Goal: Task Accomplishment & Management: Complete application form

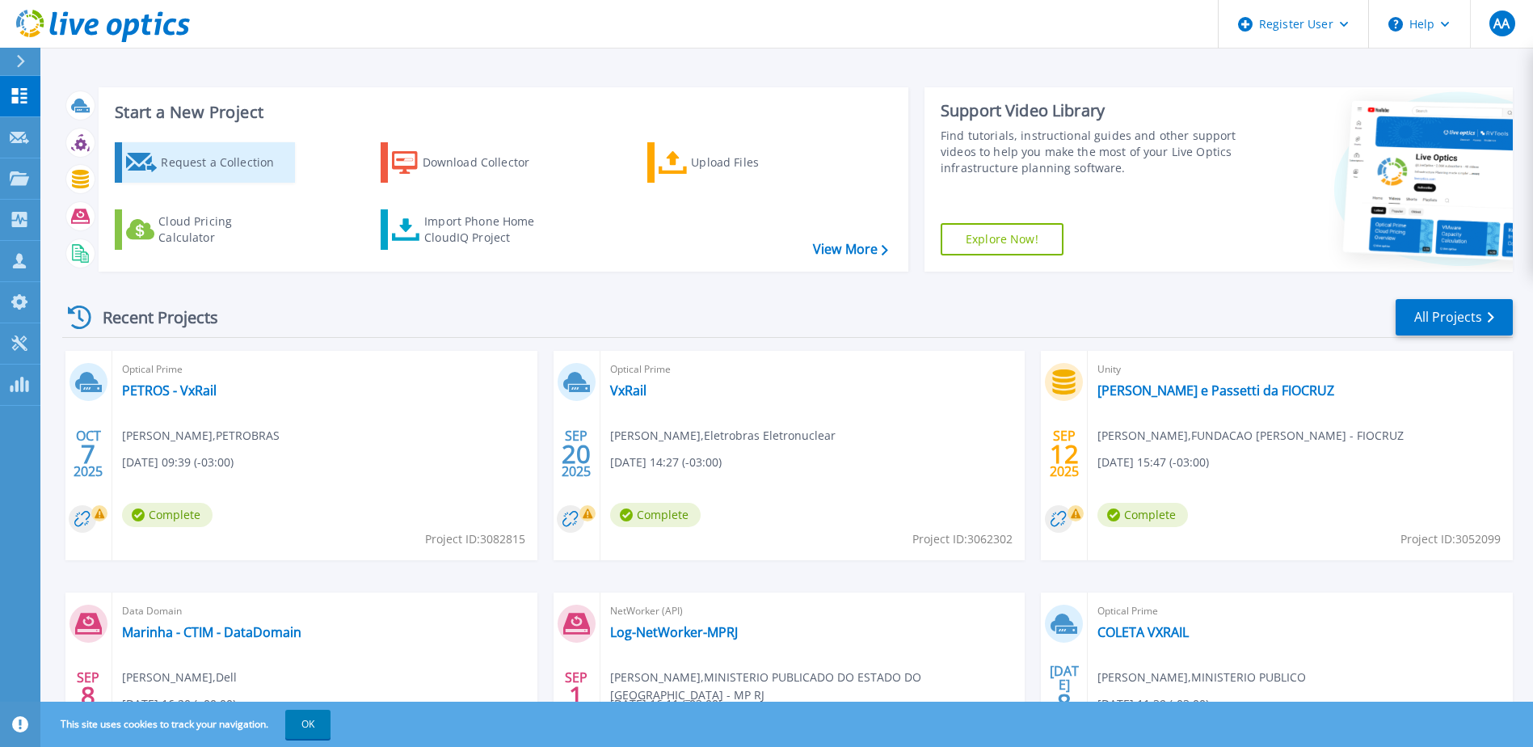
click at [250, 162] on div "Request a Collection" at bounding box center [225, 162] width 129 height 32
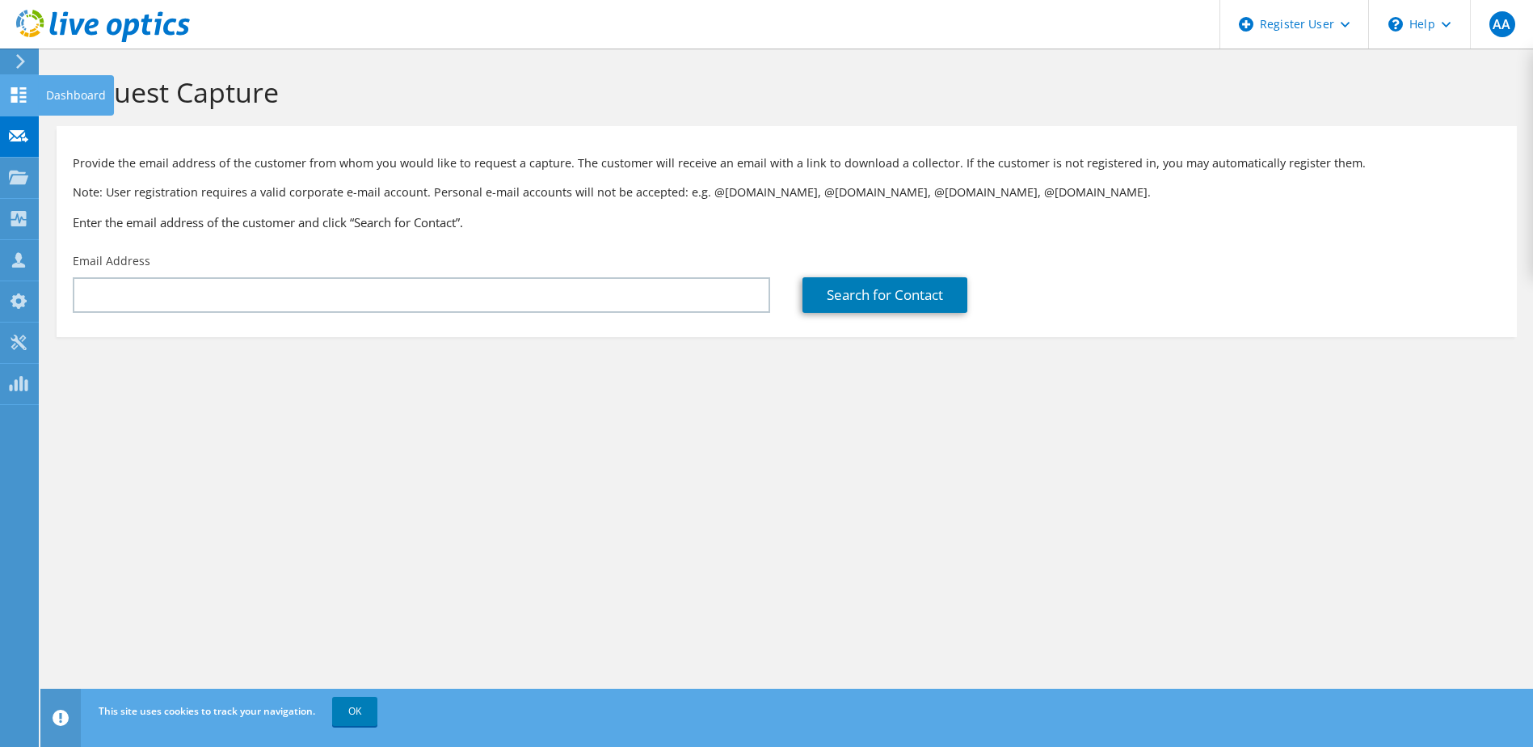
click at [14, 102] on use at bounding box center [18, 94] width 15 height 15
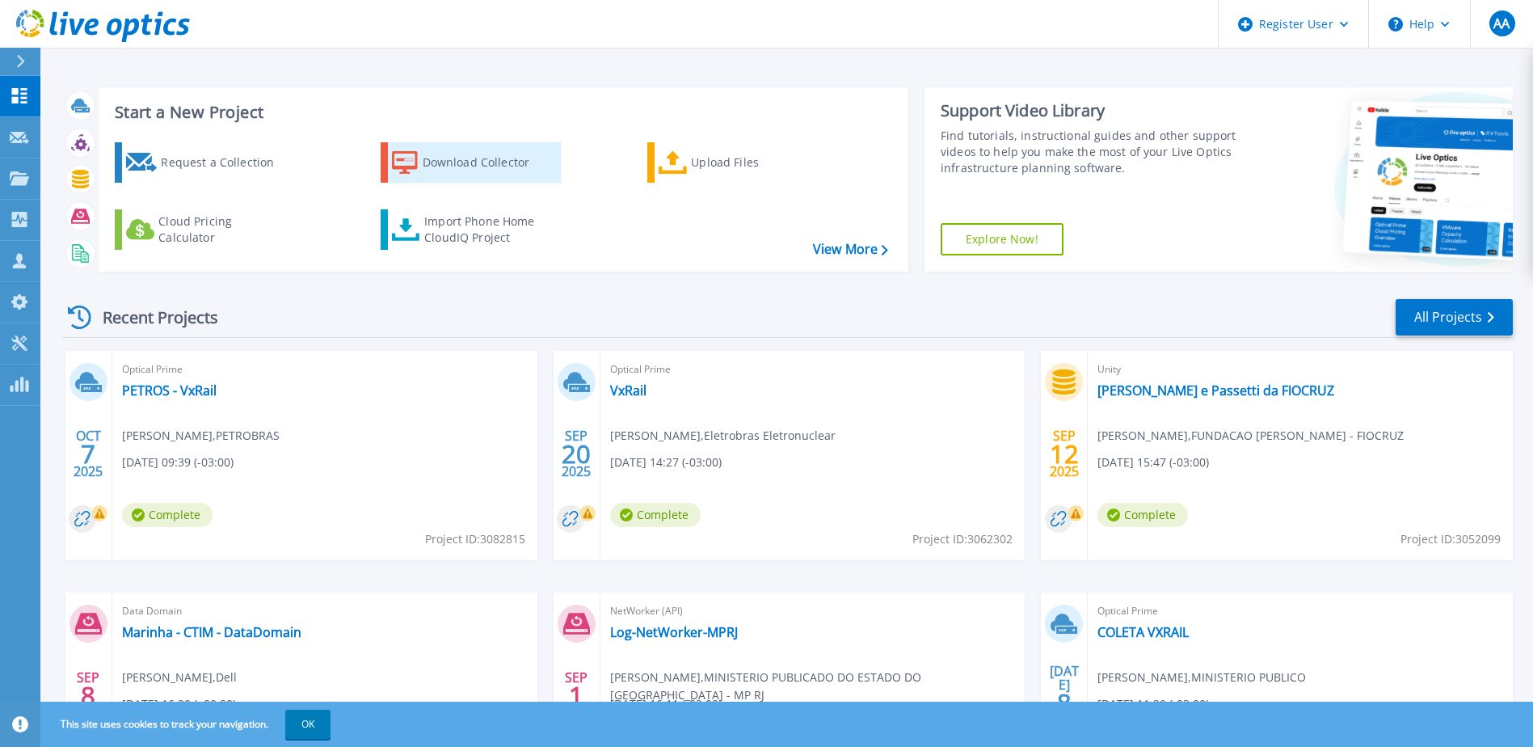
click at [475, 162] on div "Download Collector" at bounding box center [487, 162] width 129 height 32
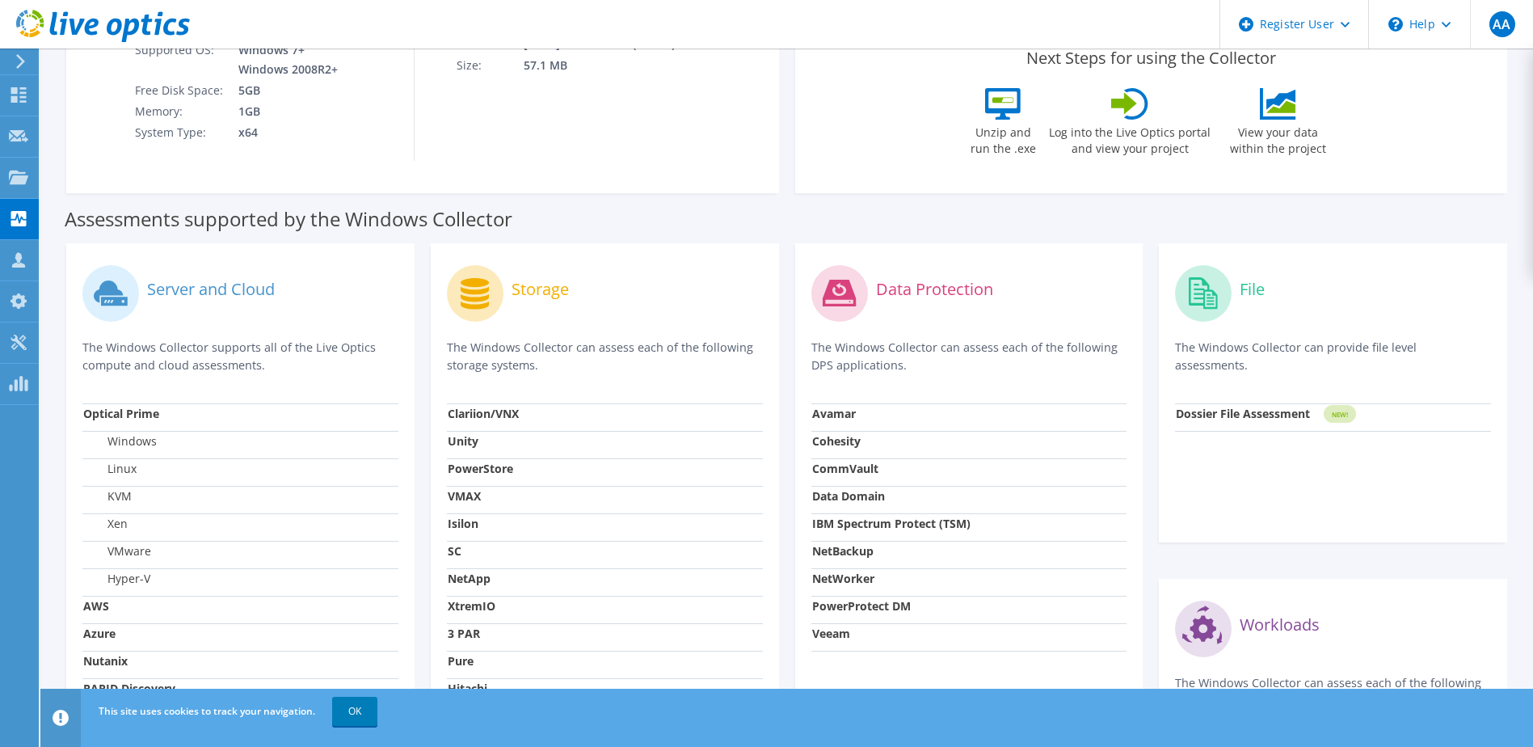
scroll to position [323, 0]
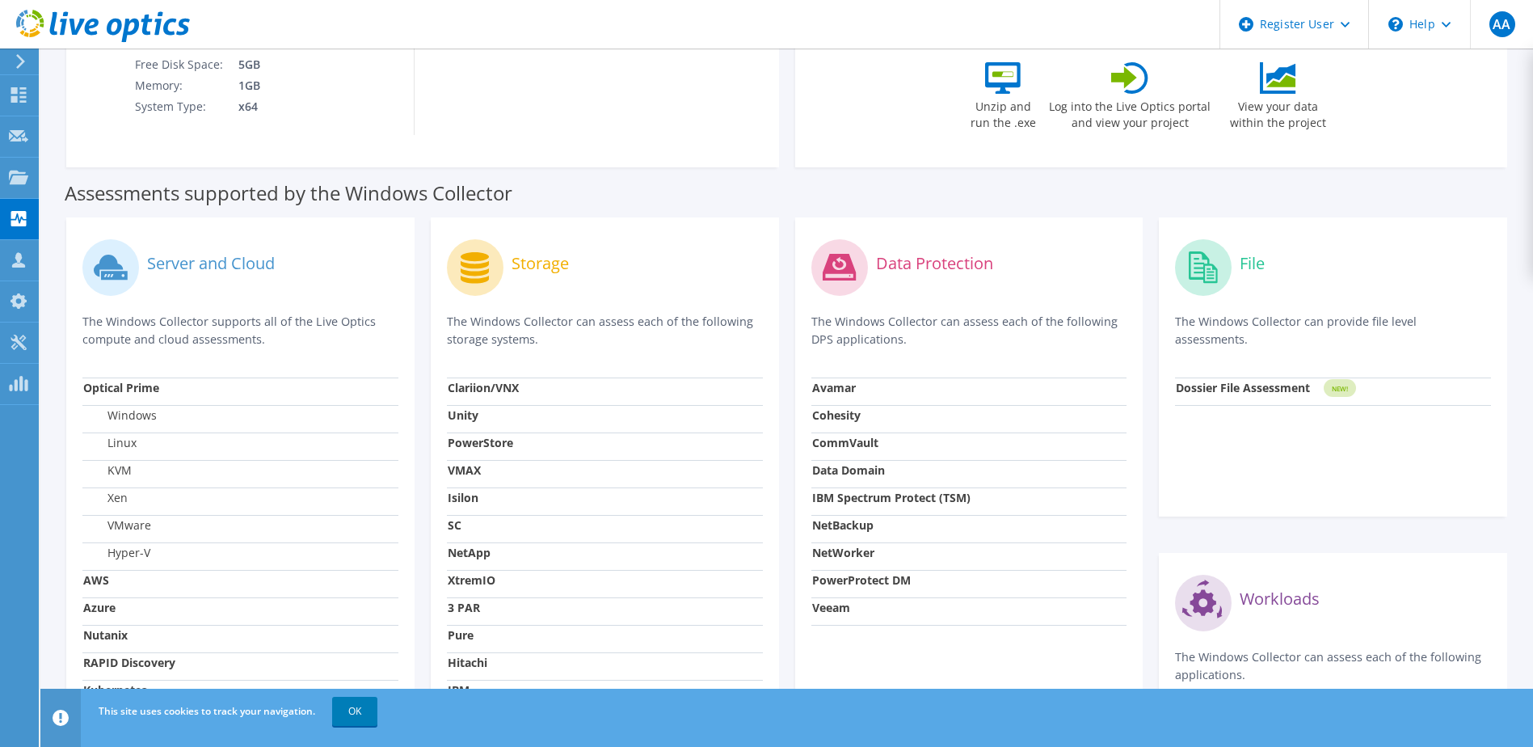
click at [852, 293] on icon at bounding box center [840, 267] width 57 height 57
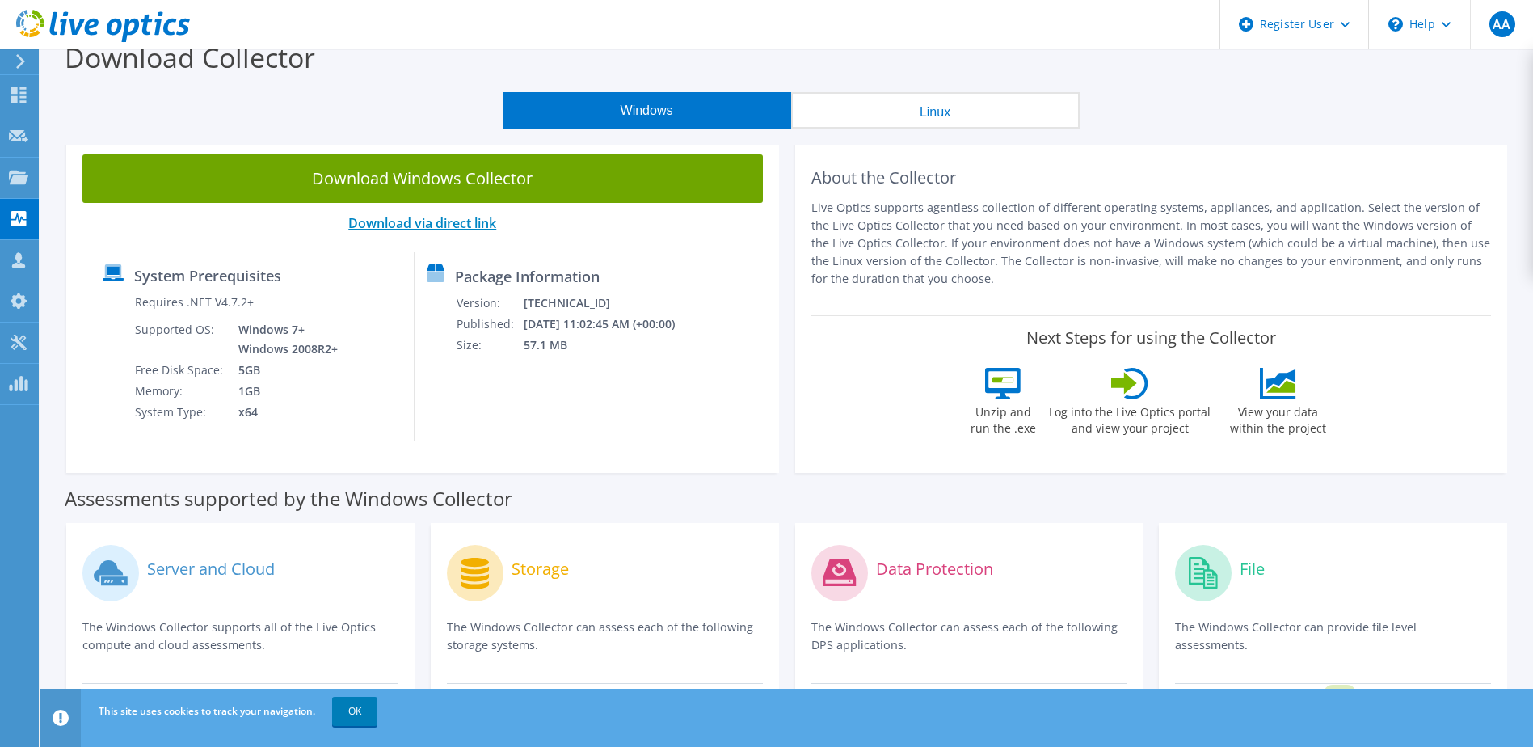
scroll to position [0, 0]
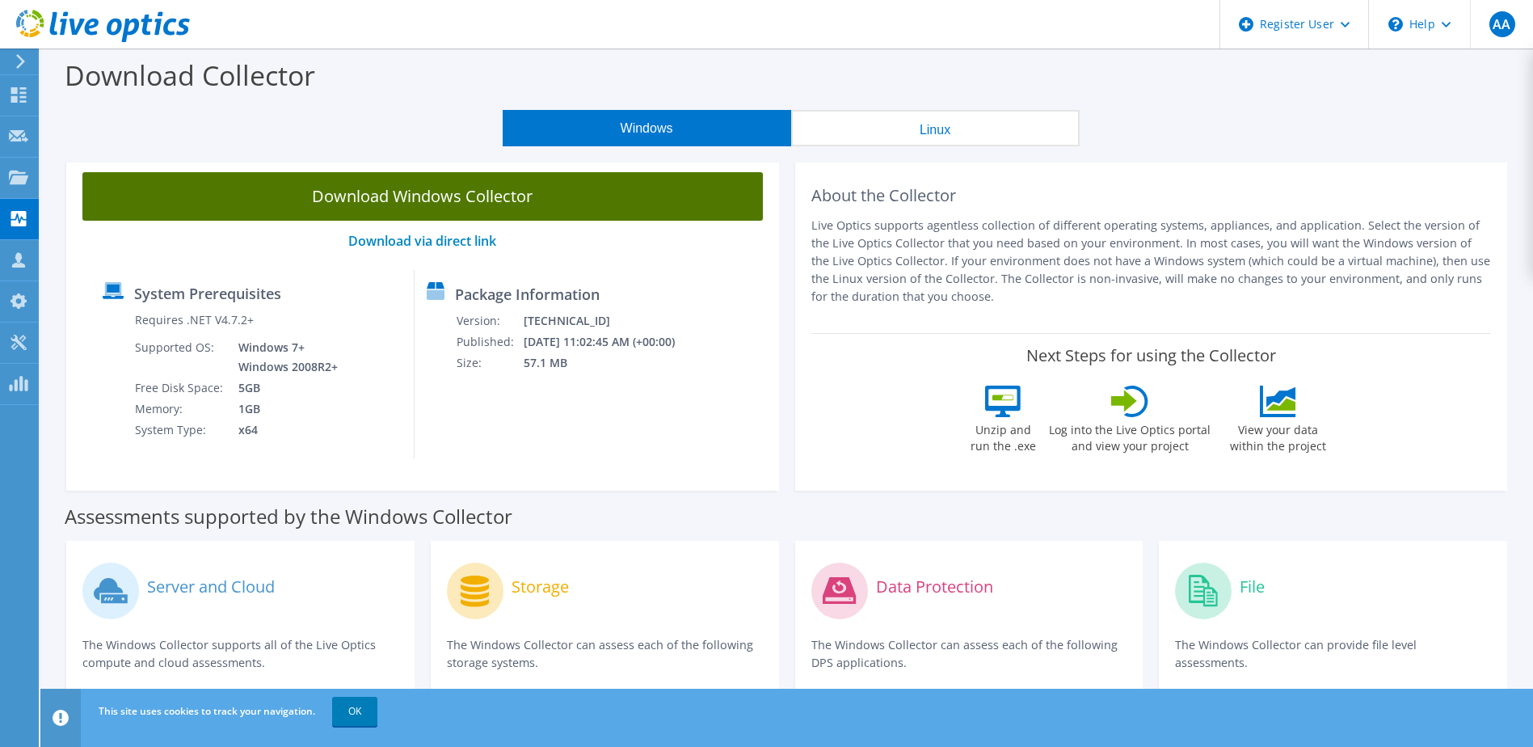
click at [462, 198] on link "Download Windows Collector" at bounding box center [422, 196] width 681 height 49
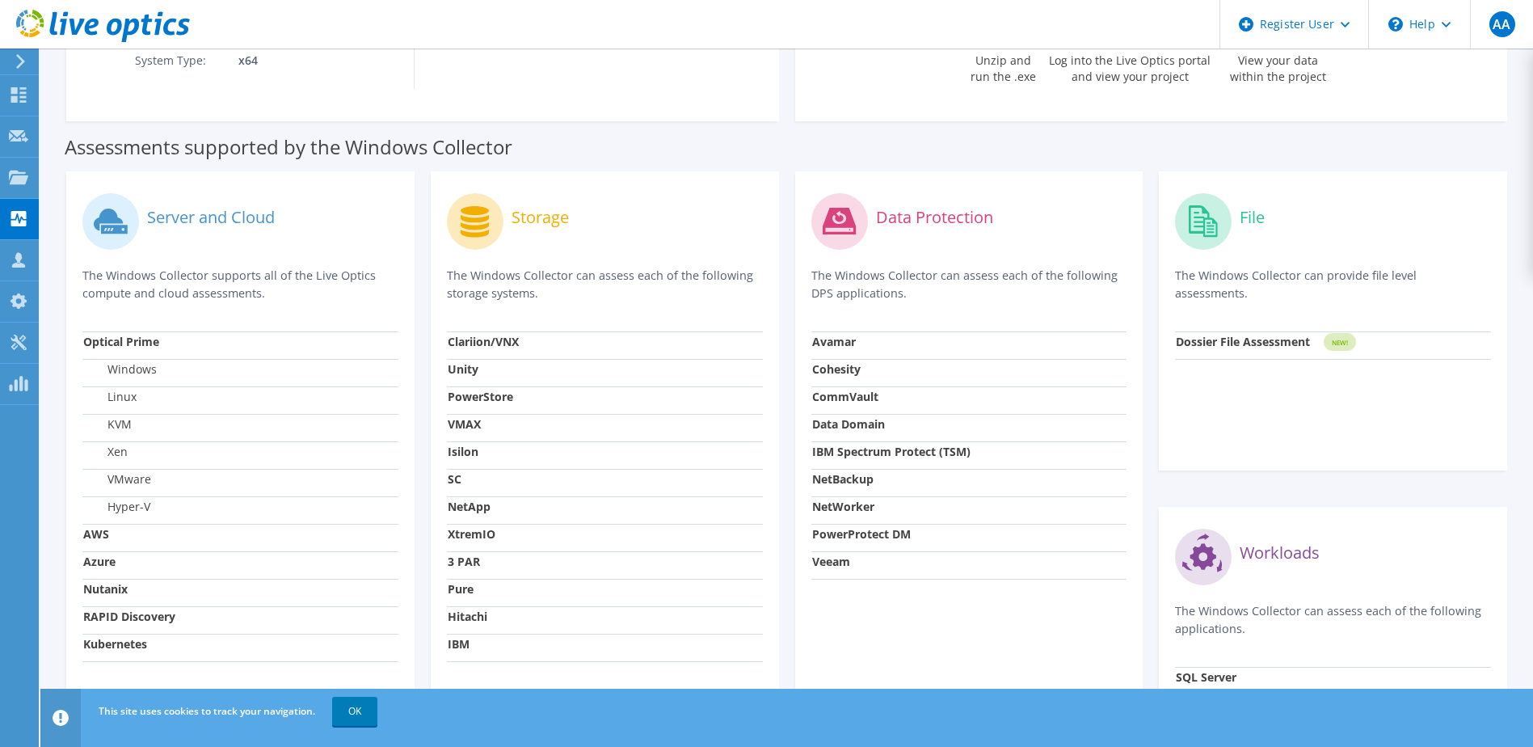
scroll to position [431, 0]
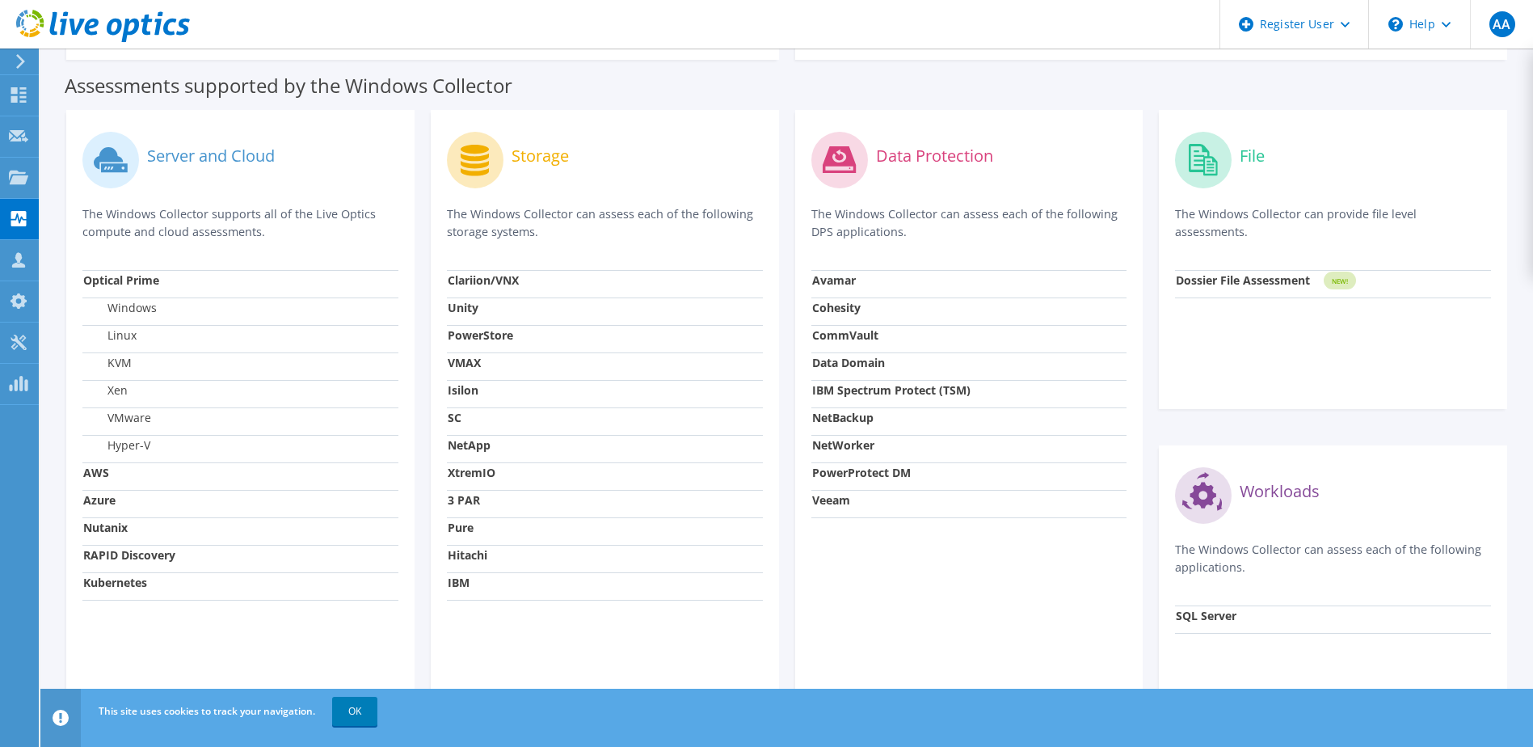
click at [858, 359] on strong "Data Domain" at bounding box center [848, 362] width 73 height 15
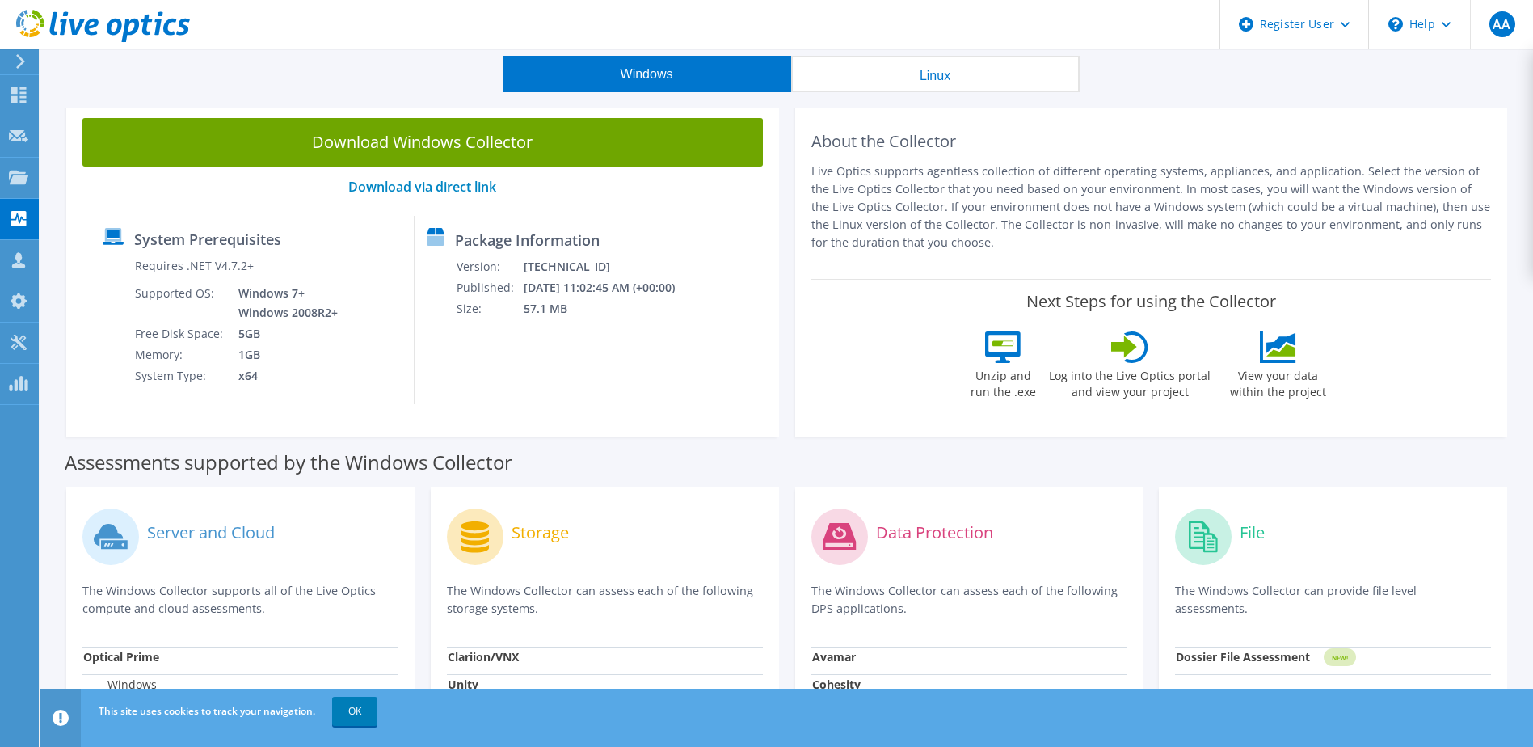
scroll to position [0, 0]
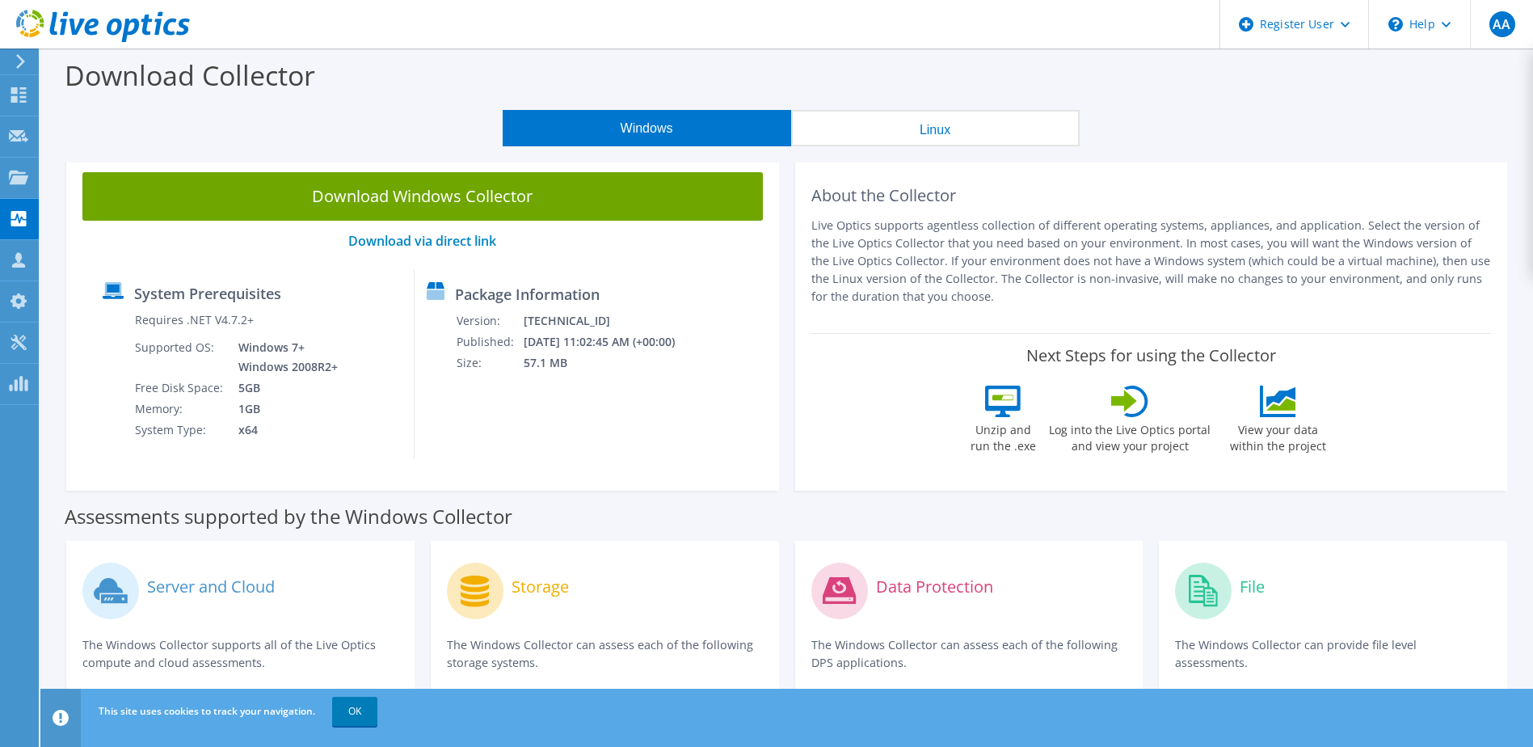
click at [926, 126] on button "Linux" at bounding box center [935, 128] width 289 height 36
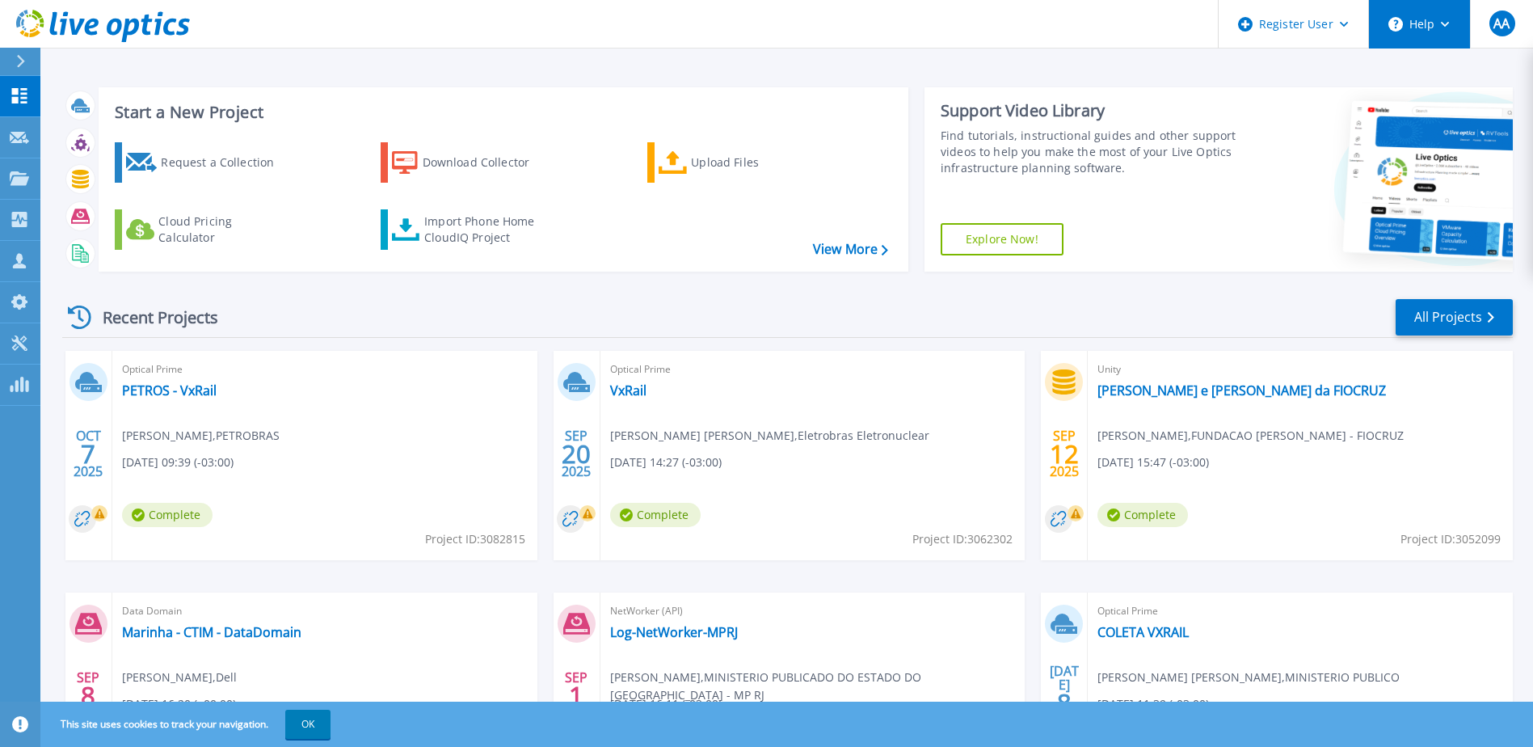
click at [1463, 19] on button "Help" at bounding box center [1419, 24] width 101 height 49
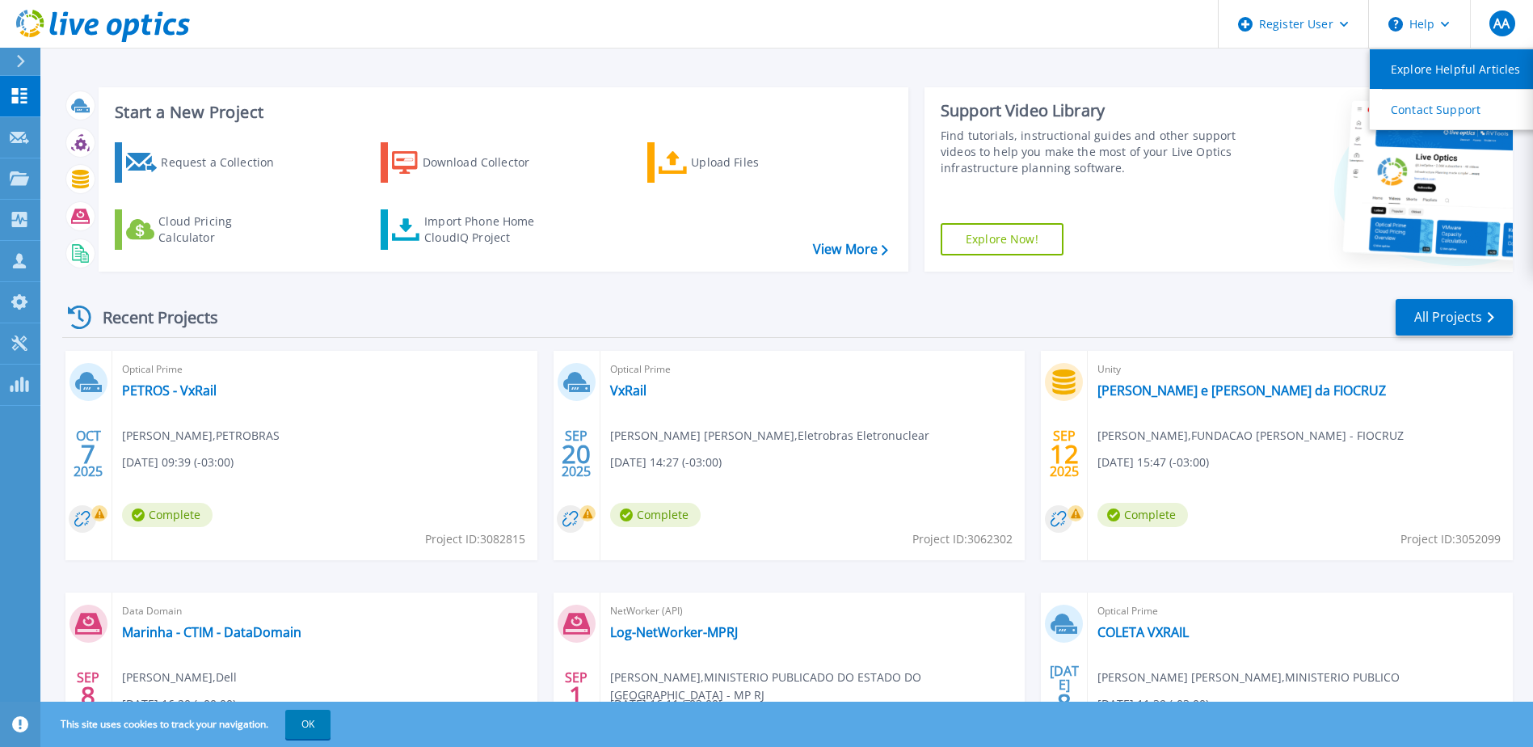
click at [1424, 70] on link "Explore Helpful Articles" at bounding box center [1460, 69] width 180 height 40
click at [641, 32] on header "Register User Help Explore Helpful Articles Contact Support AA Dell User Alexan…" at bounding box center [766, 24] width 1533 height 49
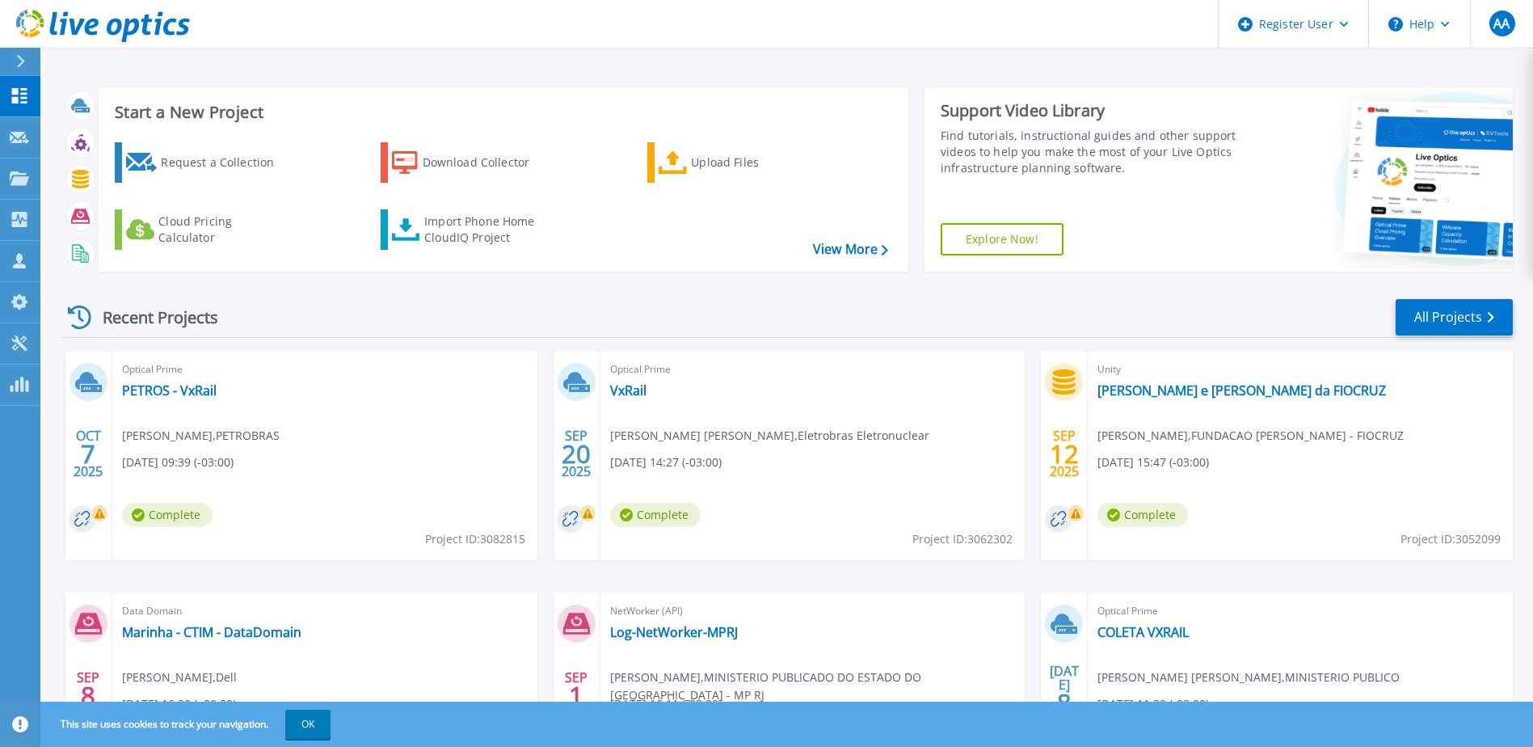
click at [981, 246] on link "Explore Now!" at bounding box center [1002, 239] width 123 height 32
click at [16, 178] on icon at bounding box center [19, 178] width 19 height 14
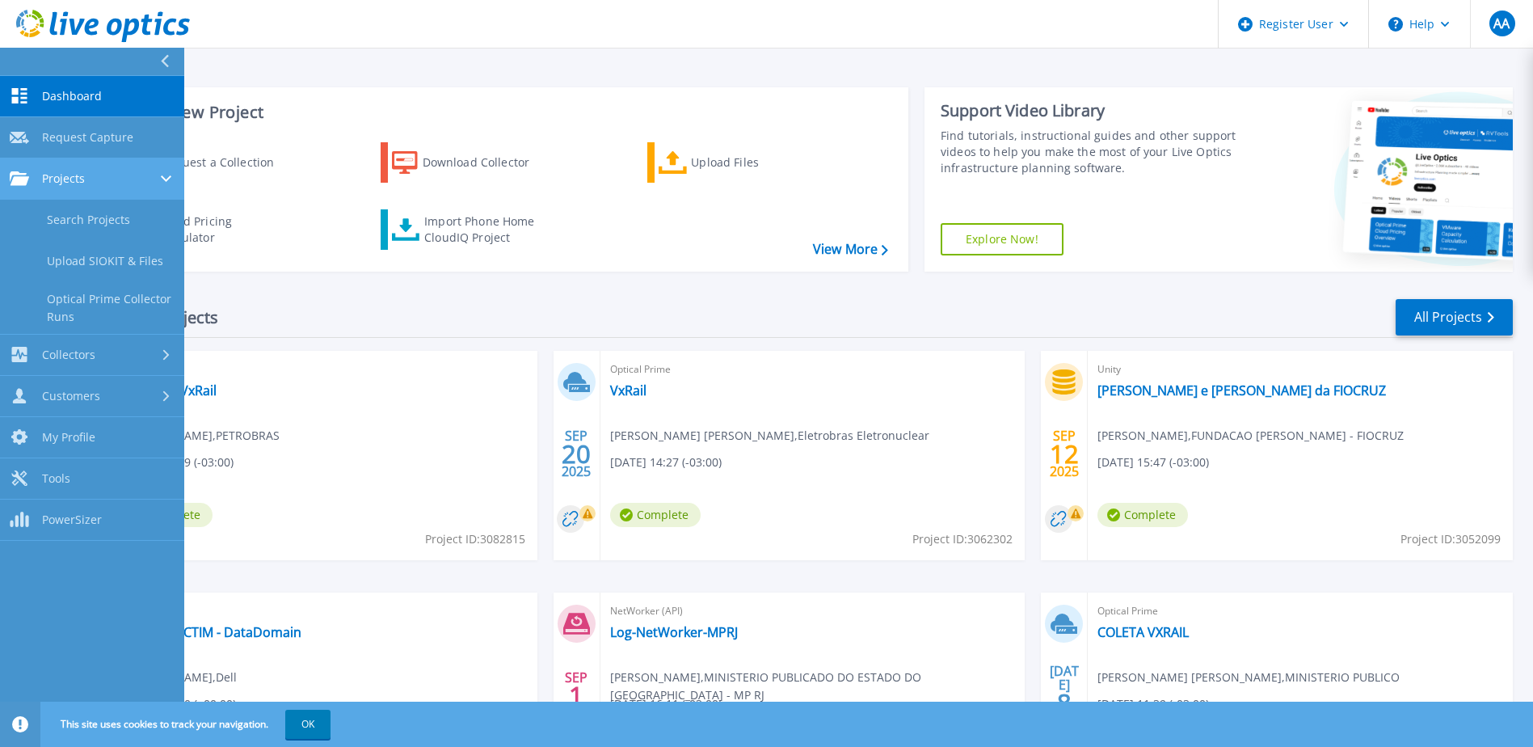
click at [73, 177] on span "Projects" at bounding box center [63, 178] width 43 height 15
click at [73, 178] on span "Projects" at bounding box center [63, 178] width 43 height 15
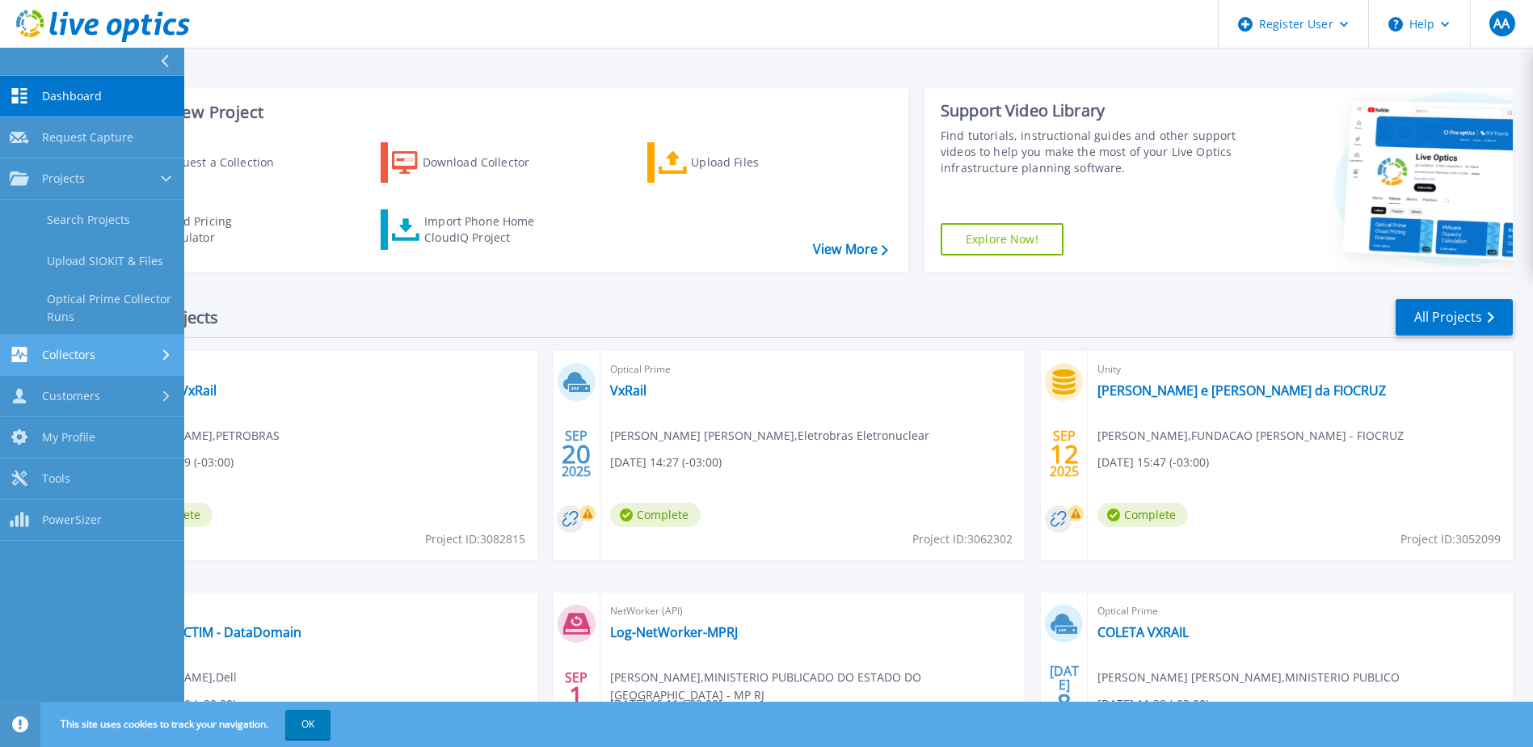
click at [61, 341] on link "Collectors Collectors" at bounding box center [92, 355] width 184 height 41
click at [73, 331] on link "Data Domain Local Summary" at bounding box center [92, 349] width 184 height 52
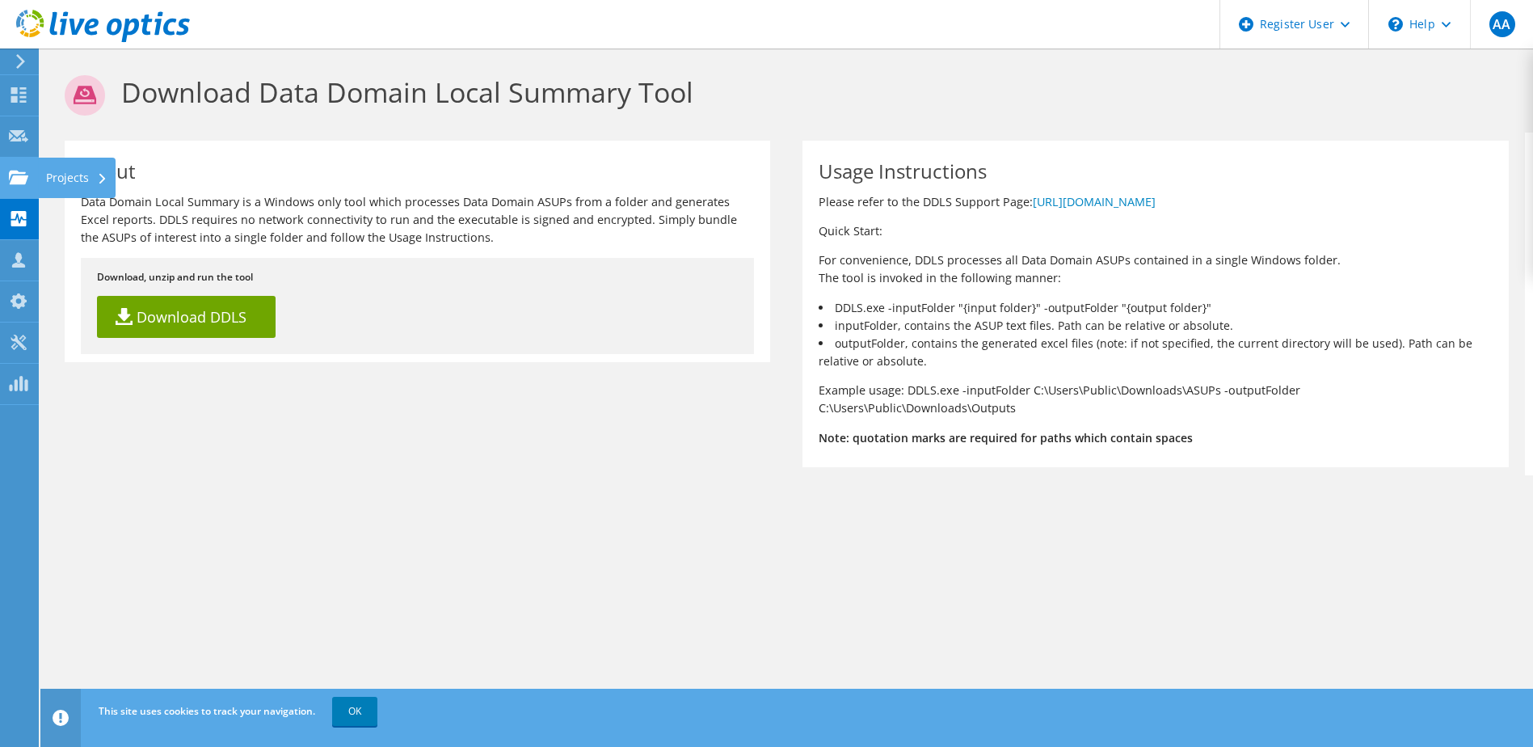
click at [23, 187] on div at bounding box center [18, 180] width 19 height 18
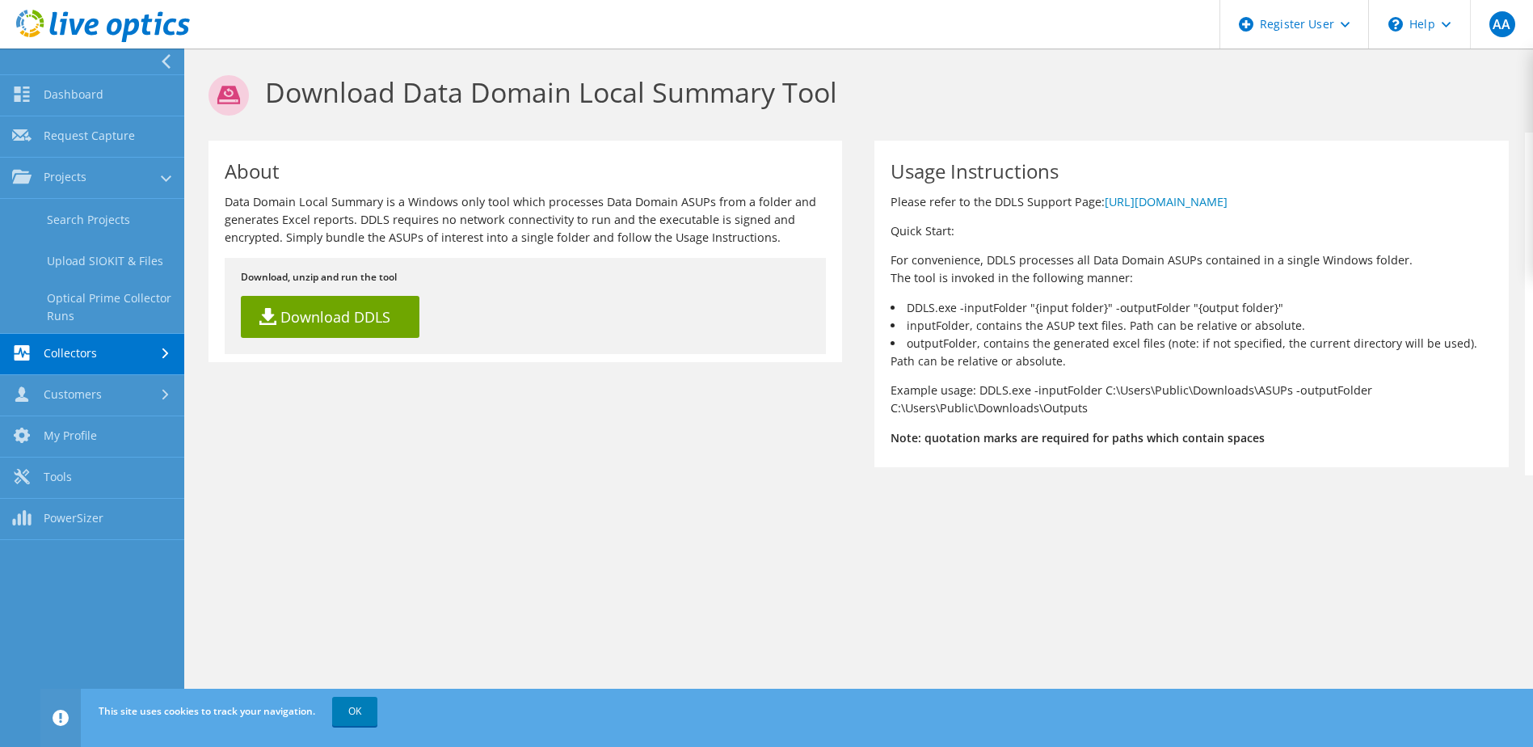
click at [159, 348] on div at bounding box center [167, 353] width 18 height 11
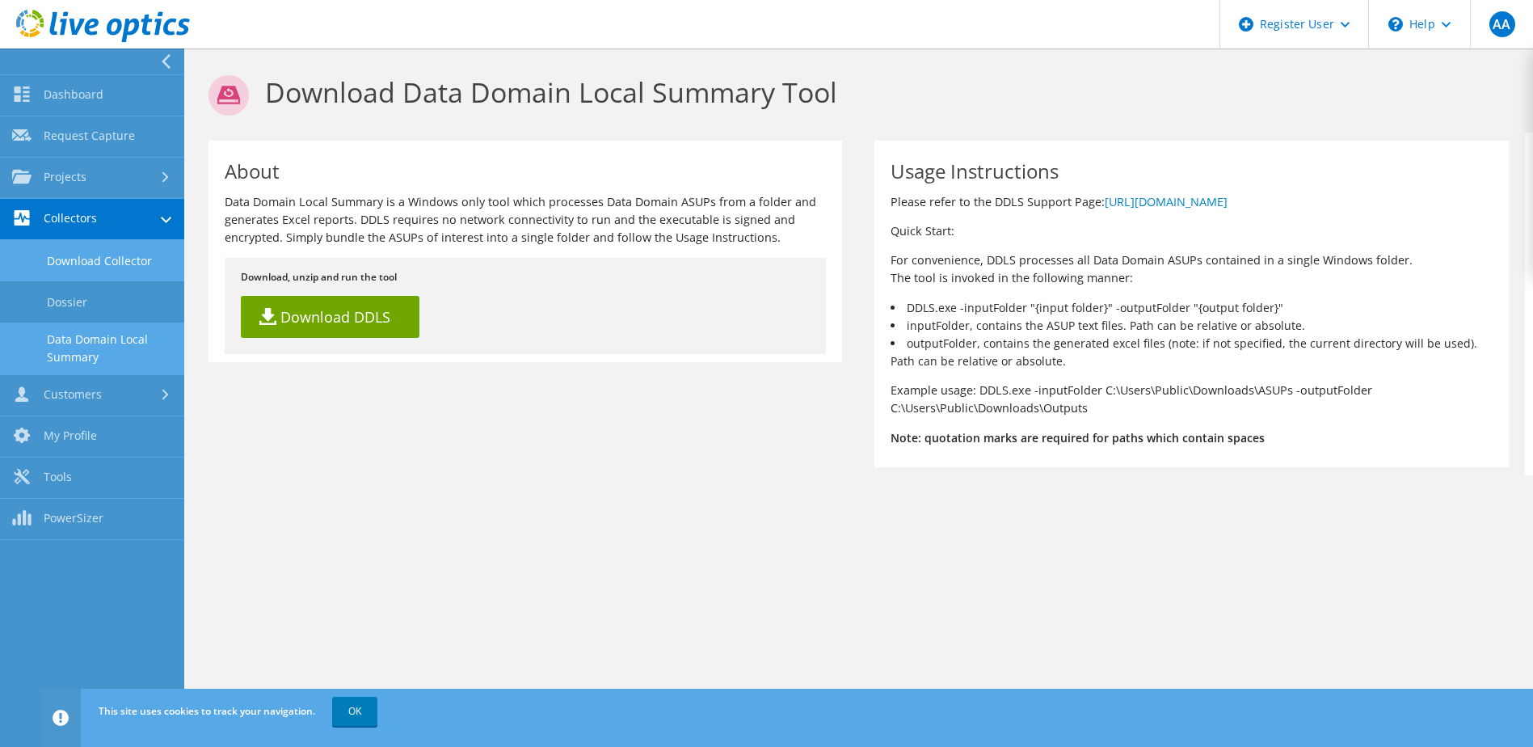
click at [131, 259] on link "Download Collector" at bounding box center [92, 260] width 184 height 41
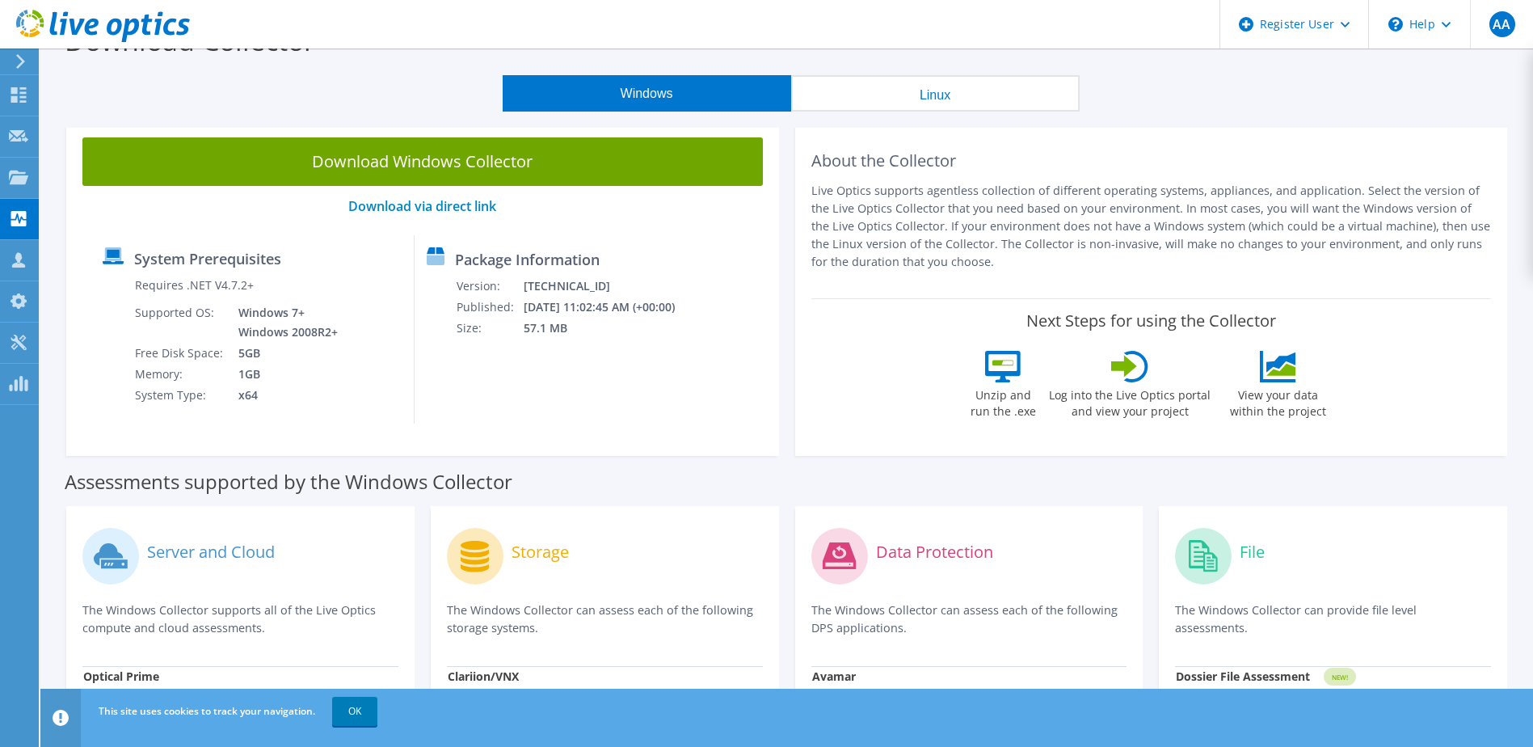
scroll to position [26, 0]
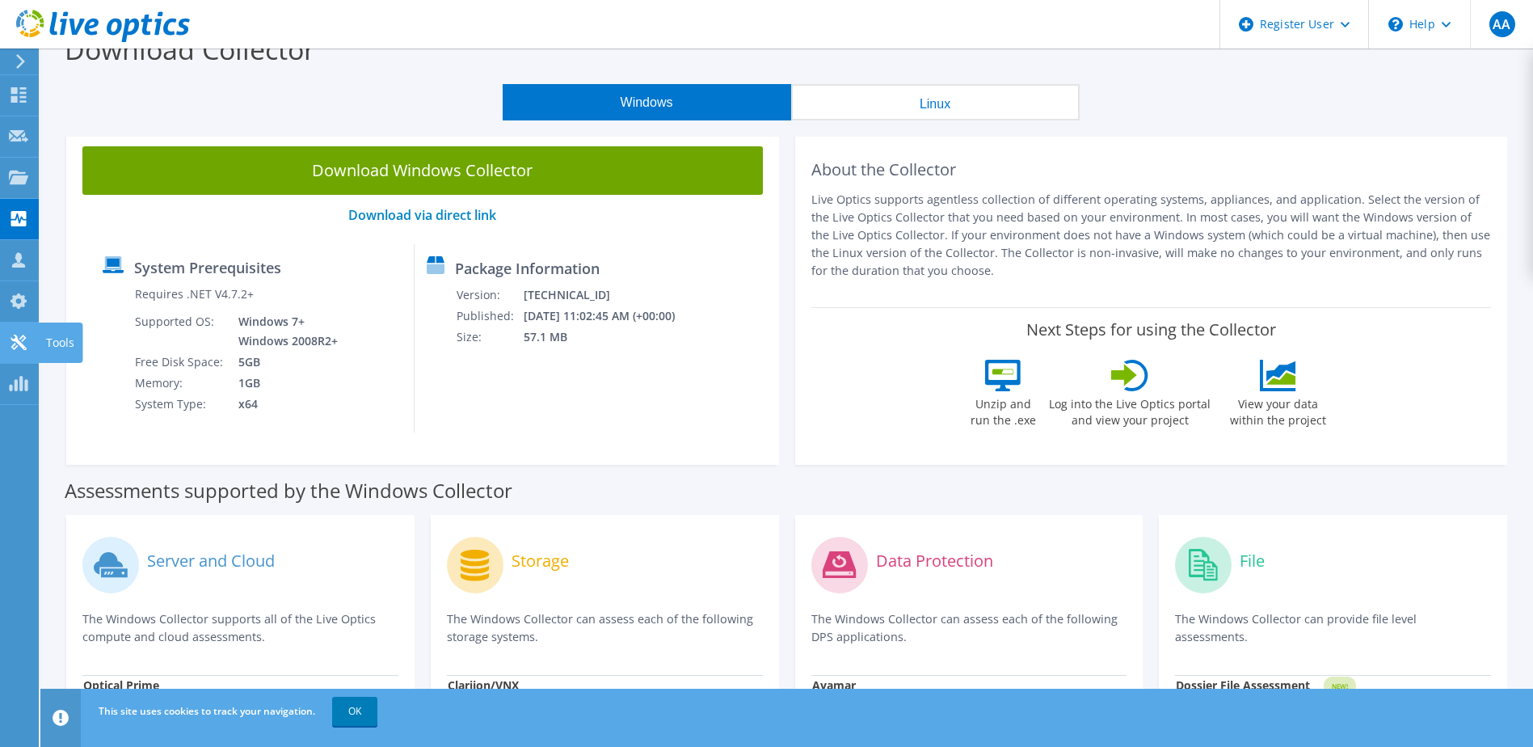
click at [19, 342] on use at bounding box center [18, 342] width 15 height 15
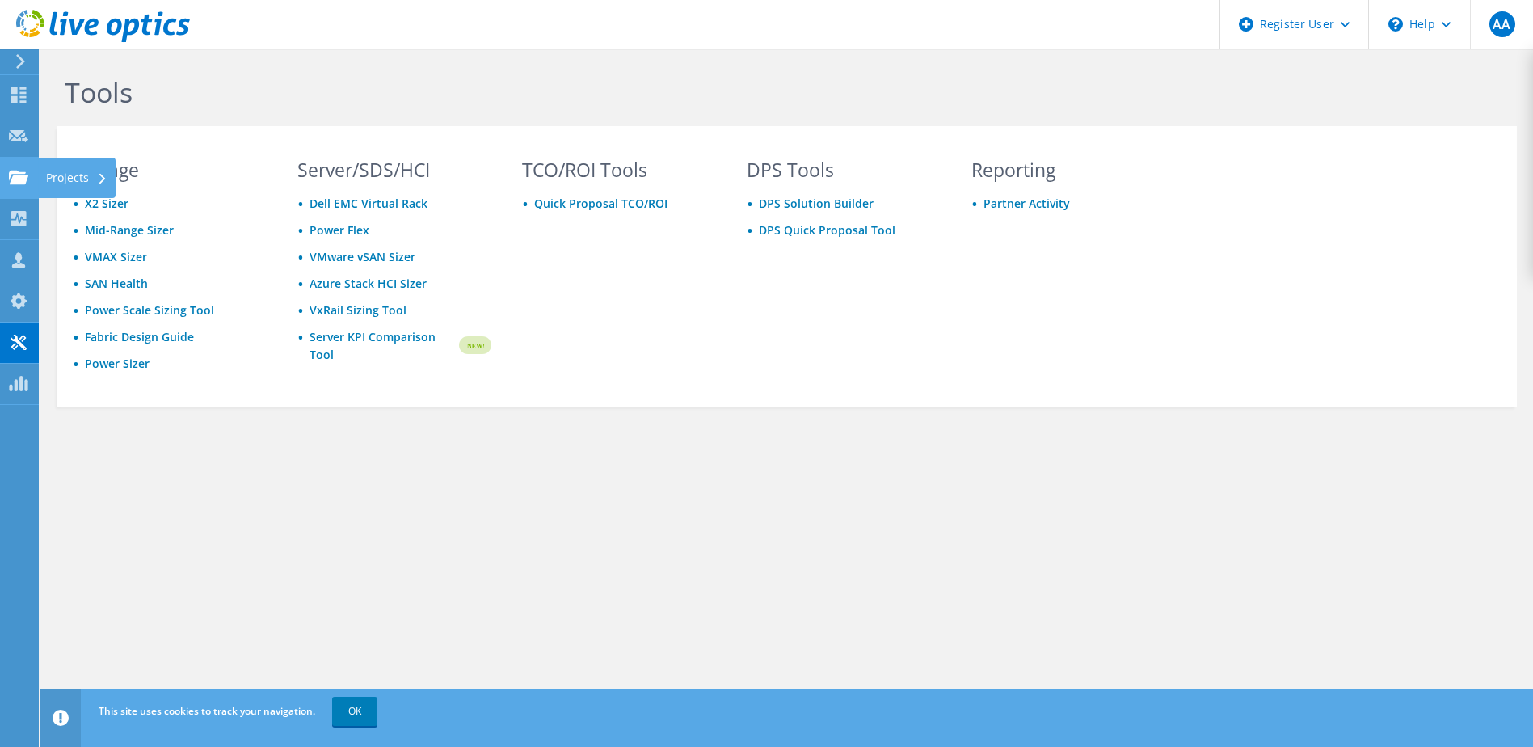
click at [23, 177] on use at bounding box center [18, 177] width 19 height 14
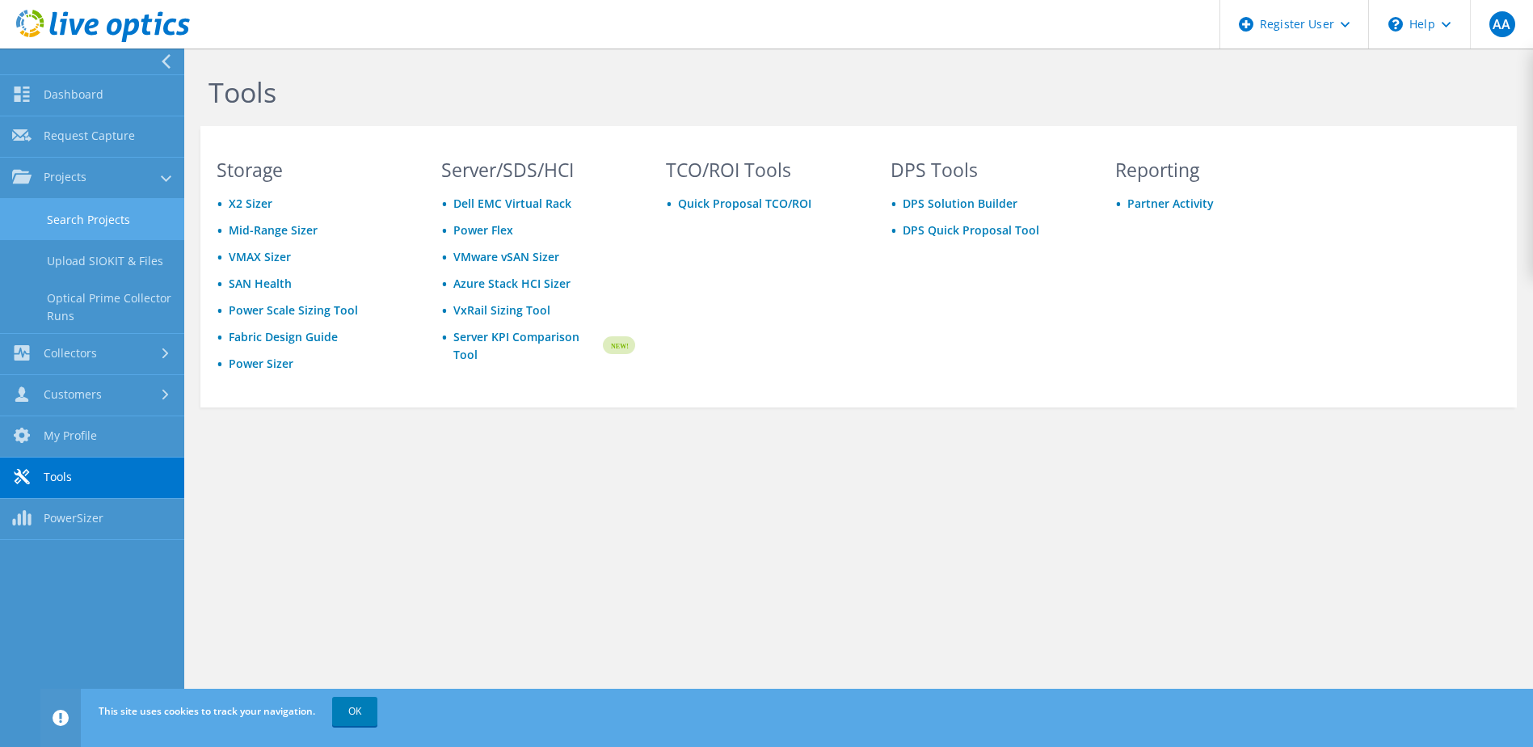
click at [69, 225] on link "Search Projects" at bounding box center [92, 219] width 184 height 41
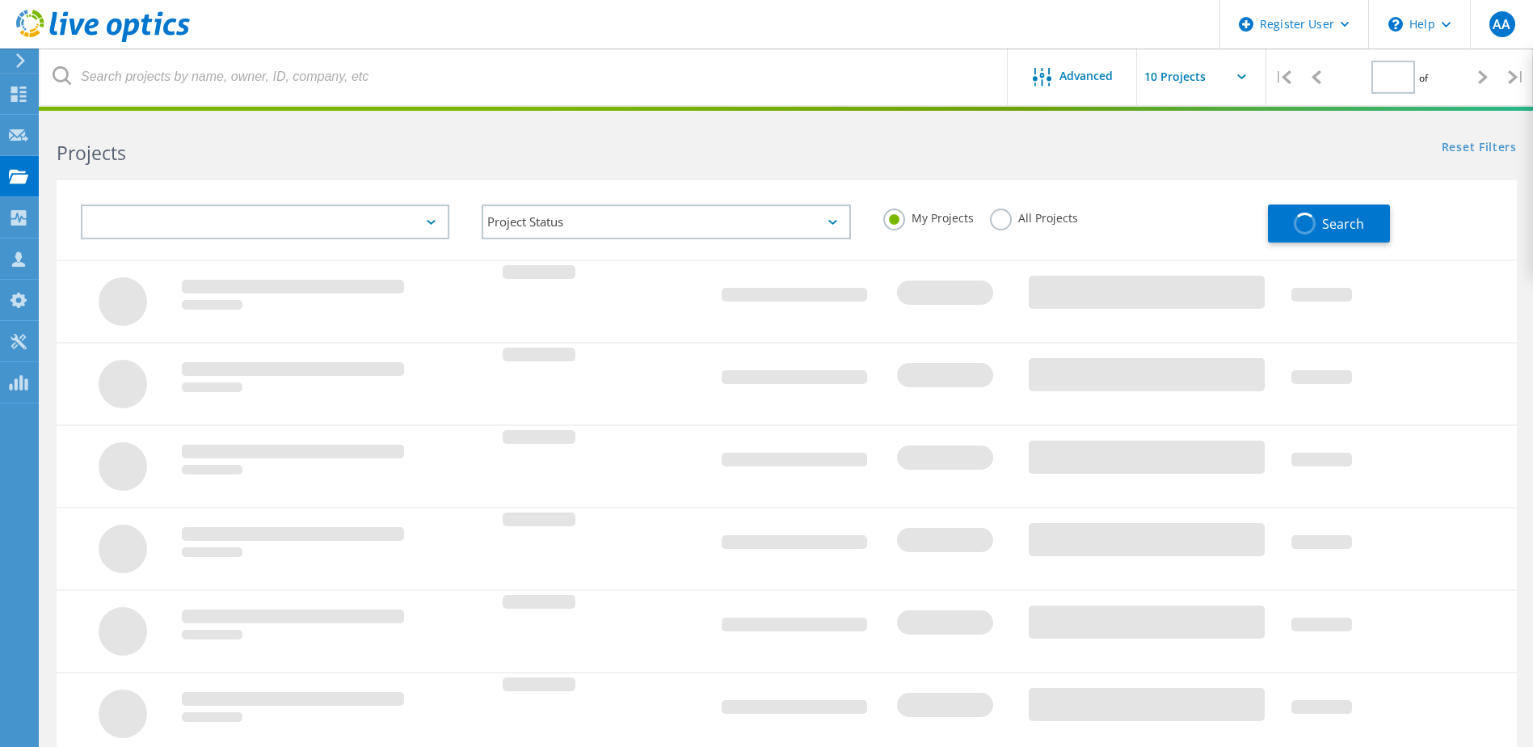
type input "1"
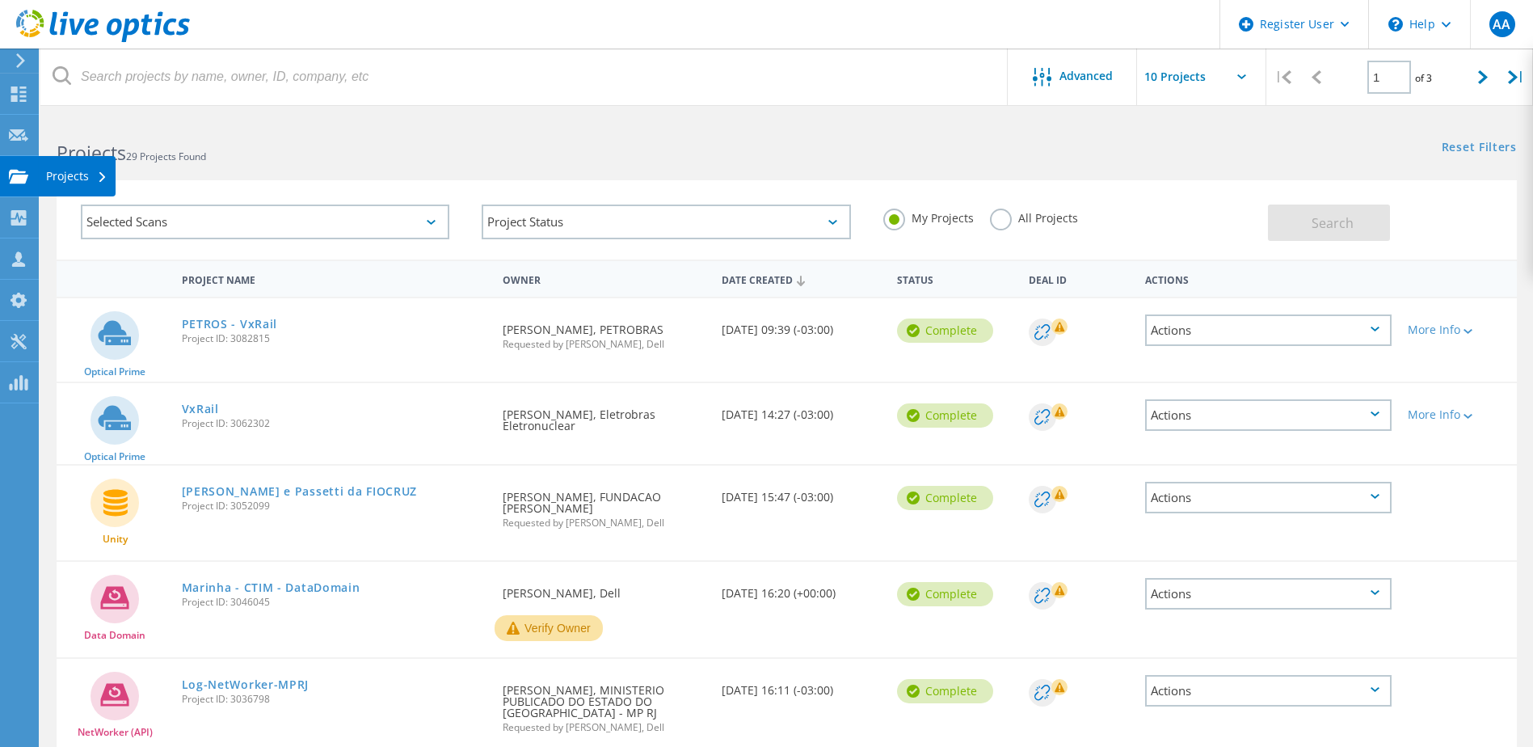
click at [21, 184] on icon at bounding box center [18, 176] width 19 height 15
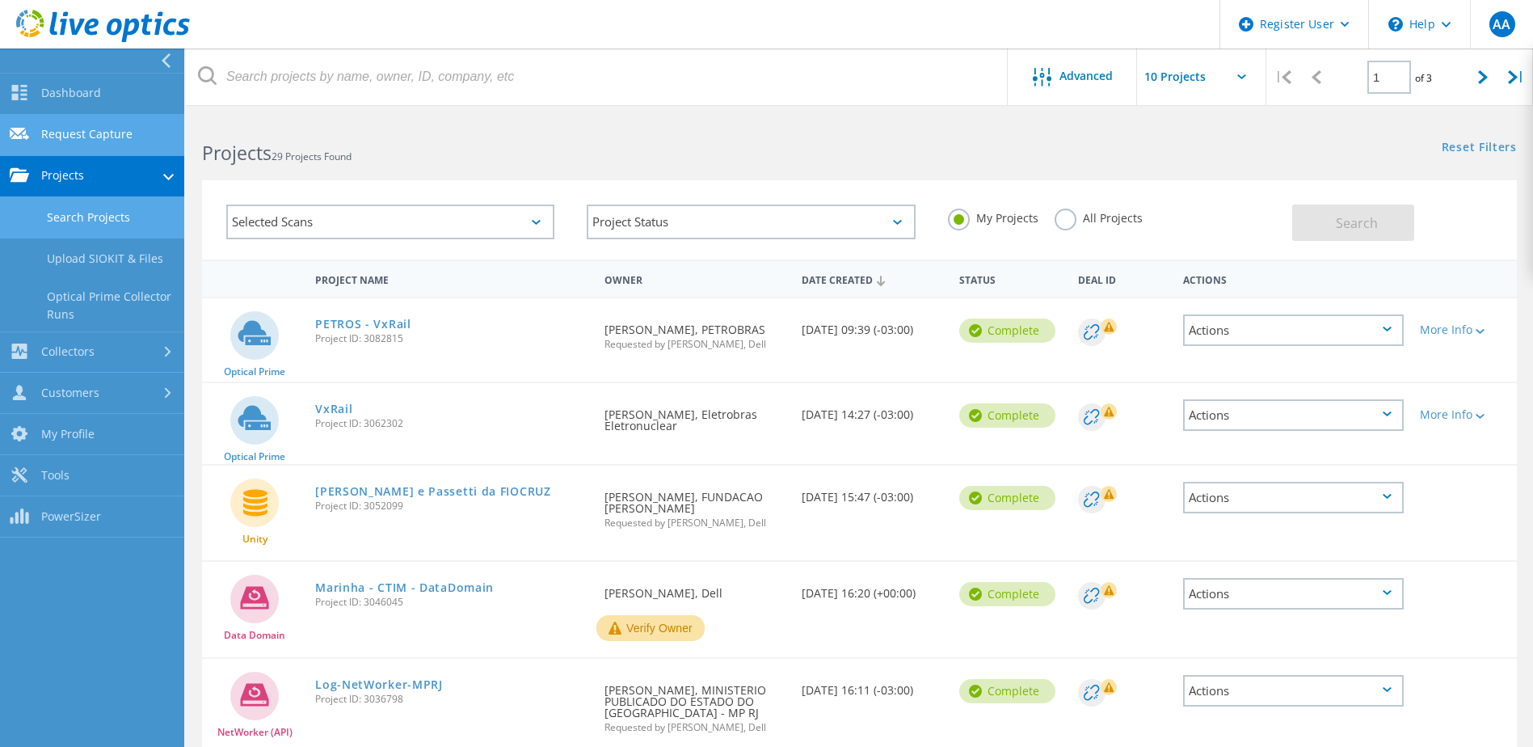
click at [95, 125] on link "Request Capture" at bounding box center [92, 135] width 184 height 41
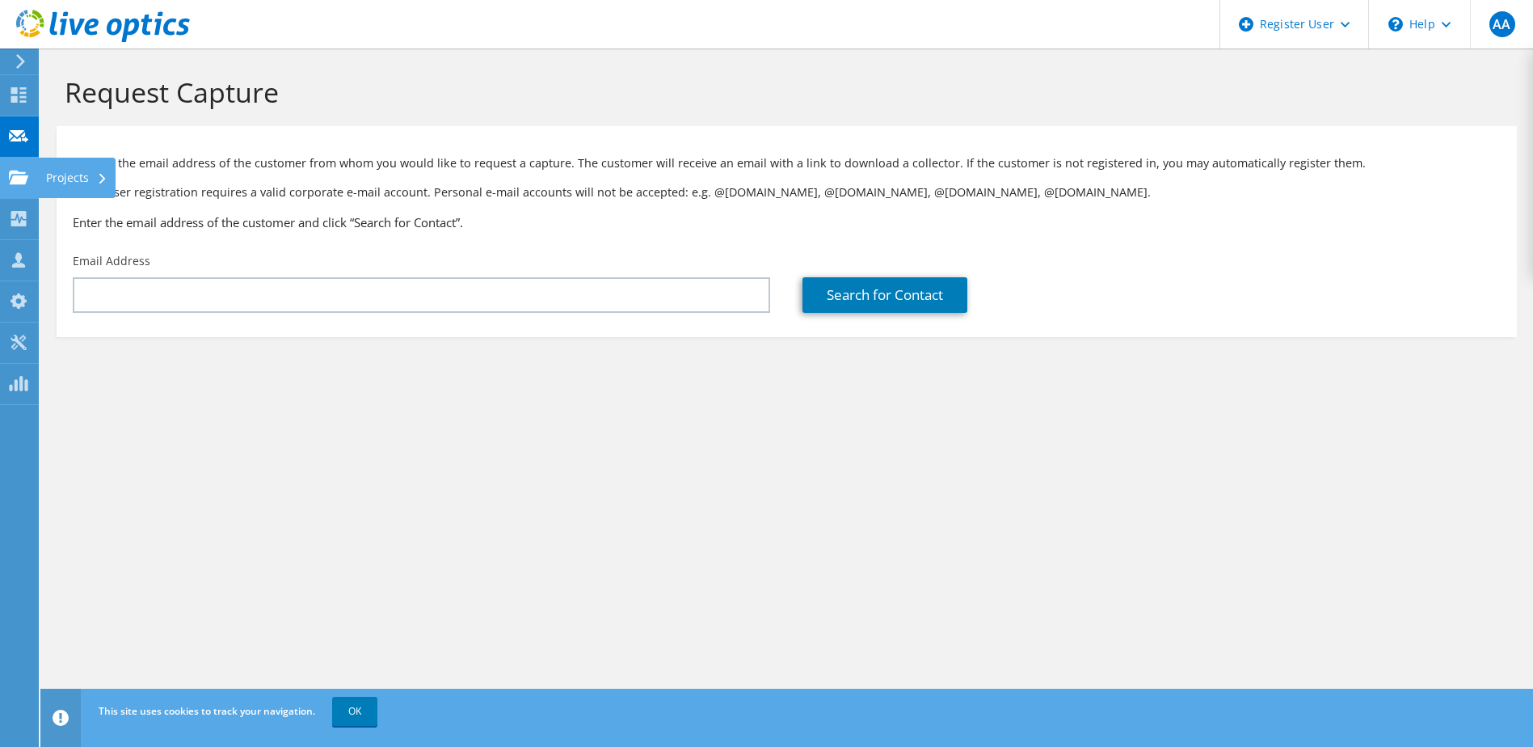
click at [18, 178] on use at bounding box center [18, 177] width 19 height 14
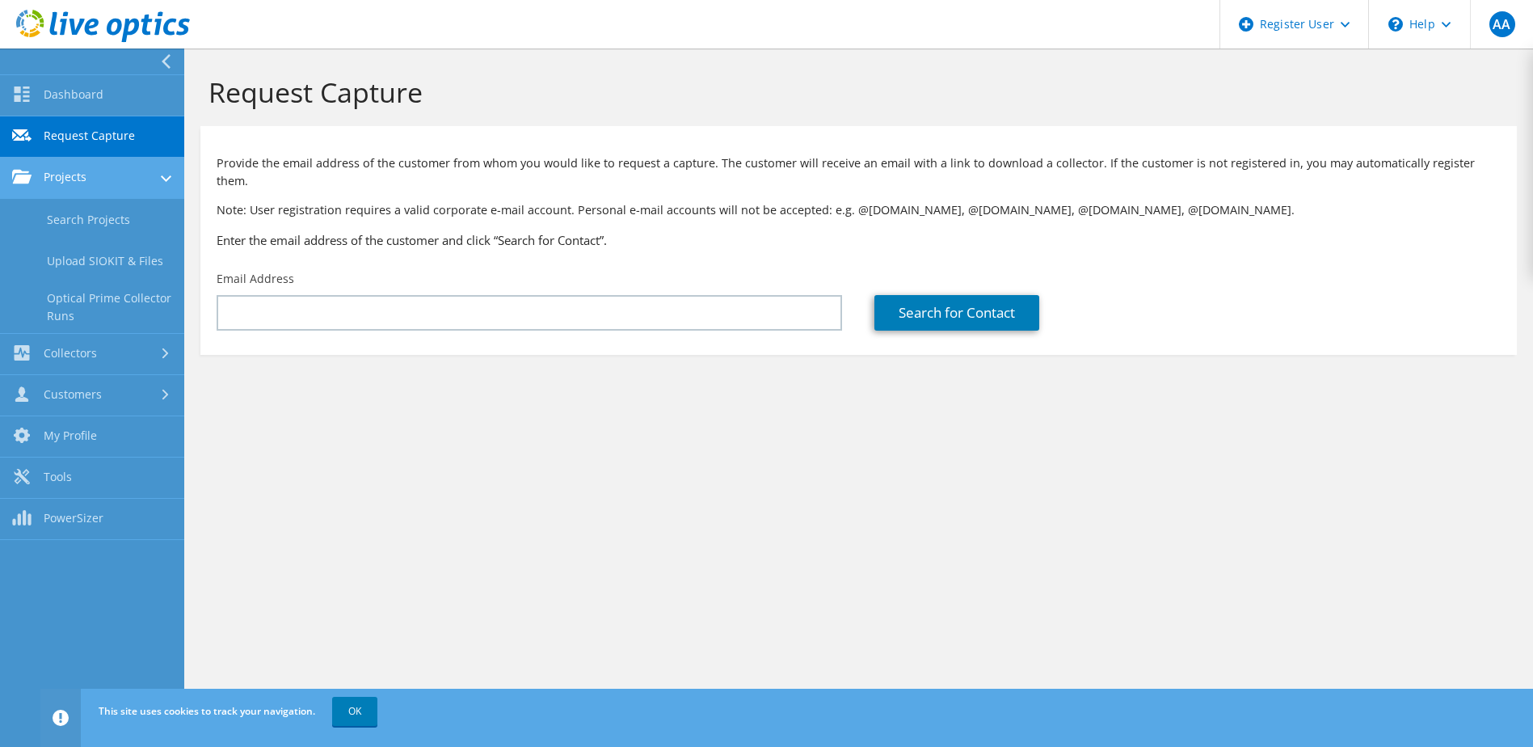
click at [40, 178] on link "Projects" at bounding box center [92, 178] width 184 height 41
click at [41, 89] on link "Dashboard" at bounding box center [92, 95] width 184 height 41
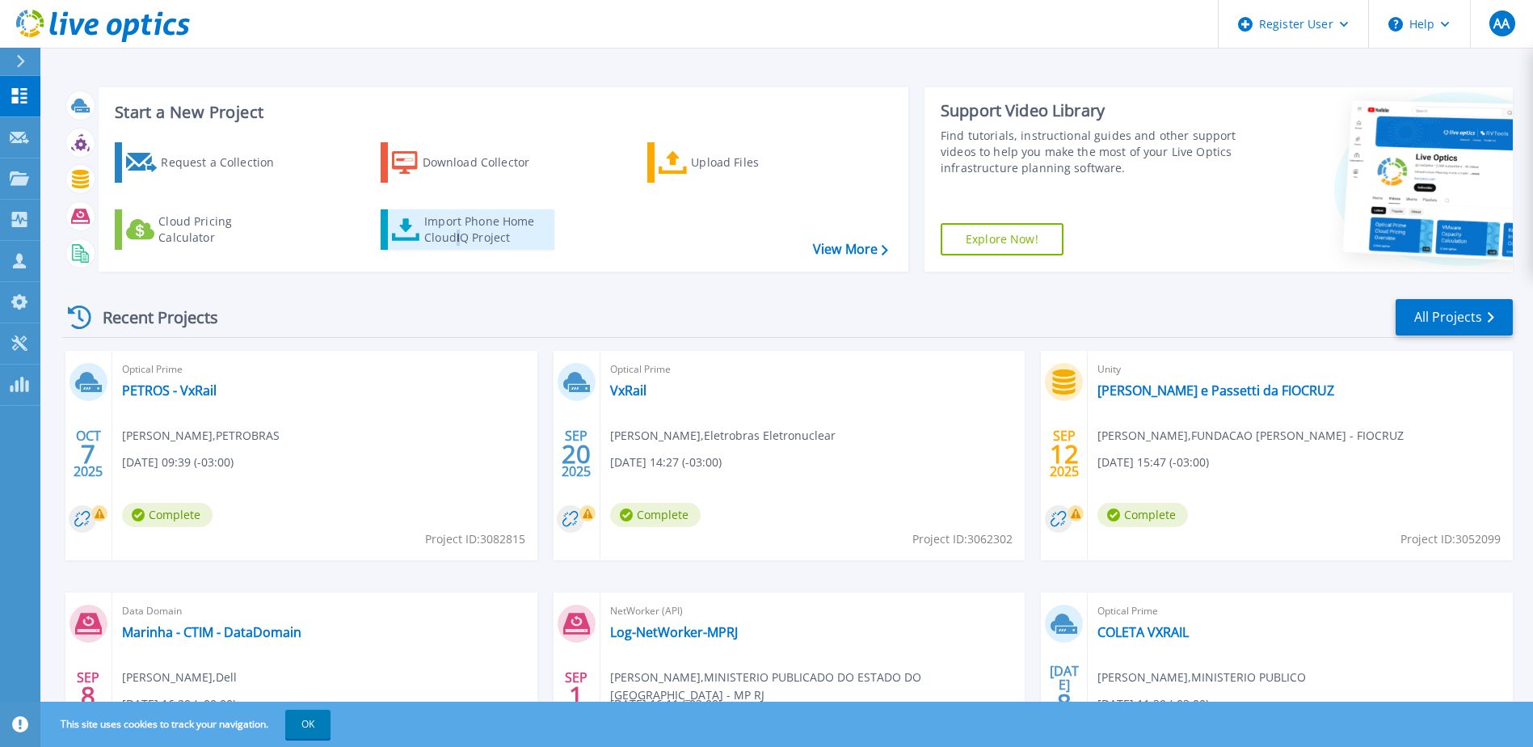
click at [458, 231] on div "Import Phone Home CloudIQ Project" at bounding box center [487, 229] width 126 height 32
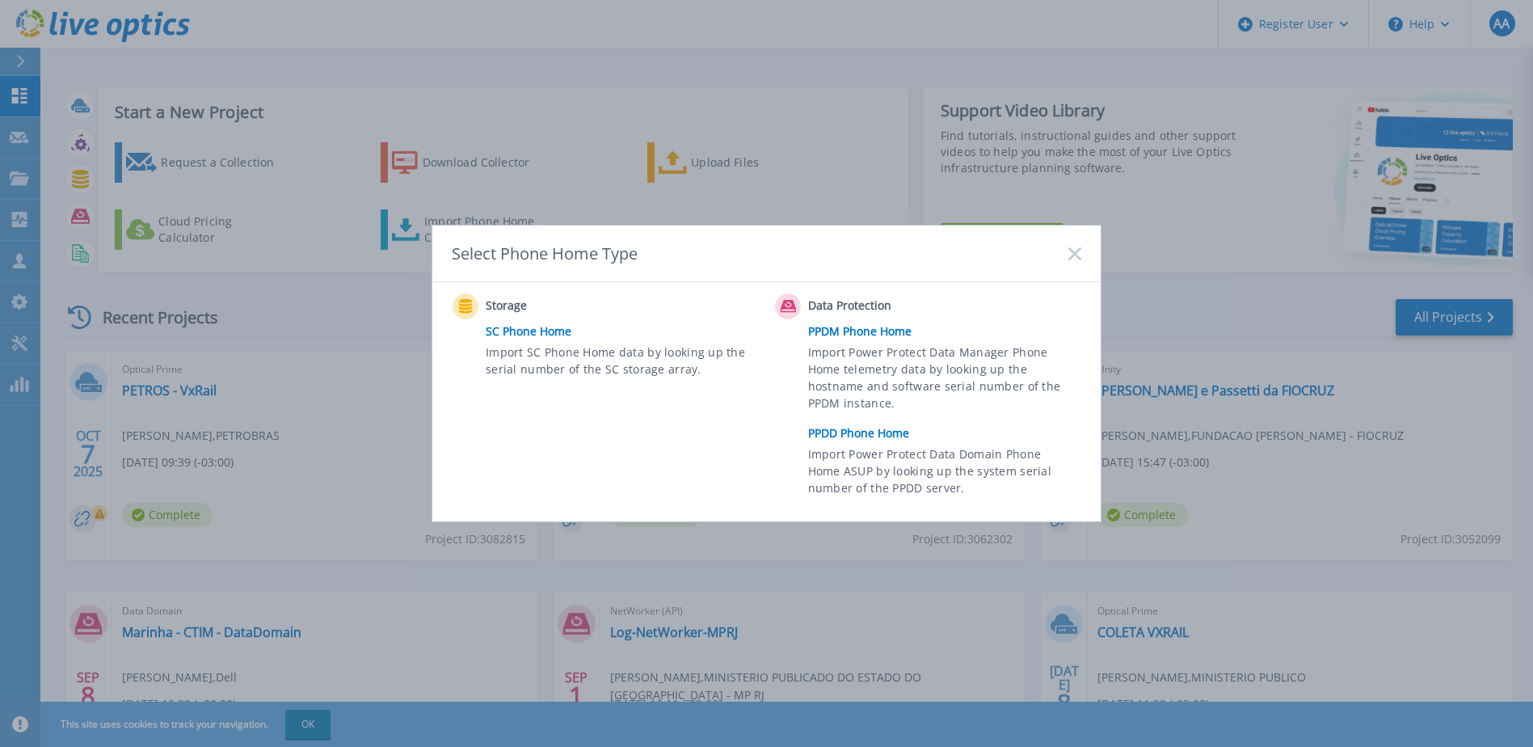
click at [847, 430] on link "PPDD Phone Home" at bounding box center [948, 433] width 281 height 24
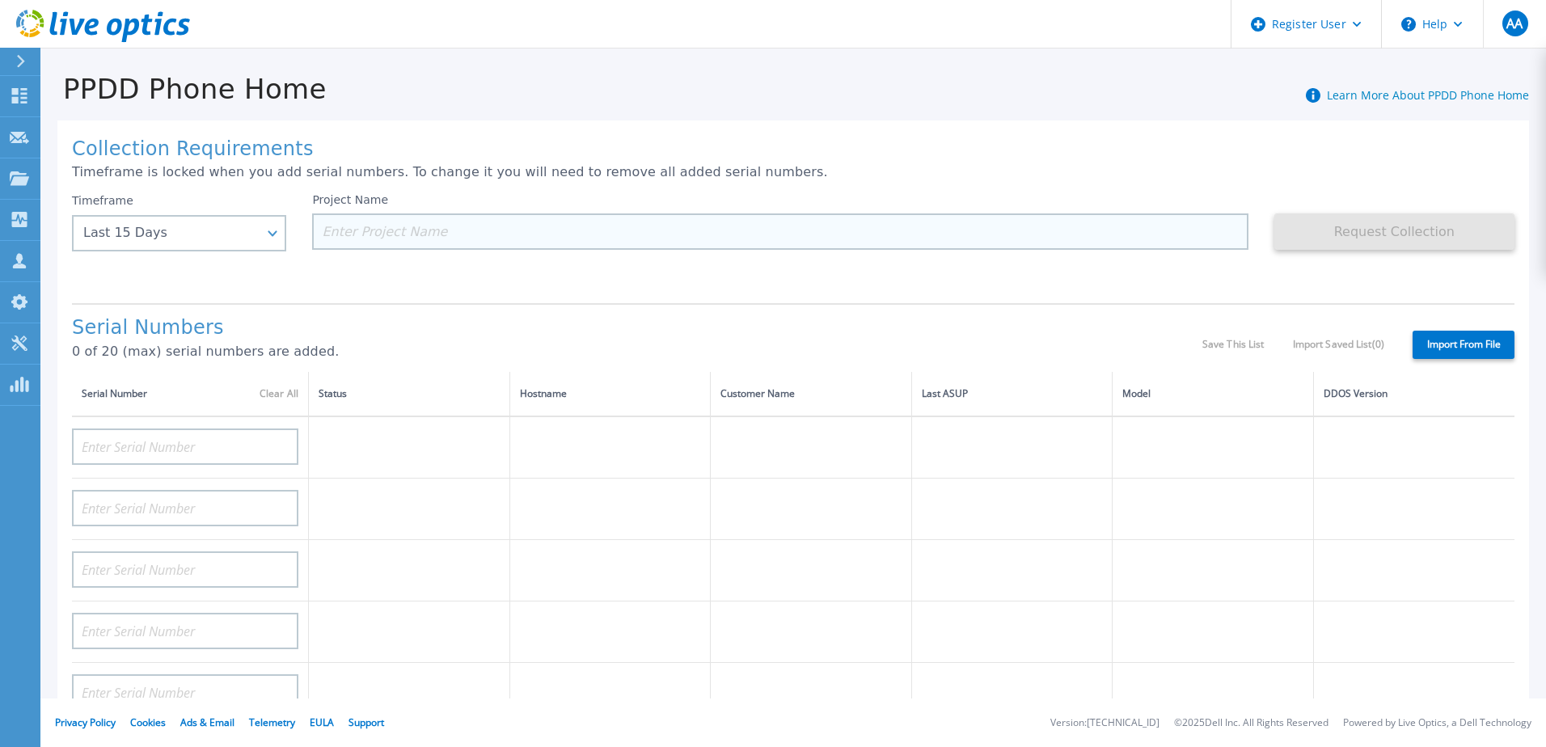
click at [386, 230] on input at bounding box center [779, 231] width 935 height 36
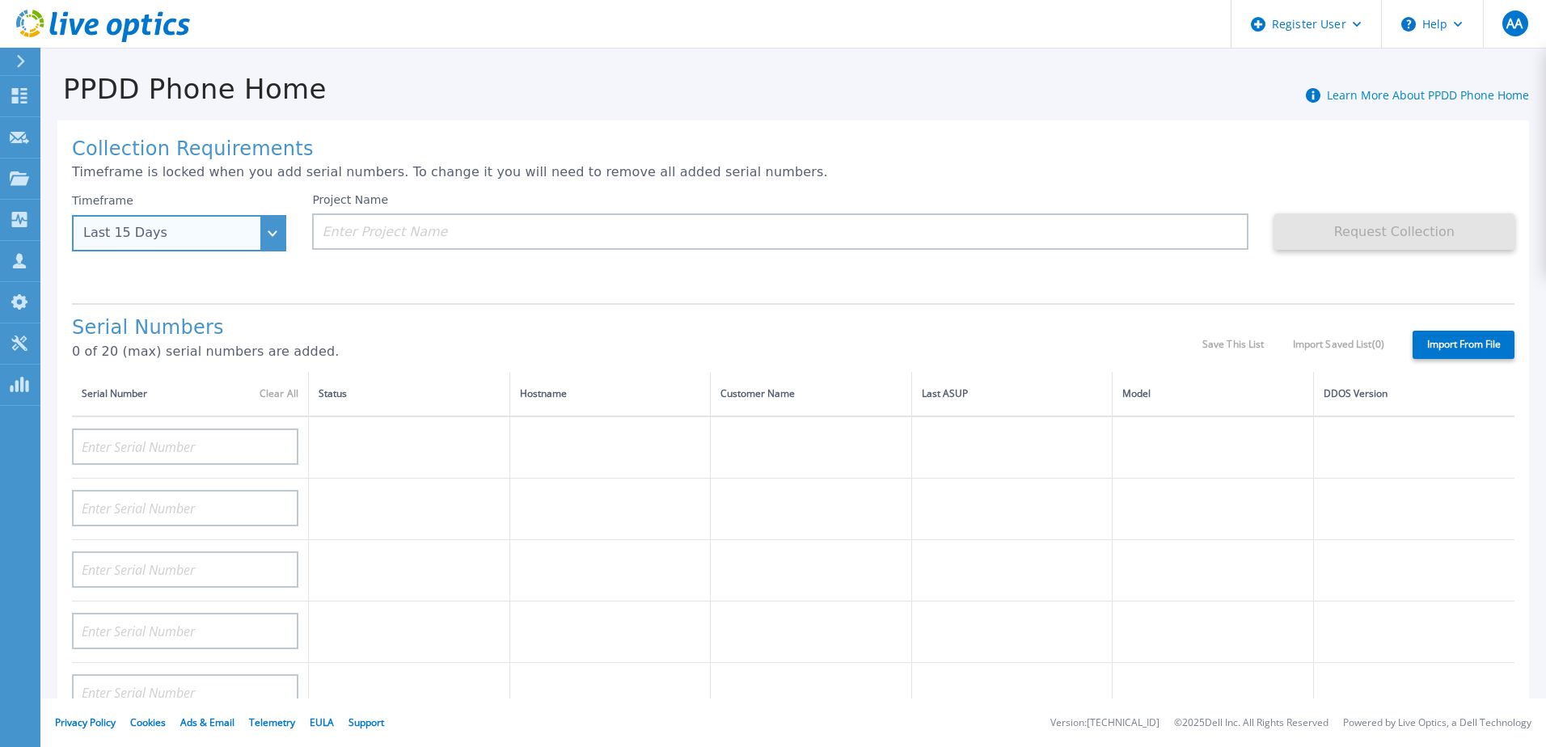
click at [278, 238] on div "Last 15 Days" at bounding box center [179, 233] width 214 height 36
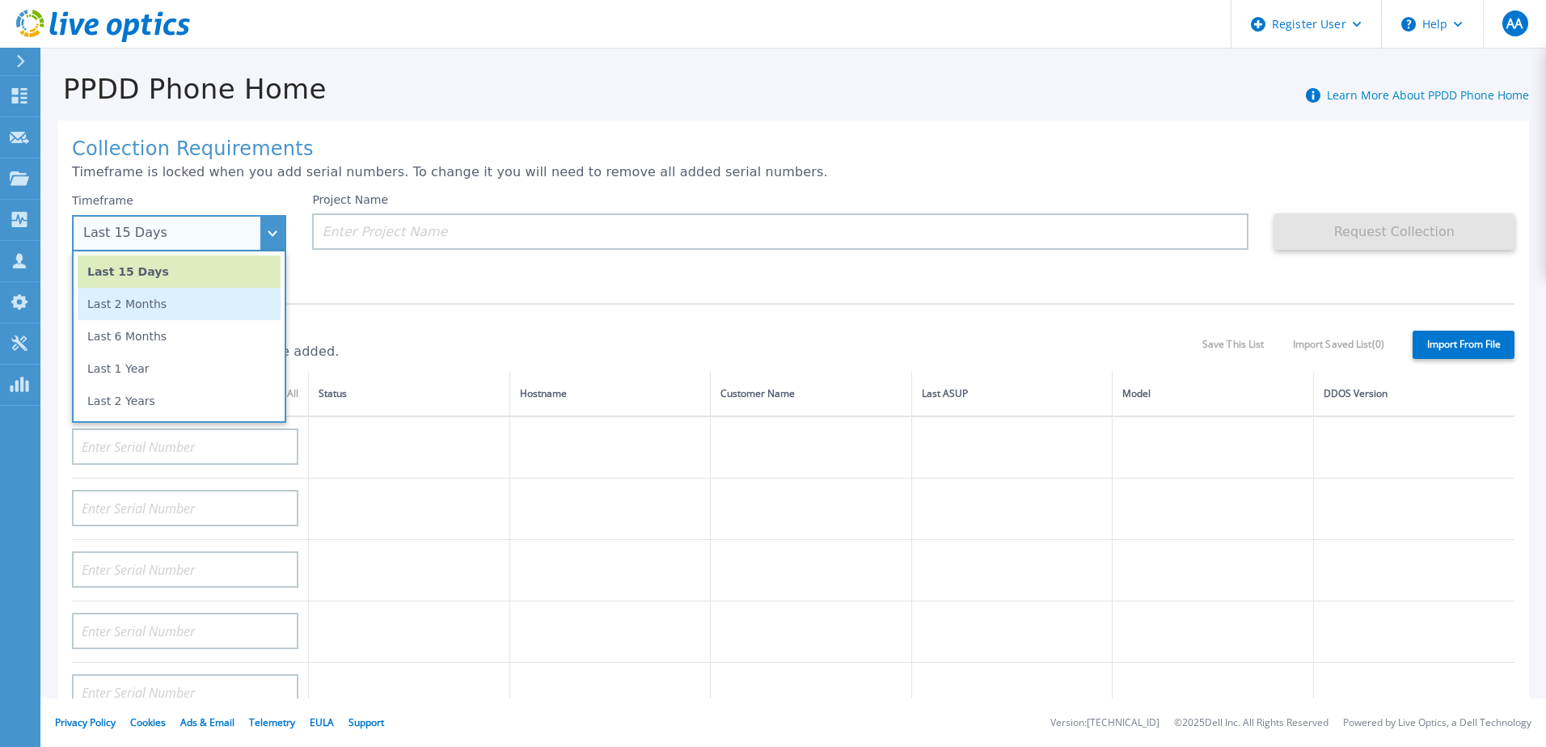
click at [213, 314] on li "Last 2 Months" at bounding box center [179, 304] width 203 height 32
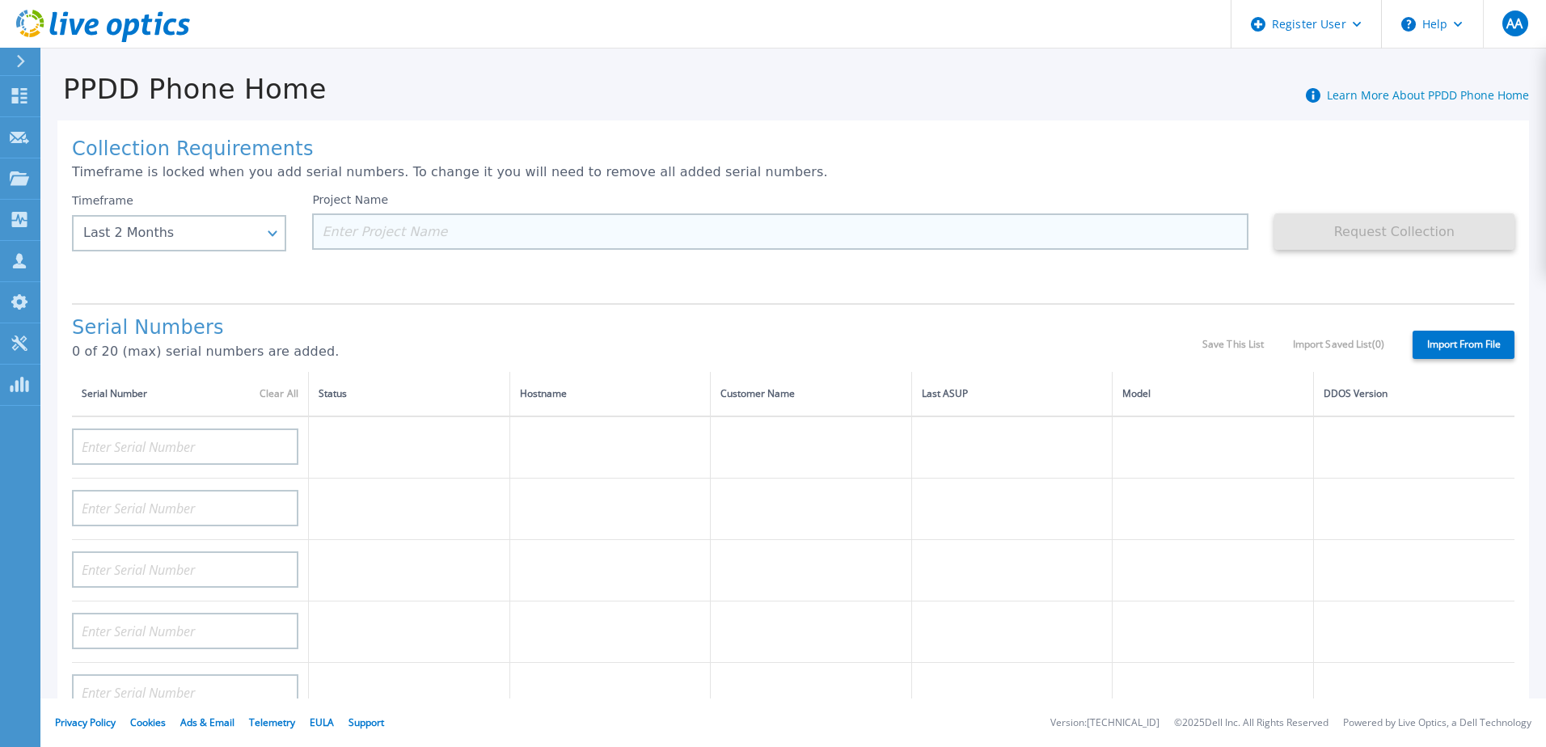
click at [496, 242] on input at bounding box center [779, 231] width 935 height 36
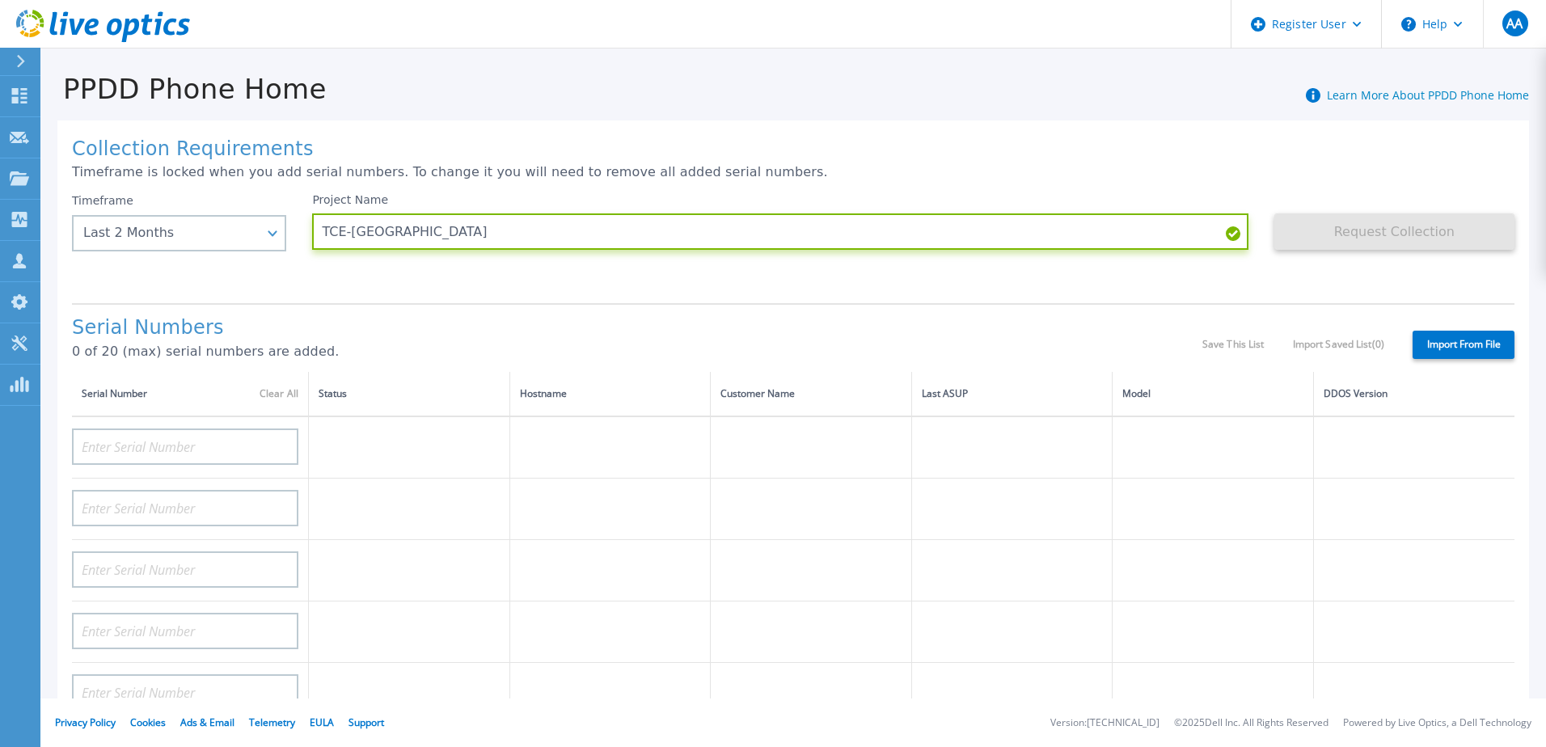
type input "TCE-RJ"
click at [445, 272] on div "Project Name TCE-RJ" at bounding box center [792, 241] width 961 height 97
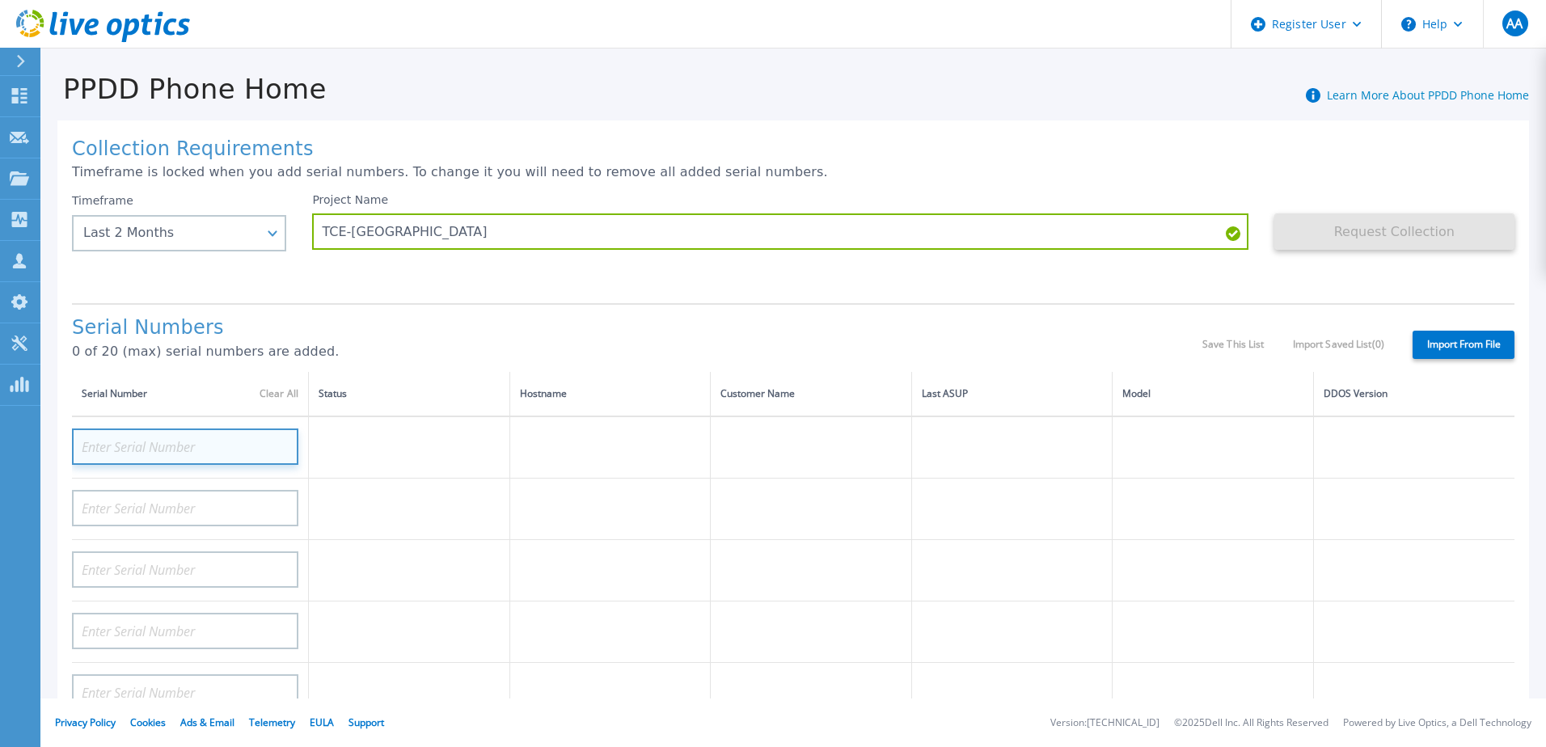
click at [177, 443] on input at bounding box center [185, 446] width 226 height 36
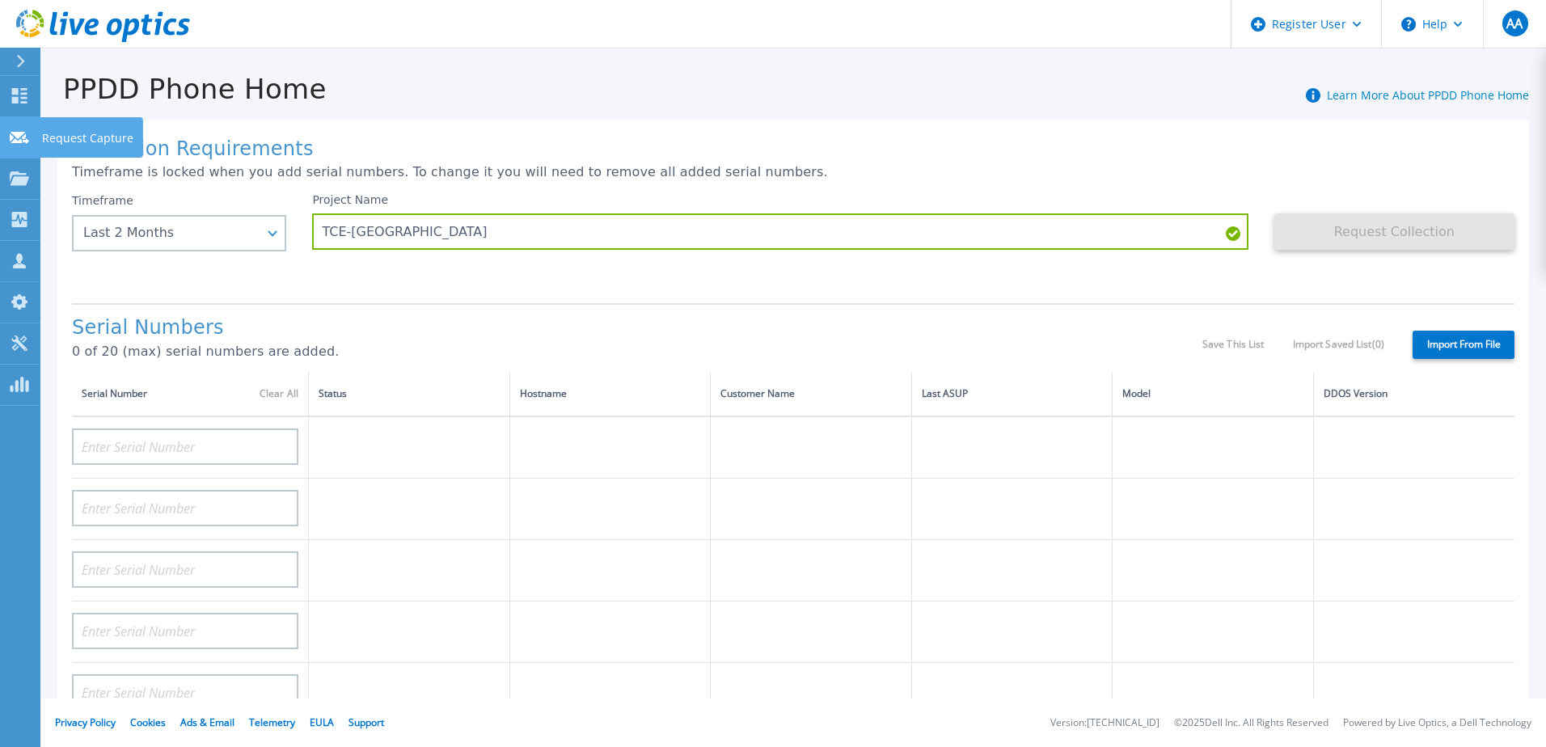
click at [18, 139] on icon at bounding box center [19, 138] width 19 height 12
click at [18, 137] on icon at bounding box center [19, 138] width 19 height 12
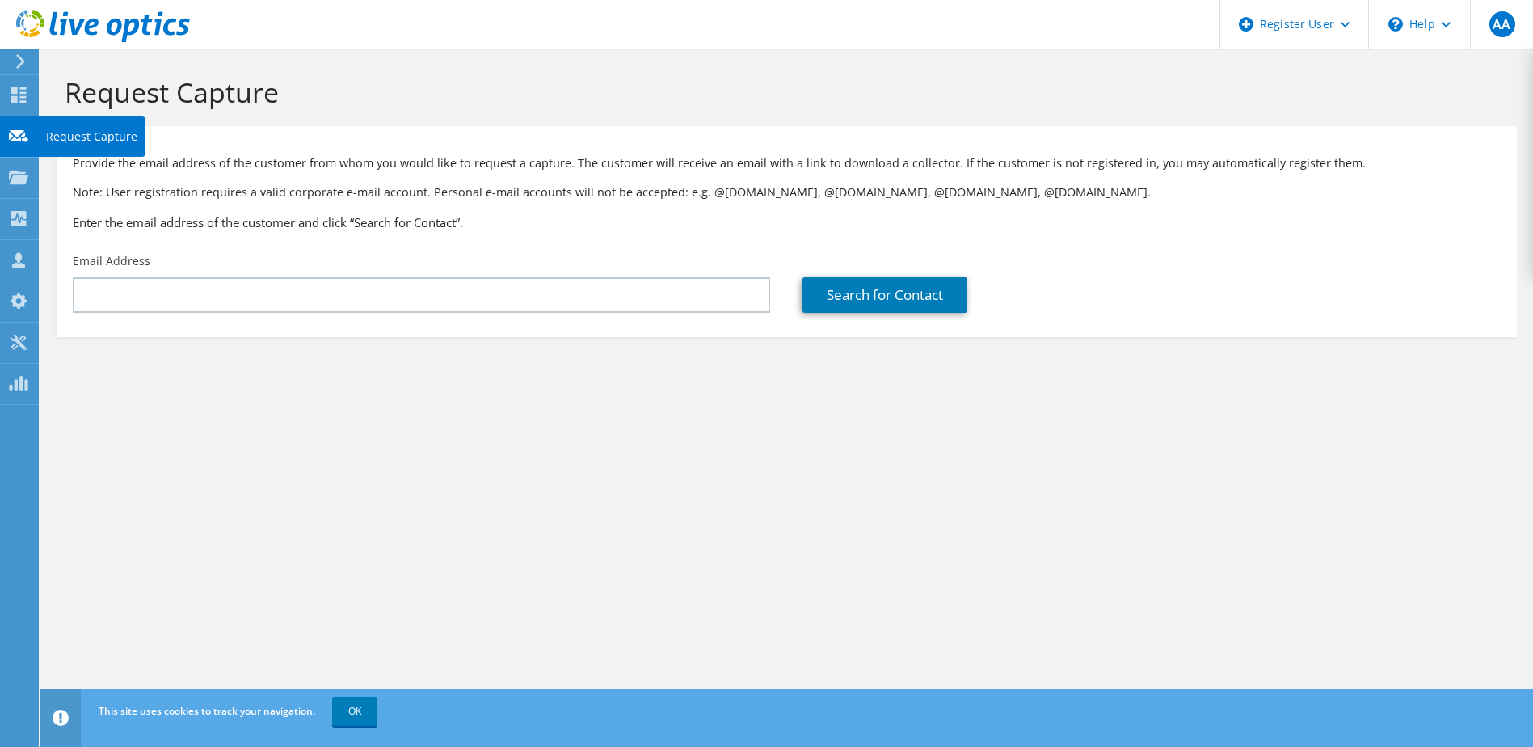
click at [19, 135] on use at bounding box center [18, 135] width 19 height 12
click at [64, 137] on div "Request Capture" at bounding box center [92, 136] width 108 height 40
click at [18, 186] on div at bounding box center [18, 180] width 19 height 18
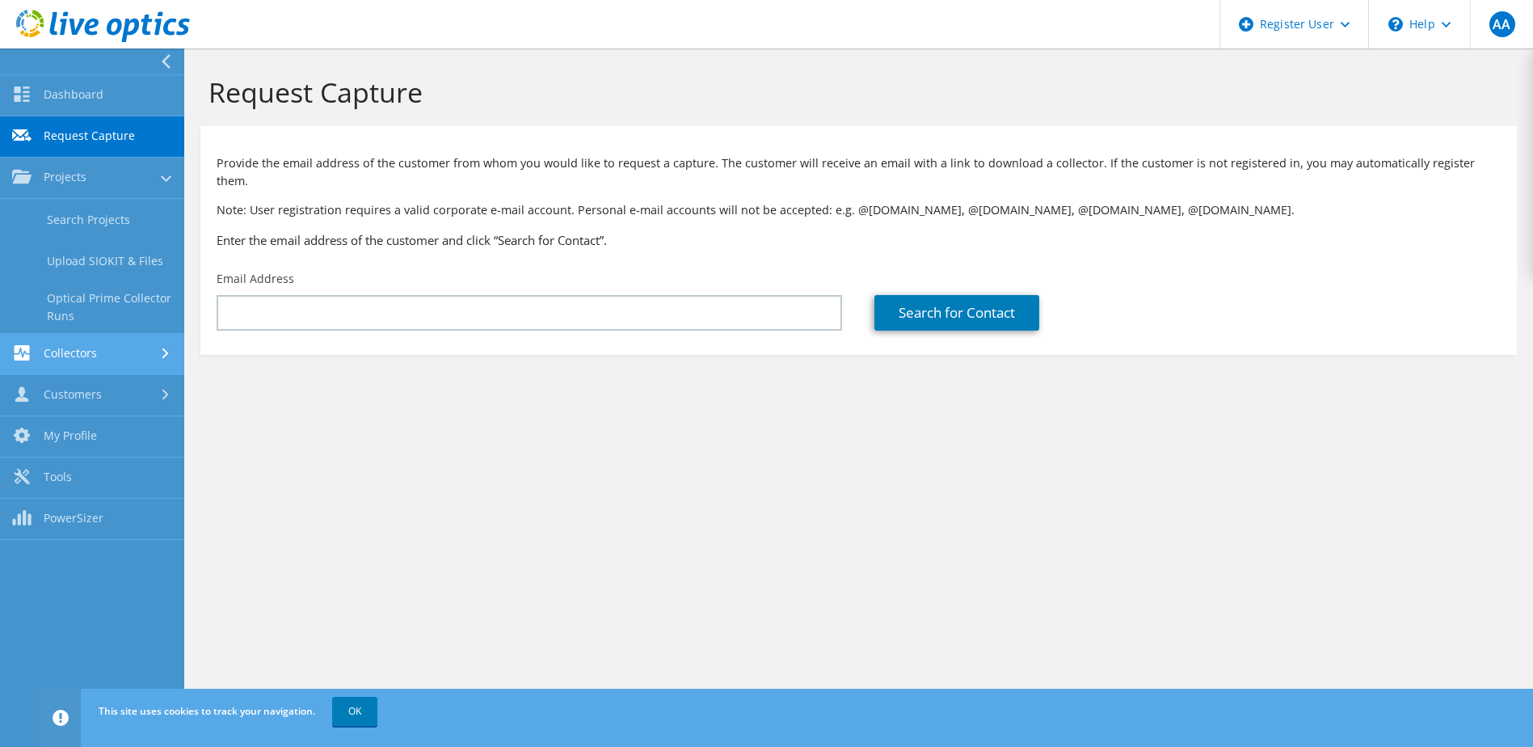
click at [59, 349] on link "Collectors" at bounding box center [92, 354] width 184 height 41
click at [67, 344] on link "Data Domain Local Summary" at bounding box center [92, 349] width 184 height 52
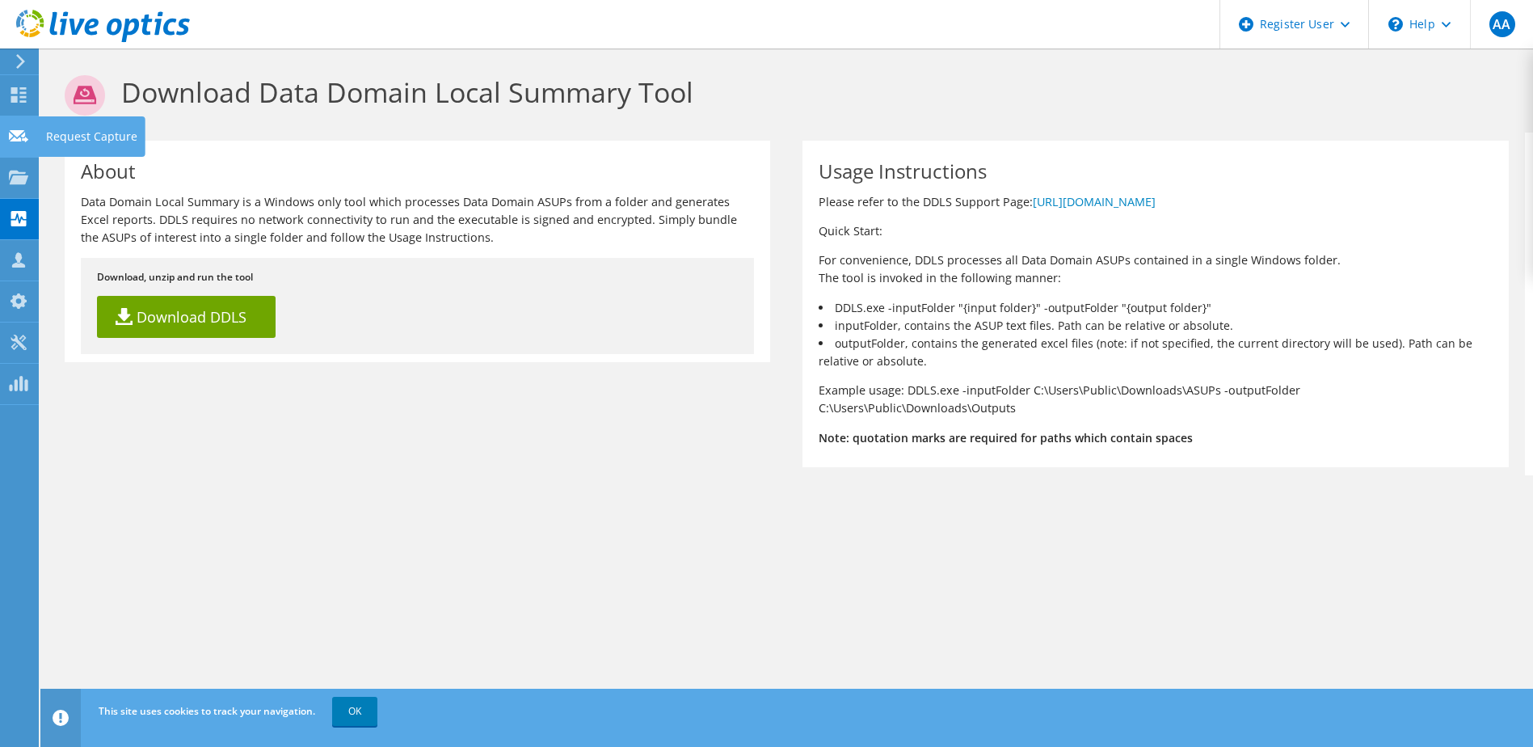
click at [15, 136] on icon at bounding box center [18, 136] width 19 height 15
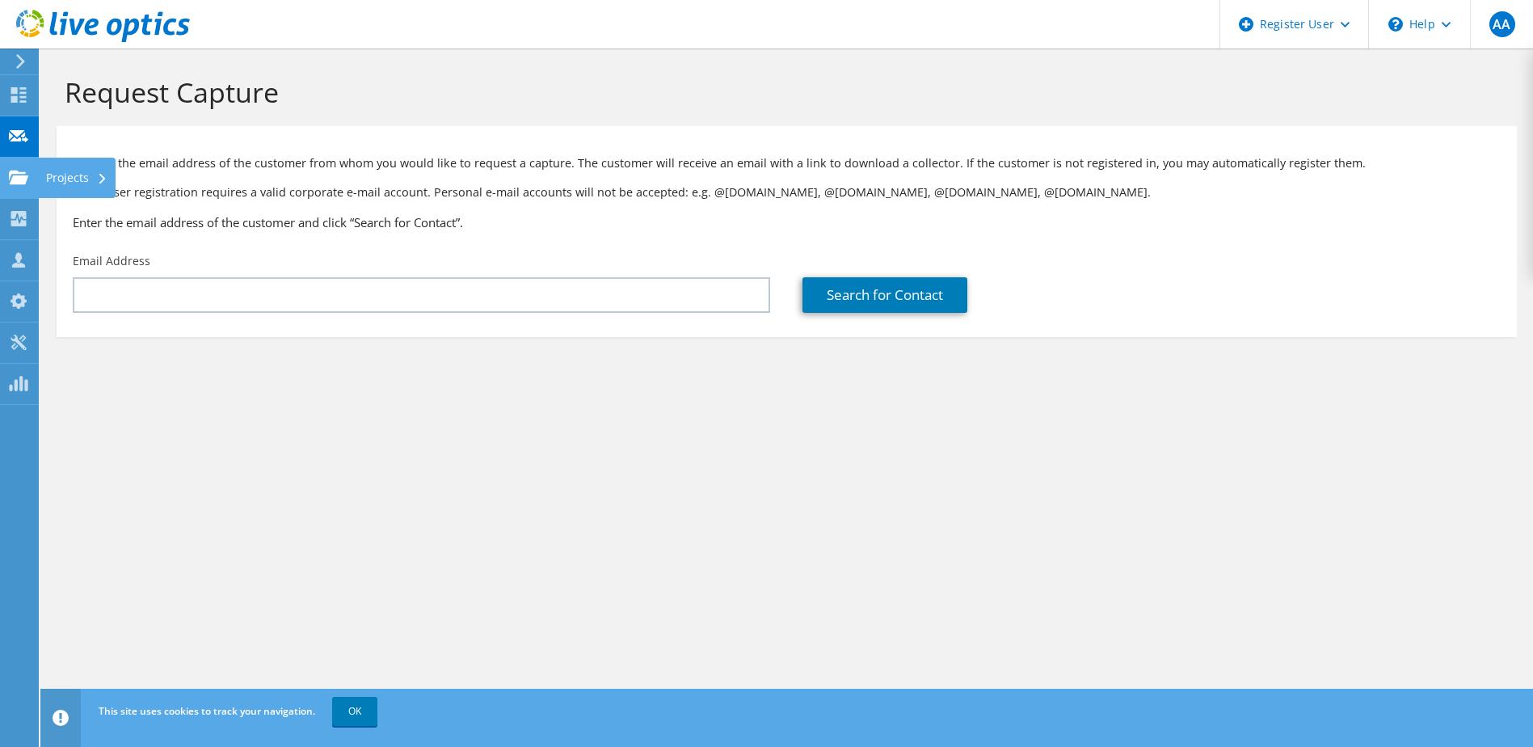
click at [61, 175] on div "Projects" at bounding box center [77, 178] width 78 height 40
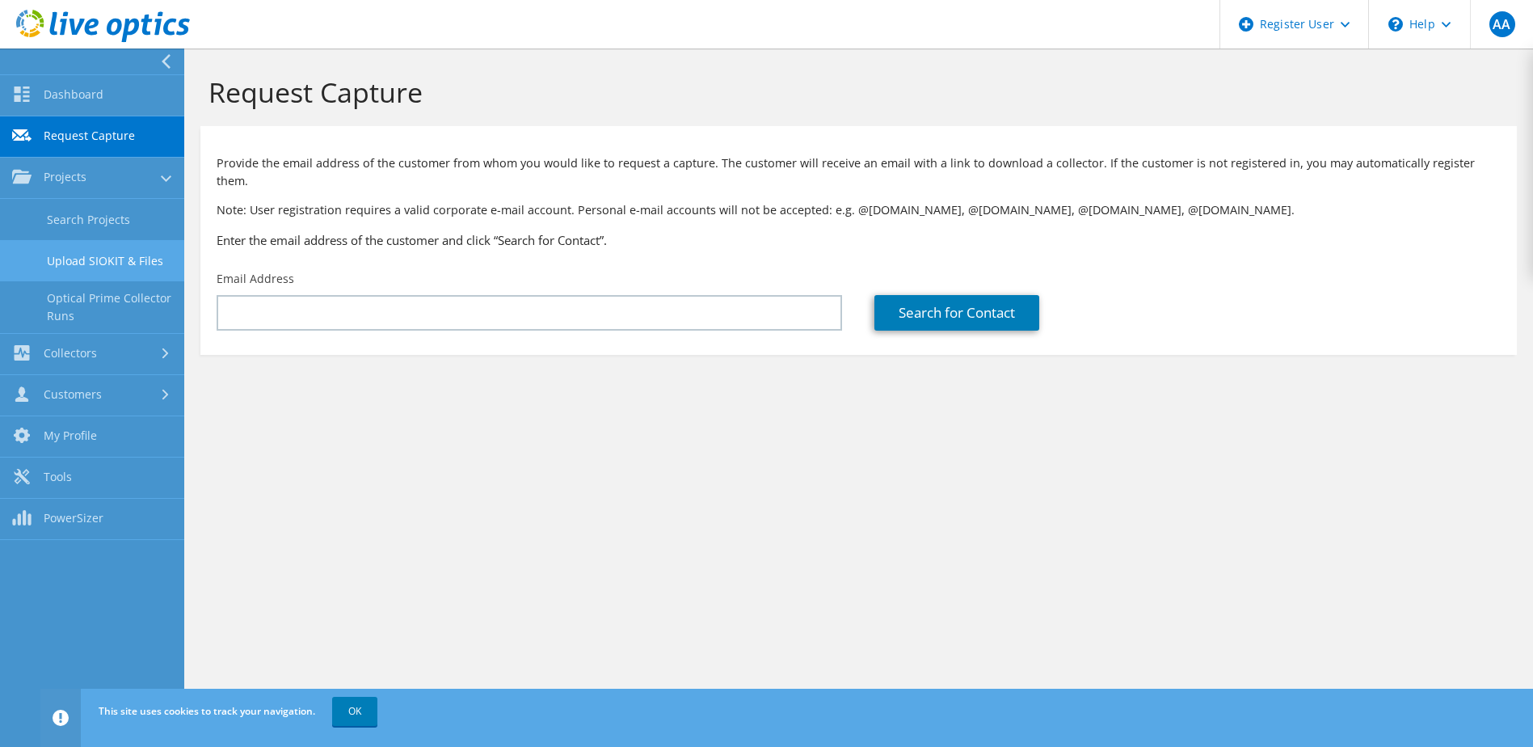
click at [65, 262] on link "Upload SIOKIT & Files" at bounding box center [92, 260] width 184 height 41
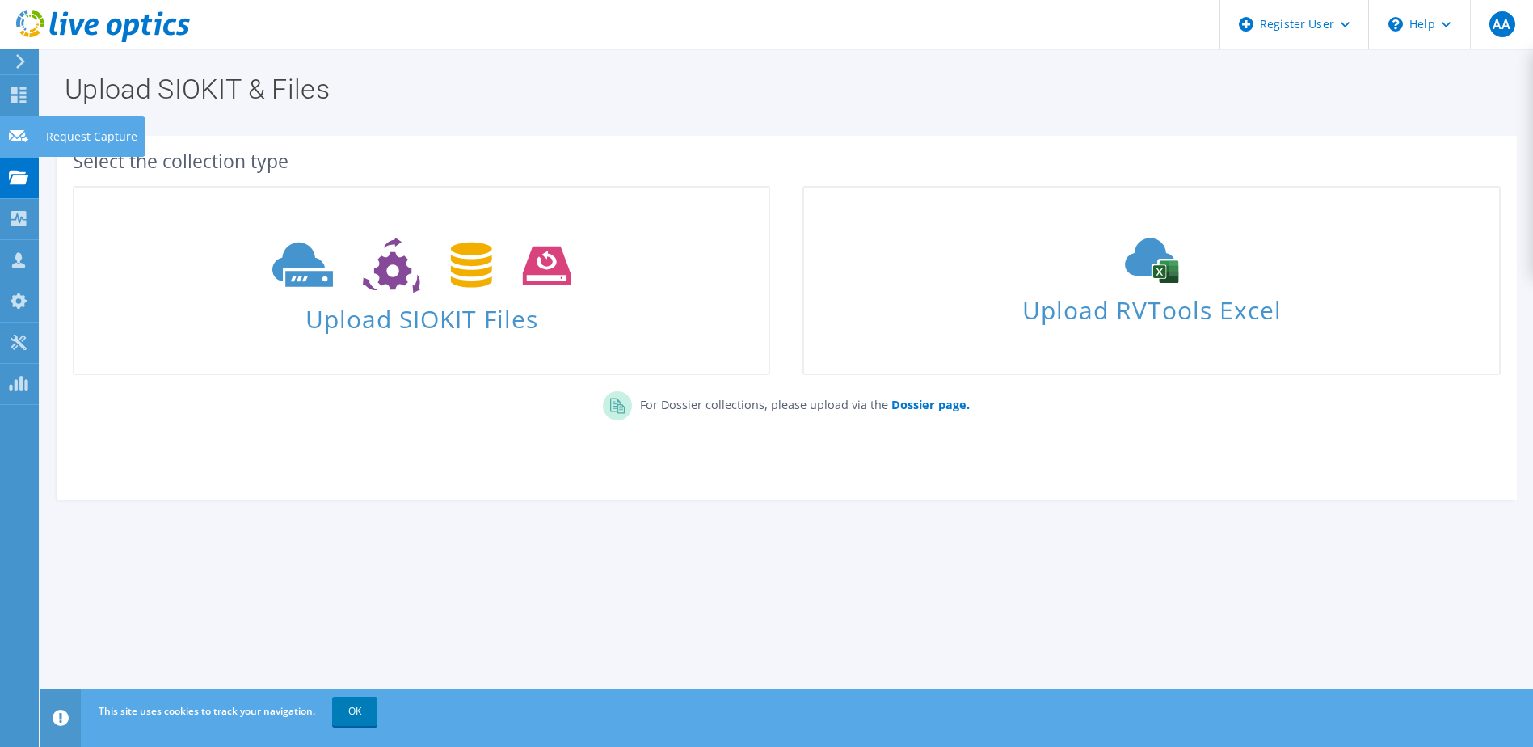
click at [16, 133] on use at bounding box center [18, 135] width 19 height 12
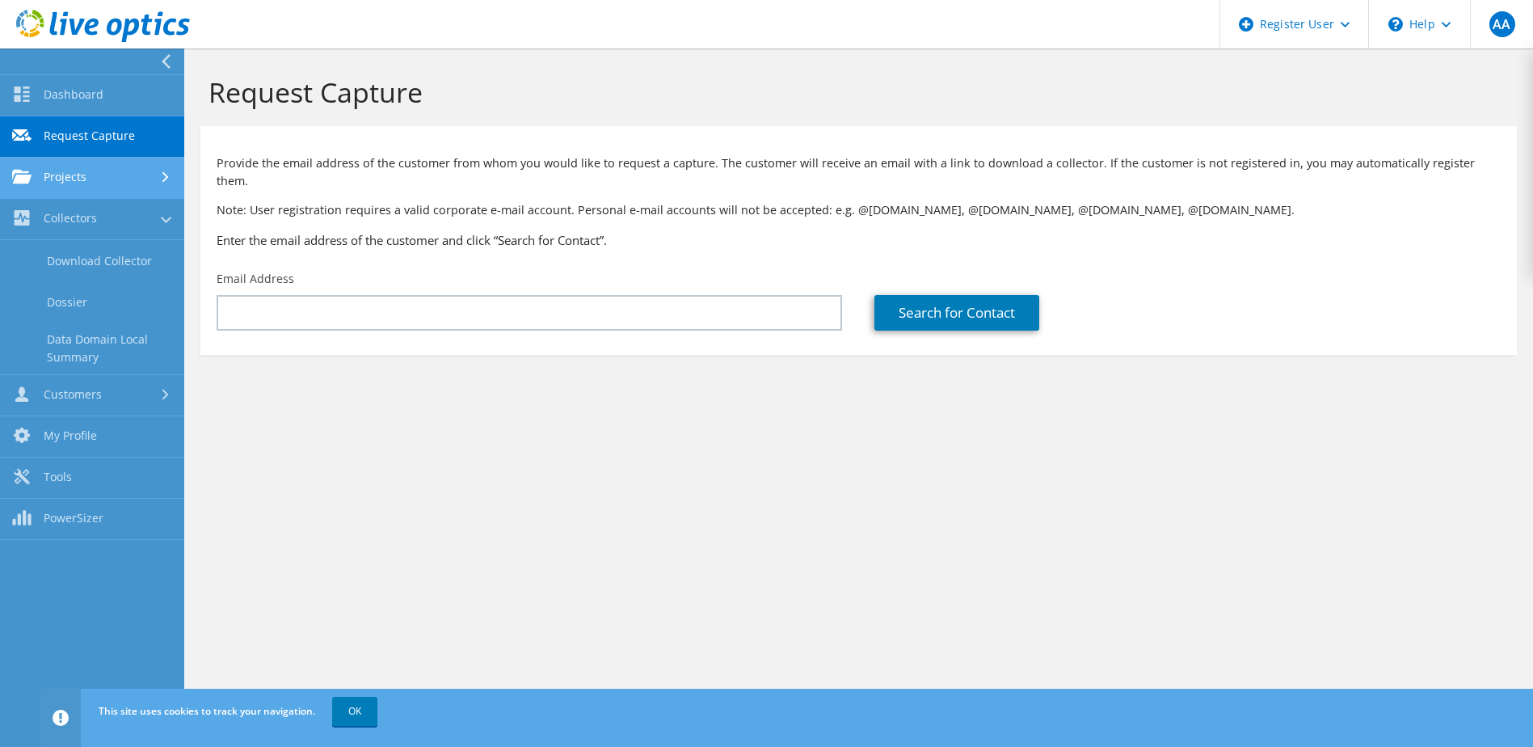
click at [86, 182] on link "Projects" at bounding box center [92, 178] width 184 height 41
click at [99, 134] on link "Request Capture" at bounding box center [92, 136] width 184 height 41
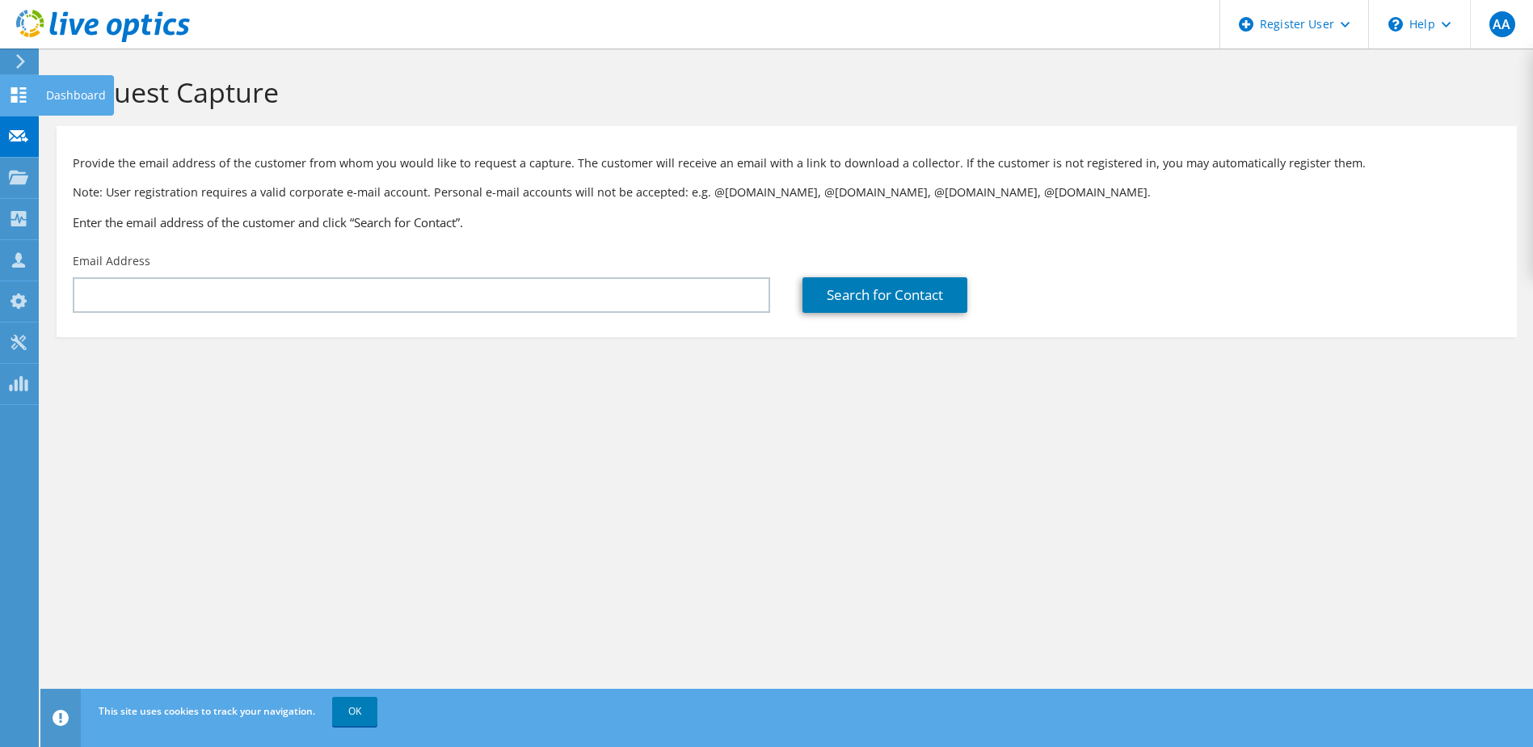
click at [22, 99] on icon at bounding box center [18, 94] width 19 height 15
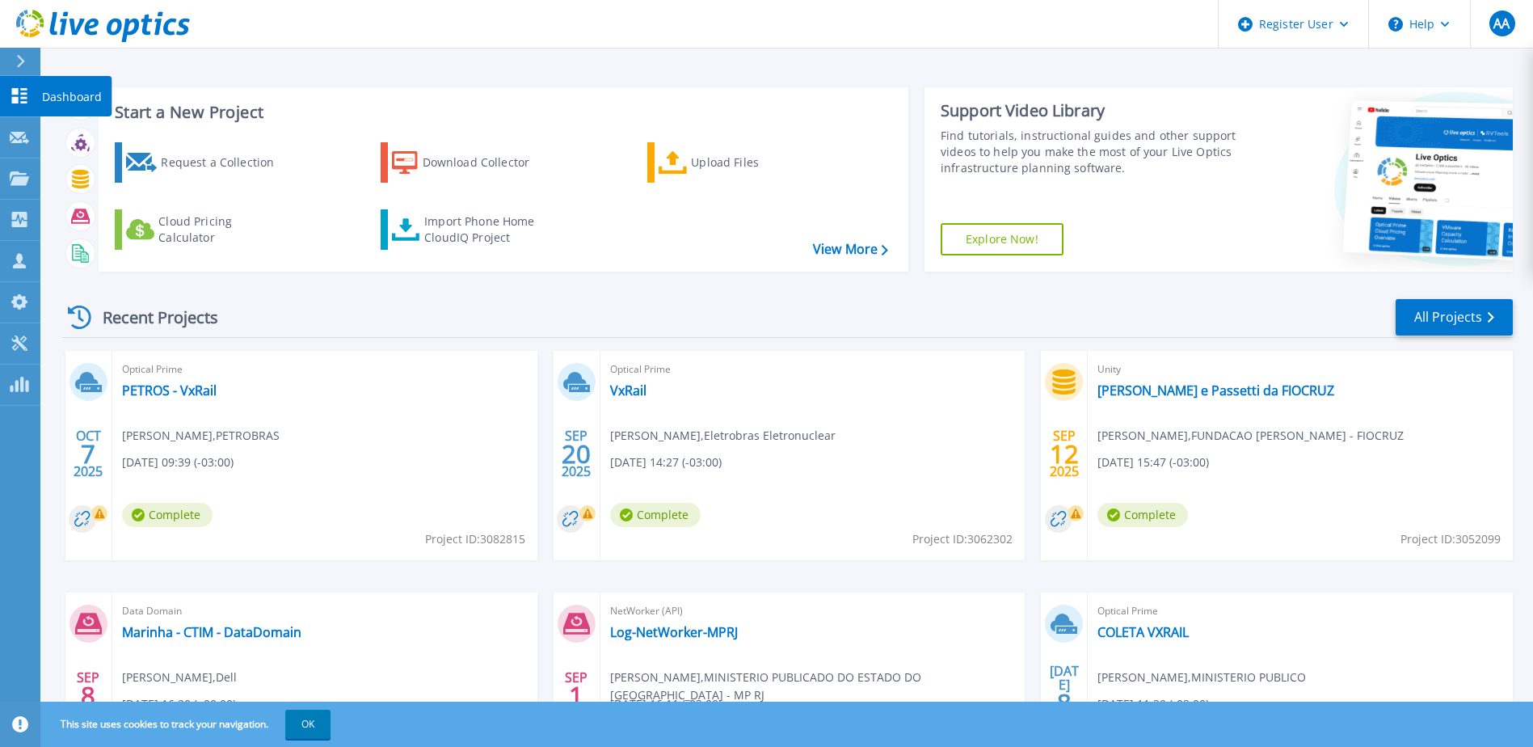
click at [27, 99] on icon at bounding box center [19, 95] width 15 height 15
click at [232, 167] on div "Request a Collection" at bounding box center [225, 162] width 129 height 32
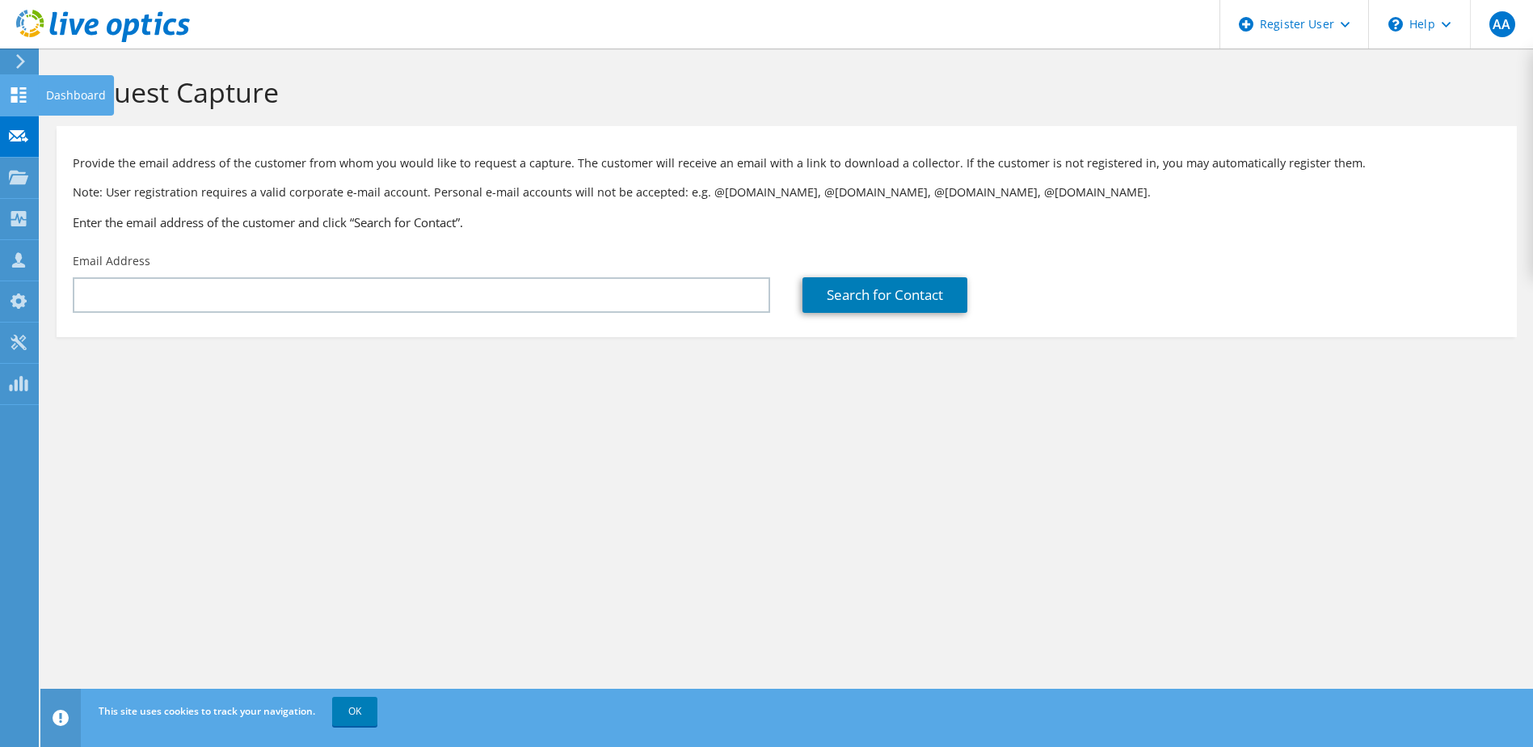
click at [10, 95] on icon at bounding box center [18, 94] width 19 height 15
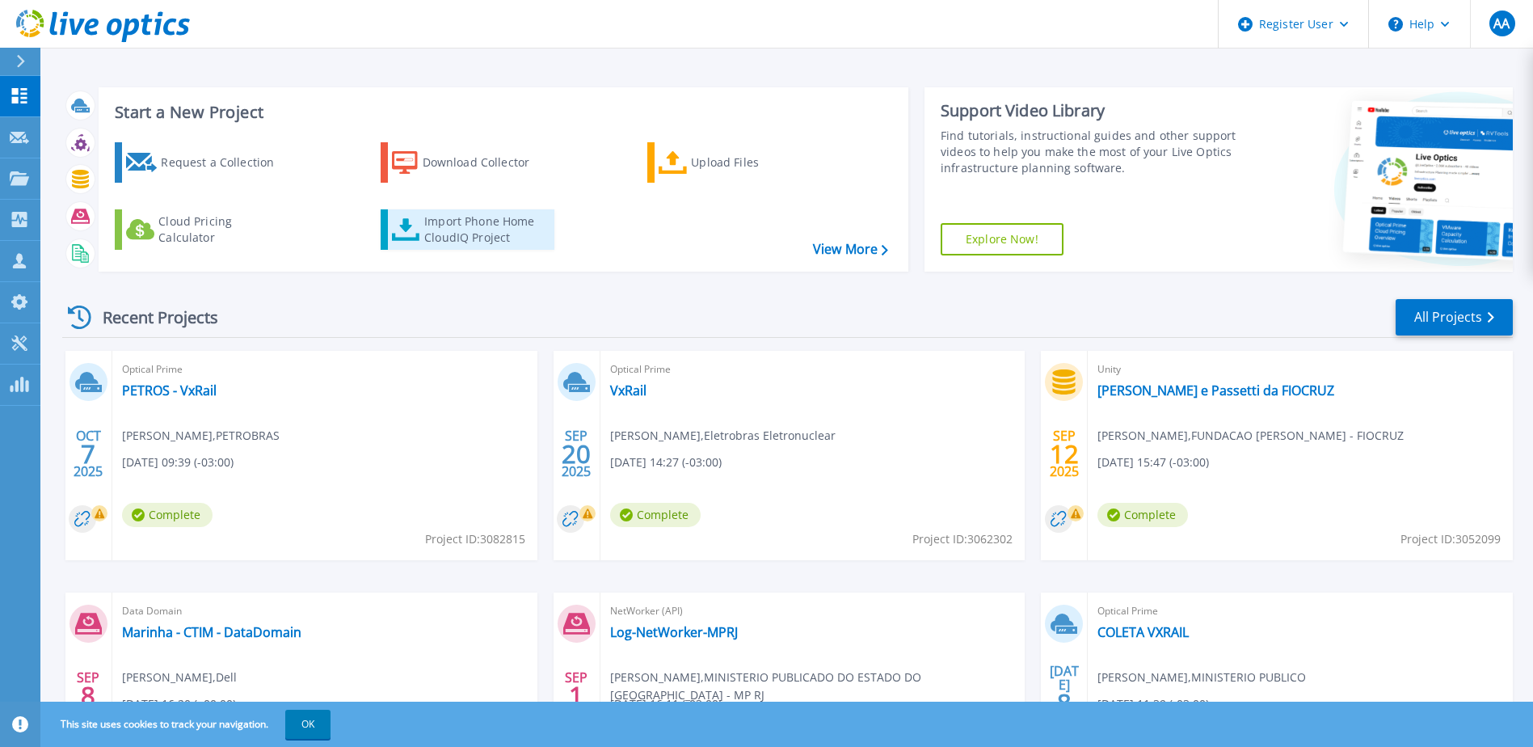
click at [470, 223] on div "Import Phone Home CloudIQ Project" at bounding box center [487, 229] width 126 height 32
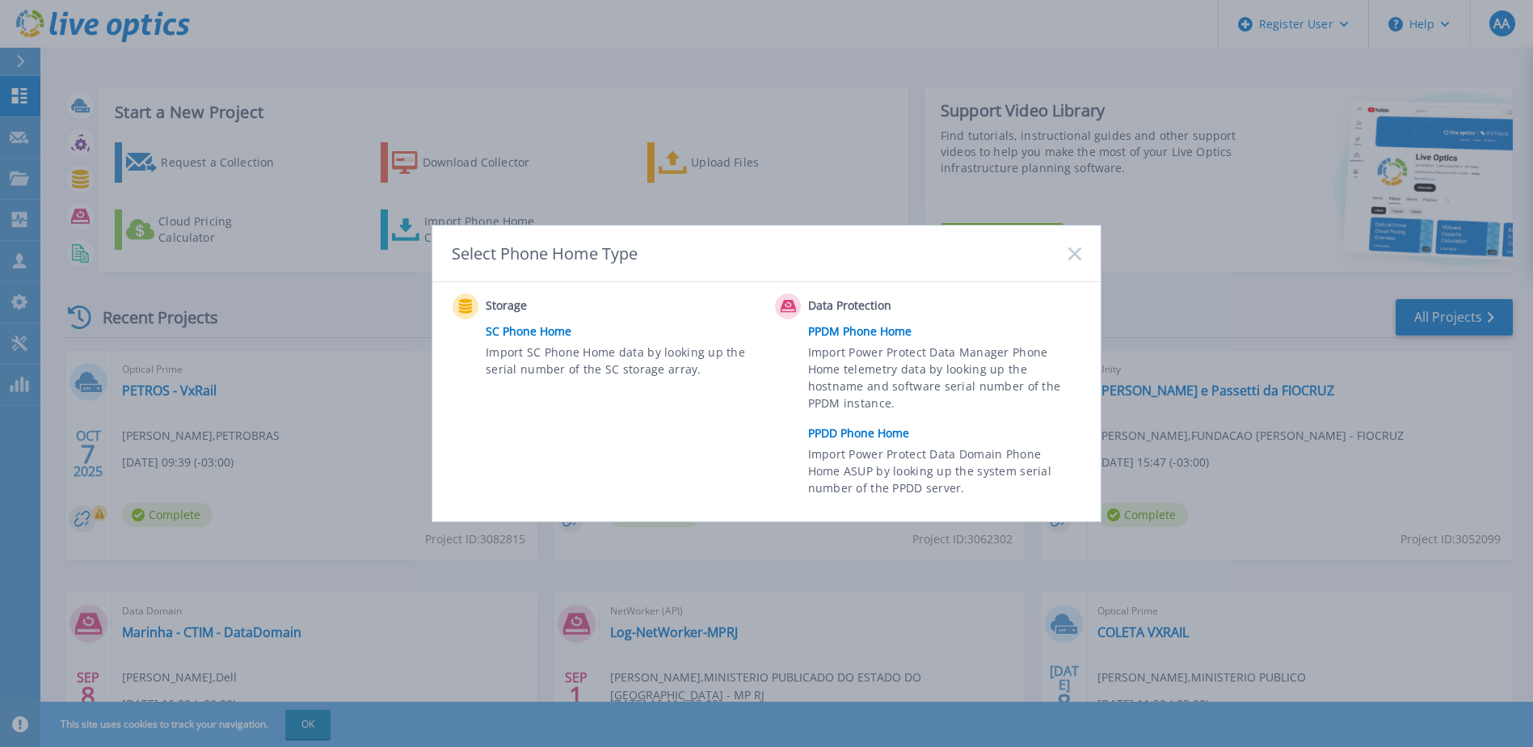
click at [854, 435] on link "PPDD Phone Home" at bounding box center [948, 433] width 281 height 24
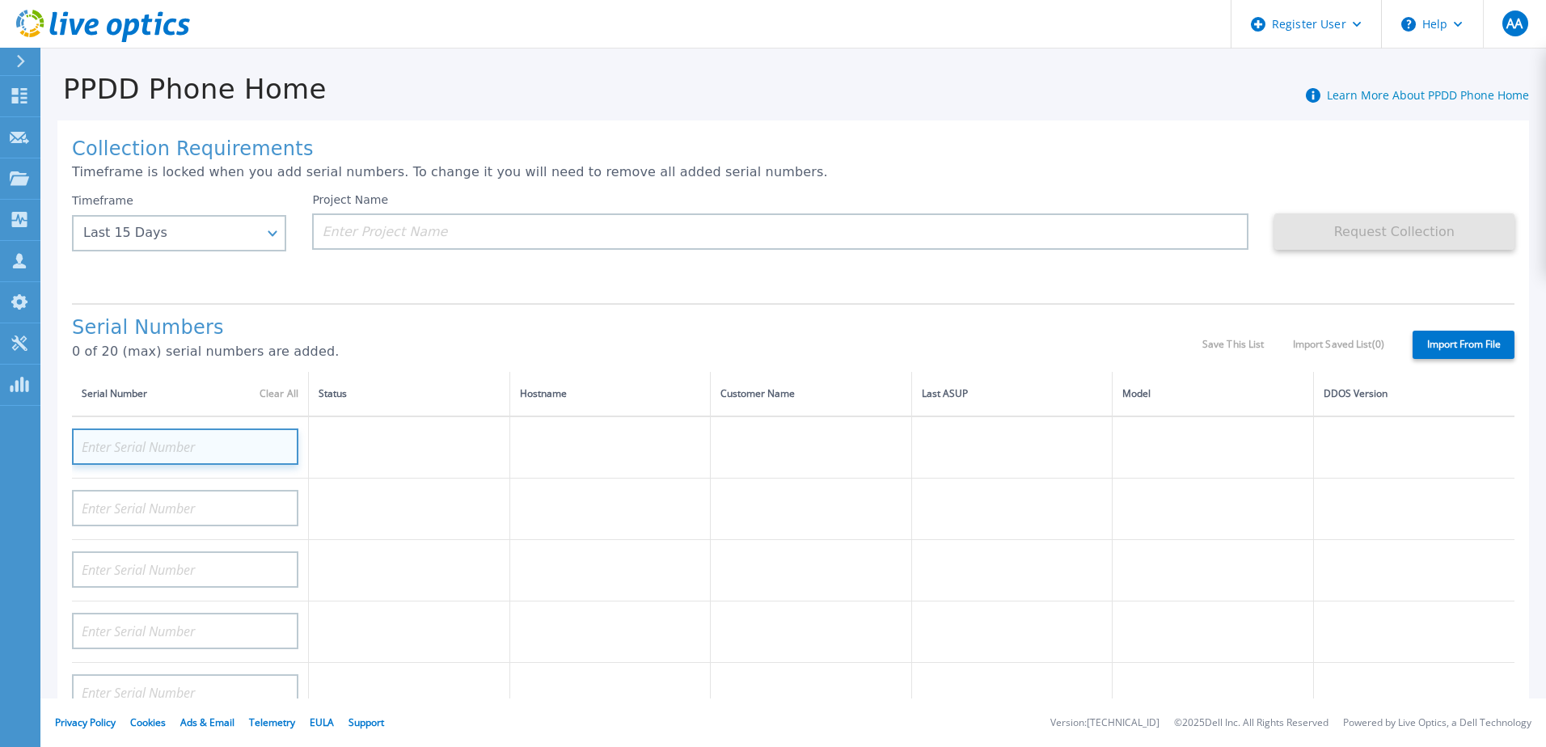
click at [200, 437] on input at bounding box center [185, 446] width 226 height 36
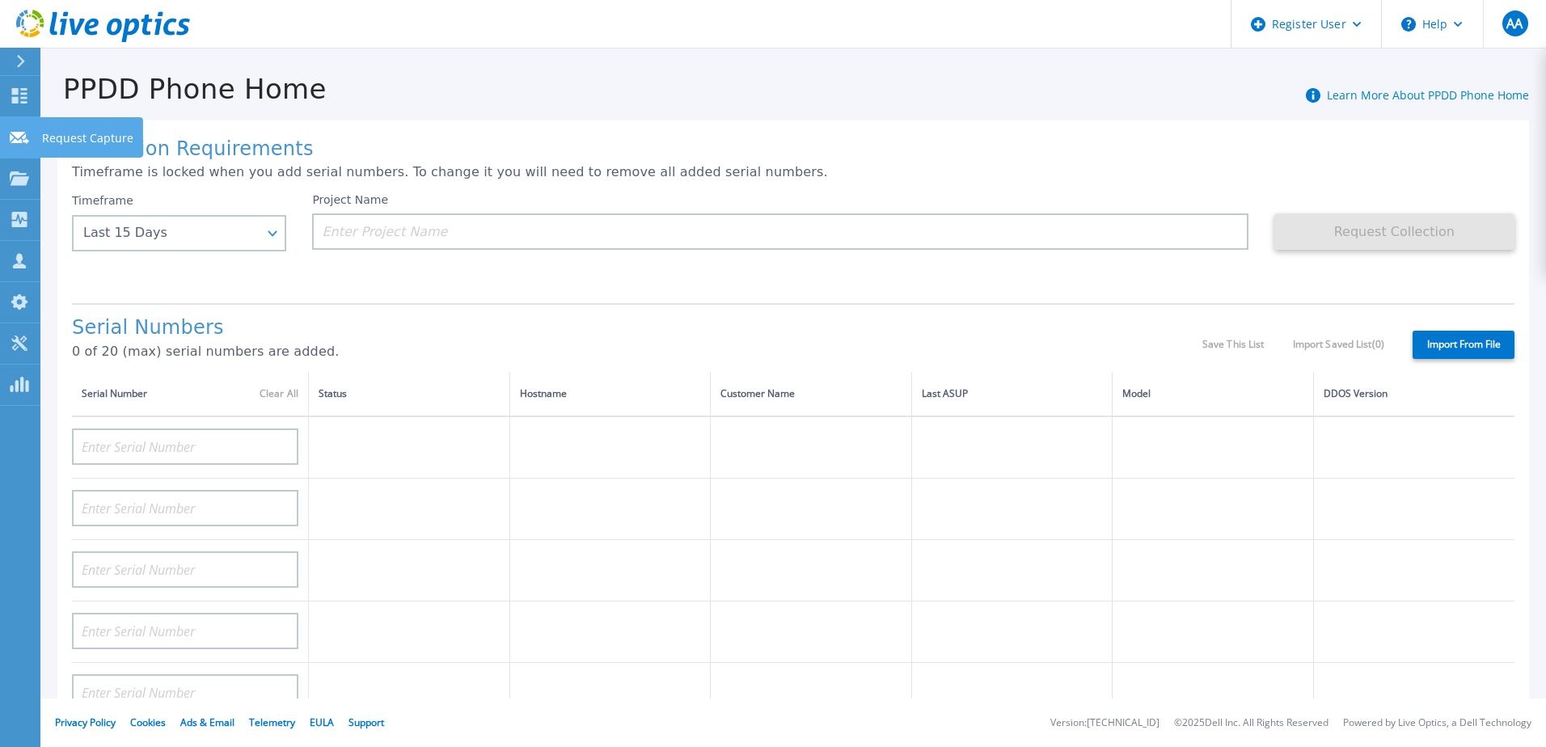
click at [19, 132] on icon at bounding box center [19, 138] width 19 height 12
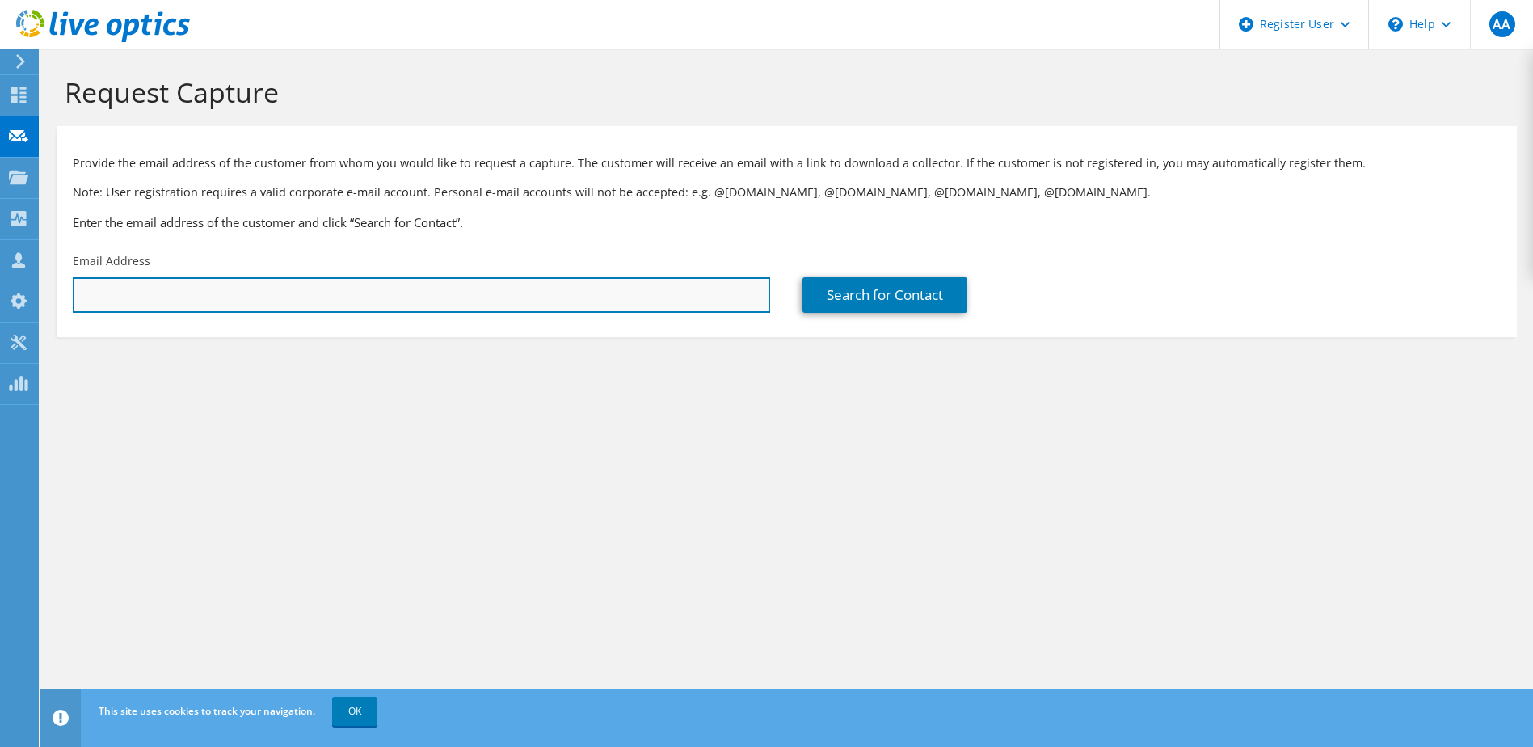
click at [189, 291] on input "text" at bounding box center [422, 295] width 698 height 36
paste input "[PERSON_NAME] <[PERSON_NAME][EMAIL_ADDRESS][PERSON_NAME][DOMAIN_NAME]>"
type input "[PERSON_NAME] <[PERSON_NAME][EMAIL_ADDRESS][PERSON_NAME][DOMAIN_NAME]>"
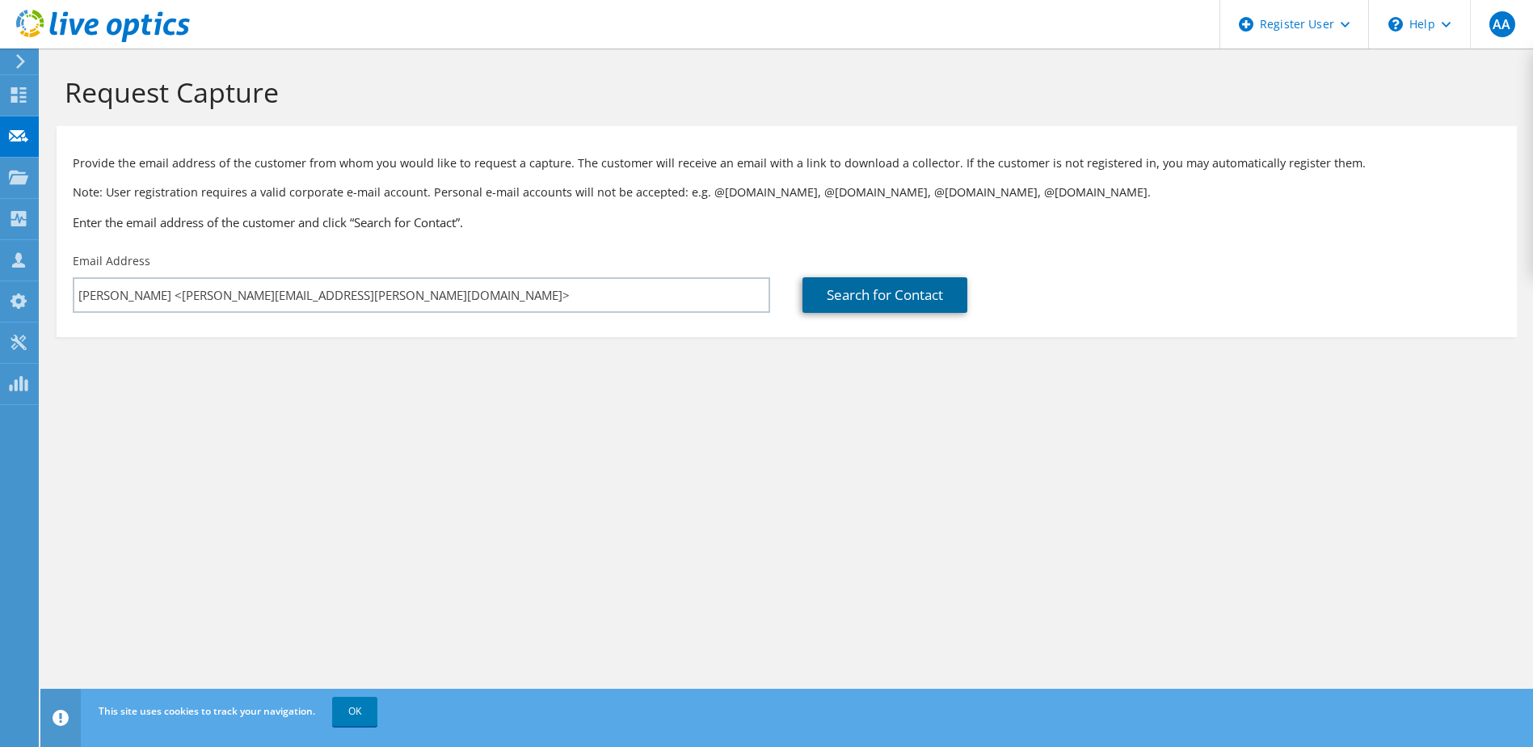
click at [879, 295] on link "Search for Contact" at bounding box center [885, 295] width 165 height 36
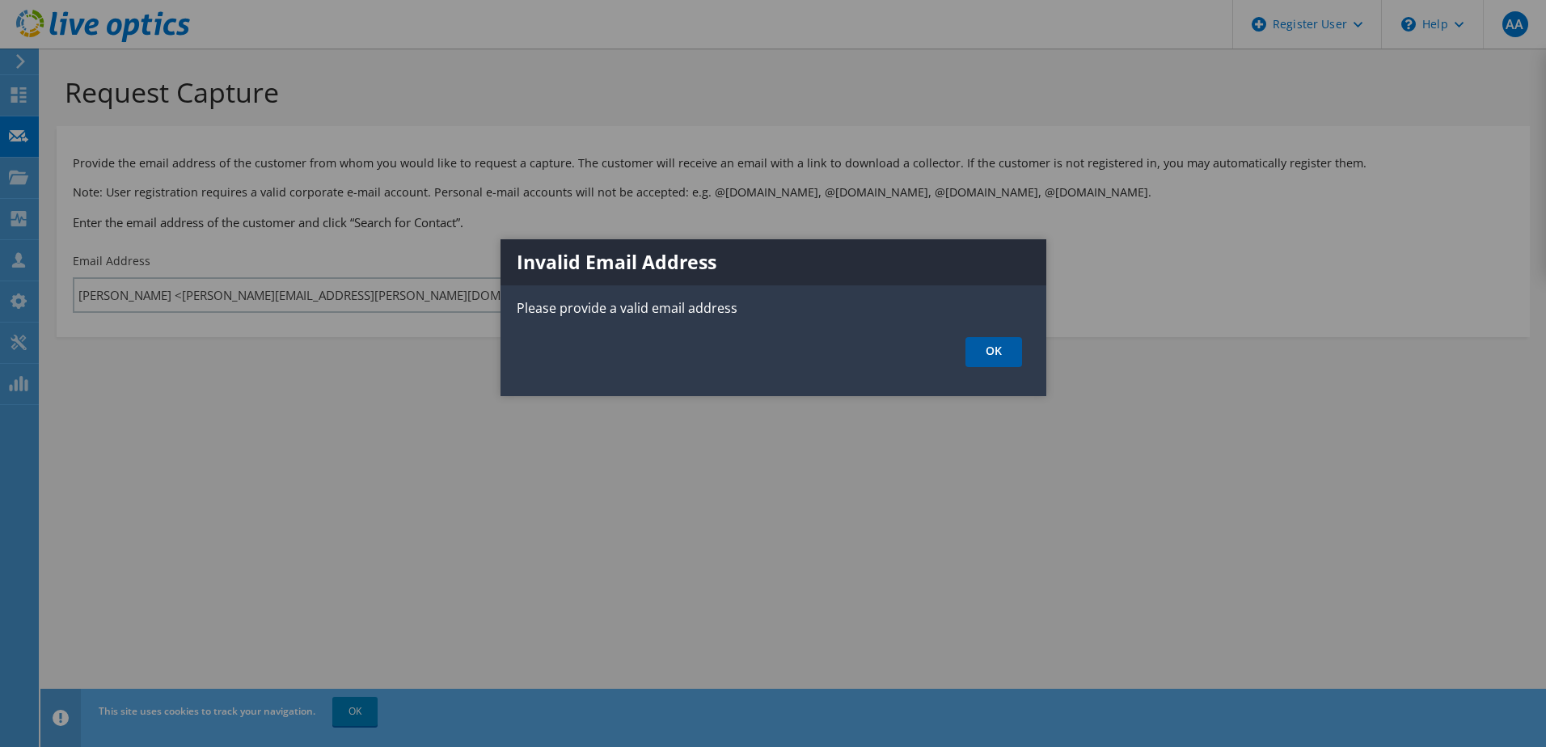
click at [983, 352] on link "OK" at bounding box center [993, 352] width 57 height 30
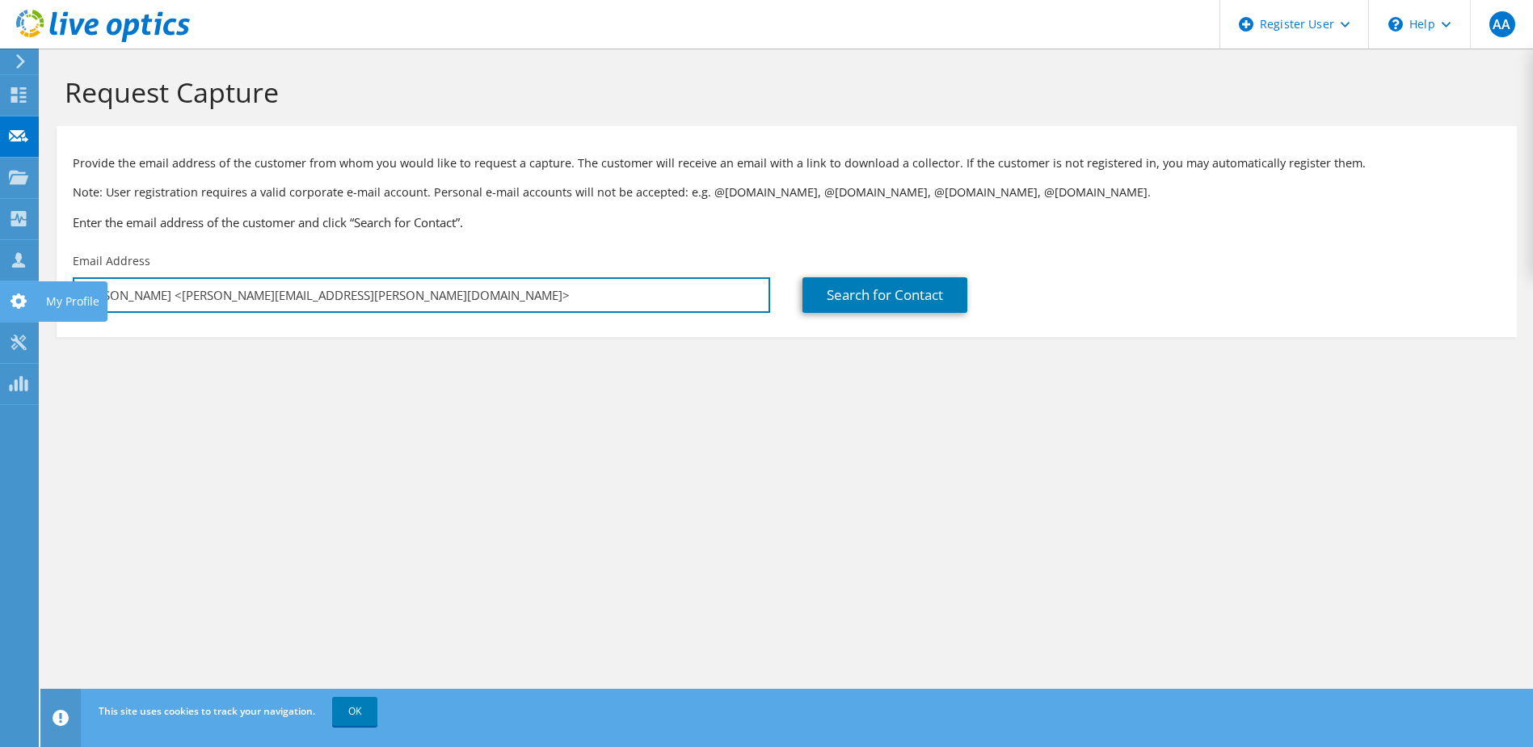
drag, startPoint x: 166, startPoint y: 293, endPoint x: 25, endPoint y: 294, distance: 140.7
click at [25, 294] on div "AA Dell User Alexandre Alves Alexandre.Alves@dell.com Dell My Profile Log Out \…" at bounding box center [766, 373] width 1533 height 747
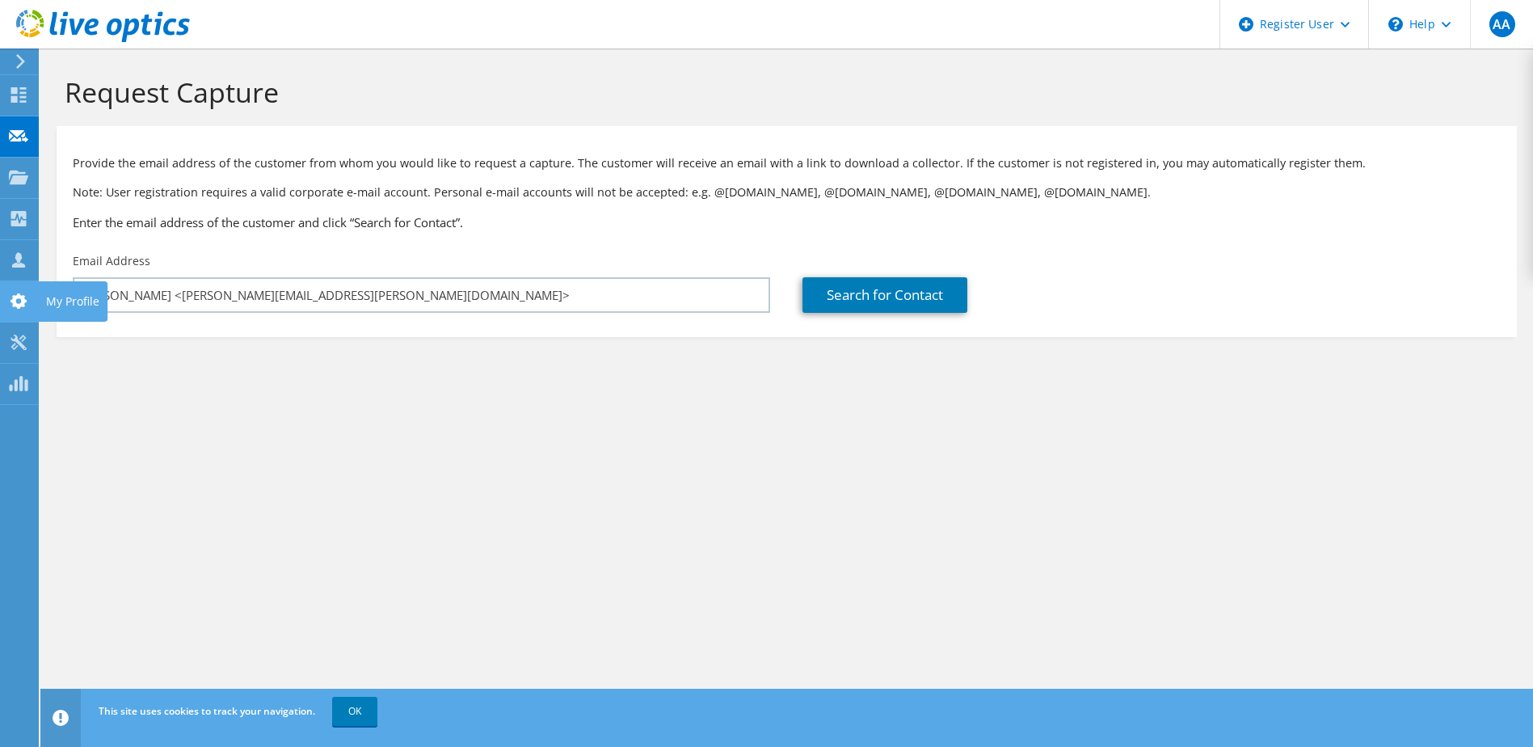
click at [25, 294] on icon at bounding box center [18, 300] width 19 height 15
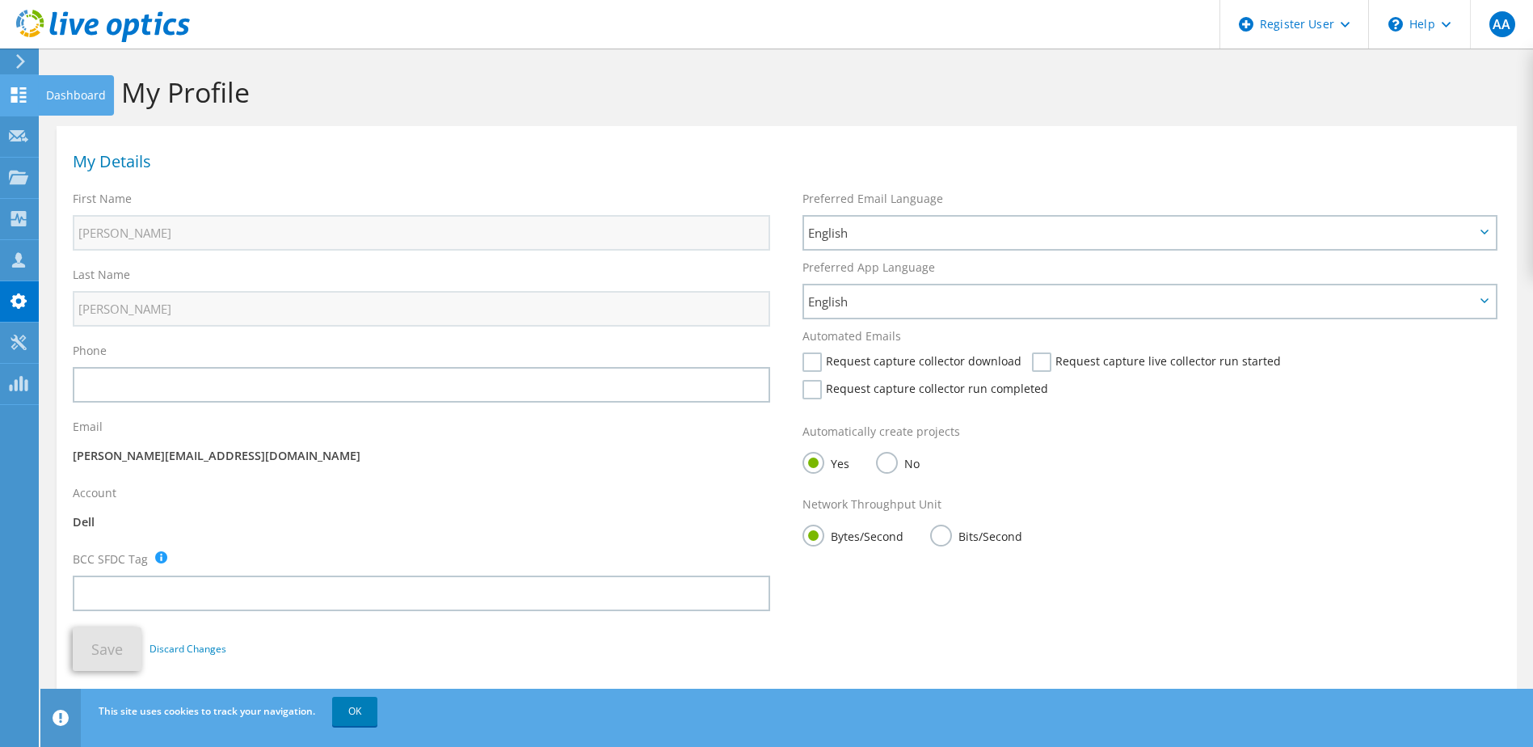
click at [17, 100] on use at bounding box center [18, 94] width 15 height 15
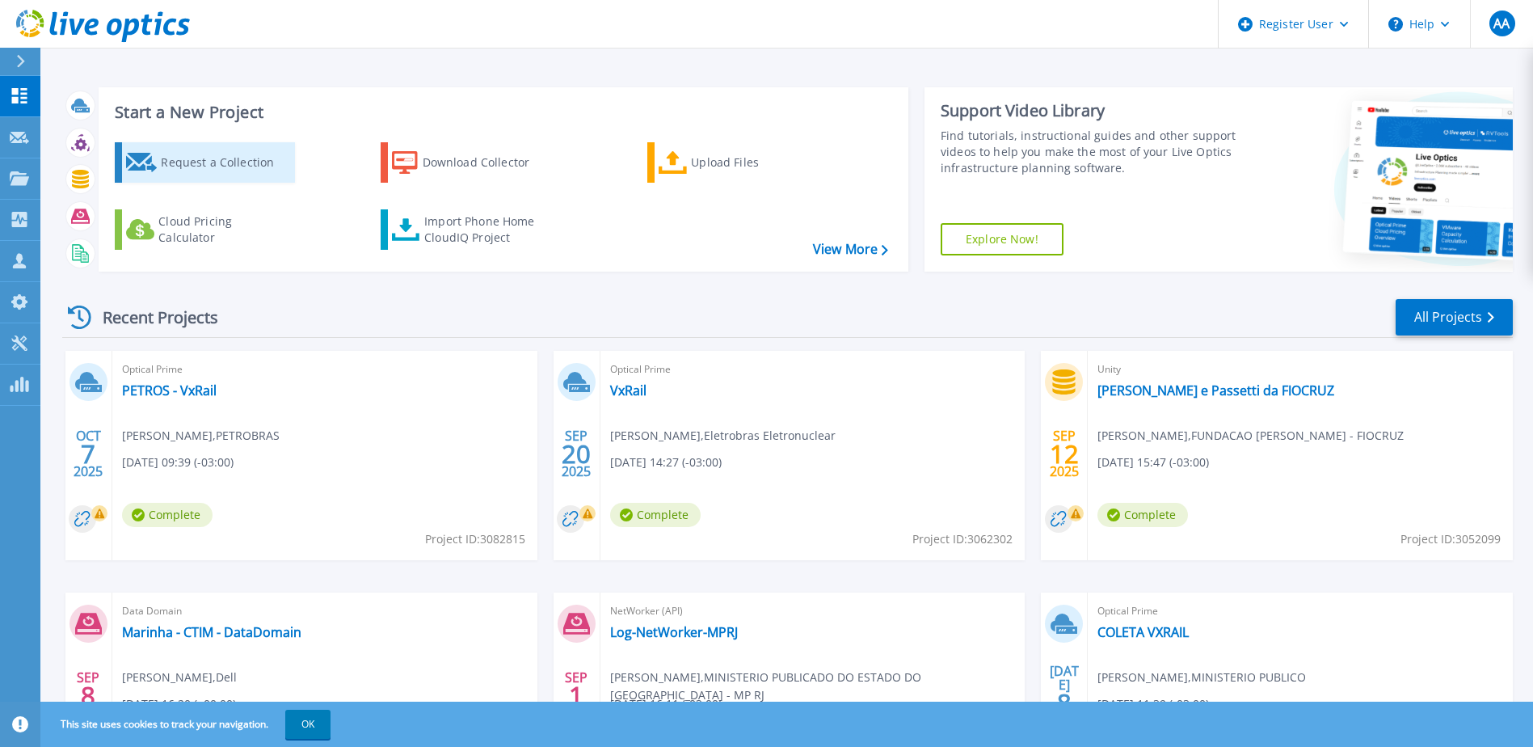
click at [230, 163] on div "Request a Collection" at bounding box center [225, 162] width 129 height 32
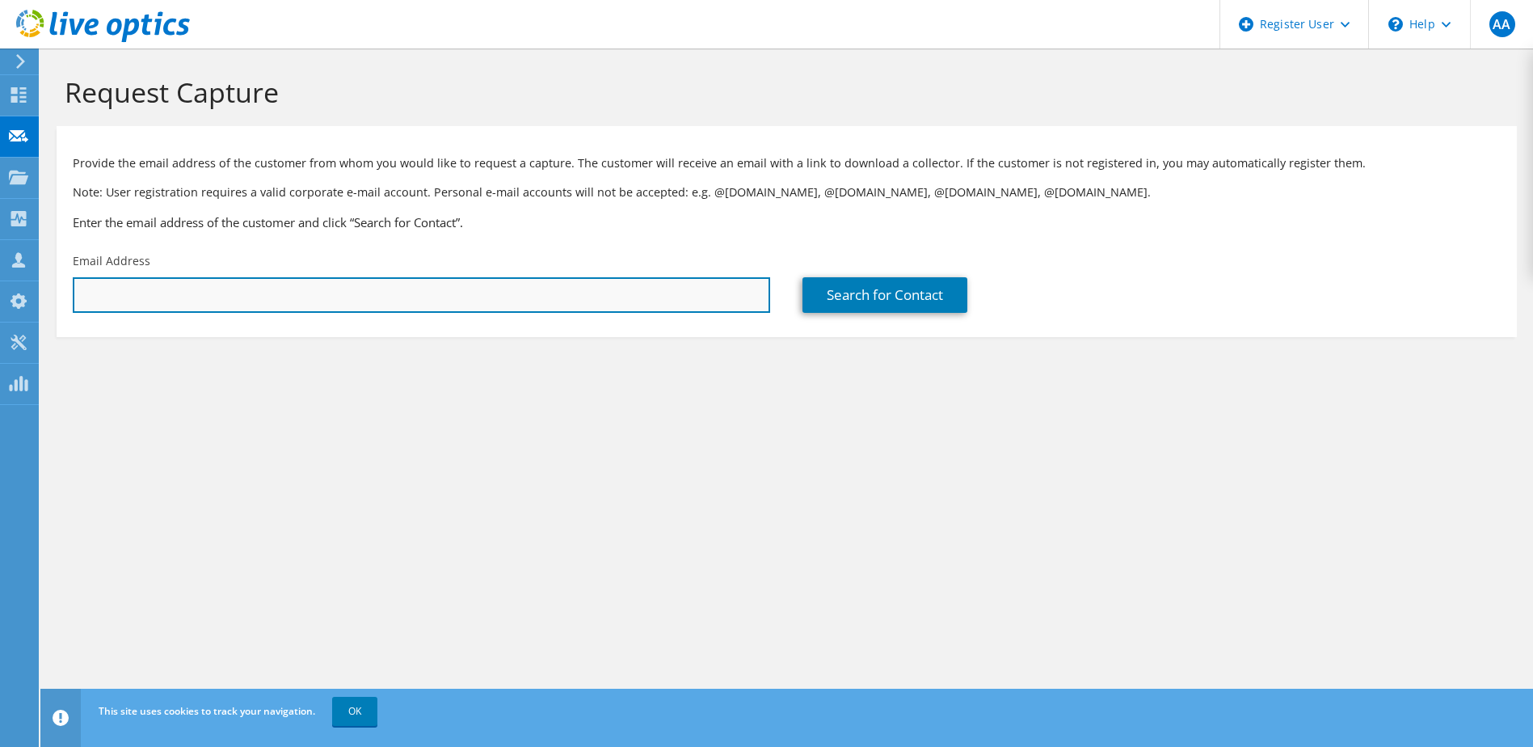
click at [238, 302] on input "text" at bounding box center [422, 295] width 698 height 36
drag, startPoint x: 259, startPoint y: 300, endPoint x: -3, endPoint y: 293, distance: 262.8
click at [0, 293] on html "AA Dell User Alexandre Alves Alexandre.Alves@dell.com Dell My Profile Log Out \…" at bounding box center [766, 373] width 1533 height 747
paste input "Felipe Ribeiro <felipe.ribeiro@unitech.inf.br>"
click at [165, 293] on input "Felipe Ribeiro <felipe.ribeiro@unitech.inf.br>" at bounding box center [422, 295] width 698 height 36
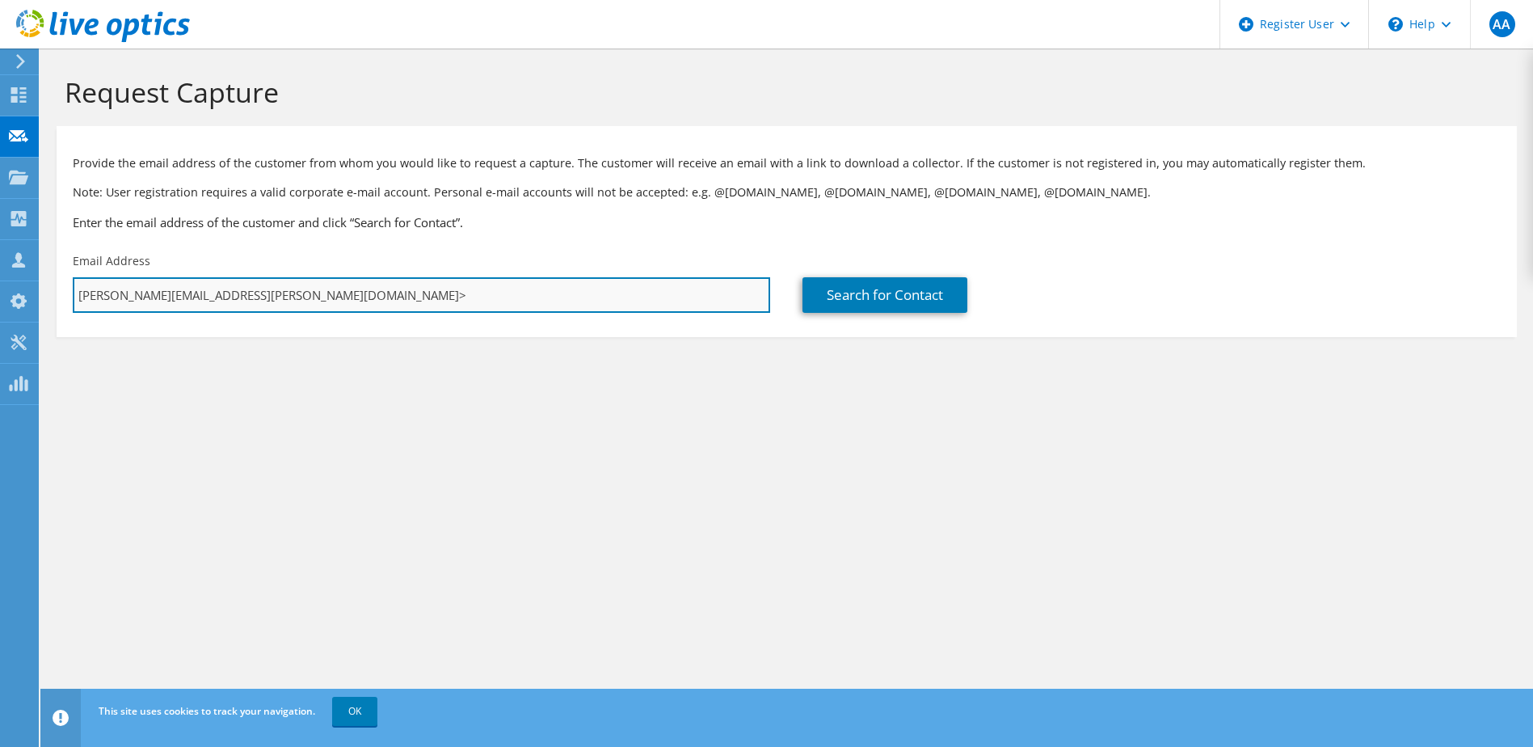
click at [252, 295] on input "felipe.ribeiro@unitech.inf.br>" at bounding box center [422, 295] width 698 height 36
type input "felipe.ribeiro@unitech.inf.br"
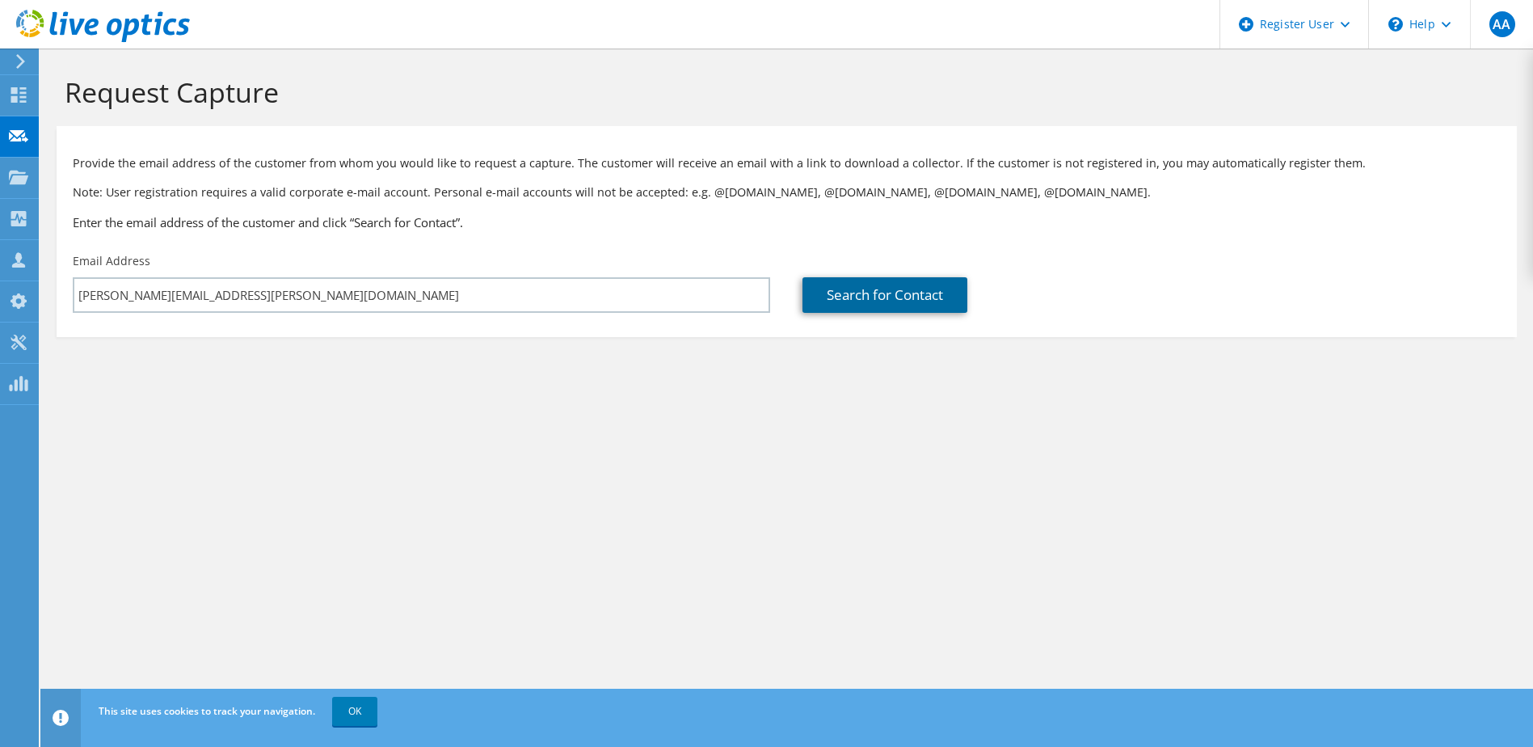
click at [854, 298] on link "Search for Contact" at bounding box center [885, 295] width 165 height 36
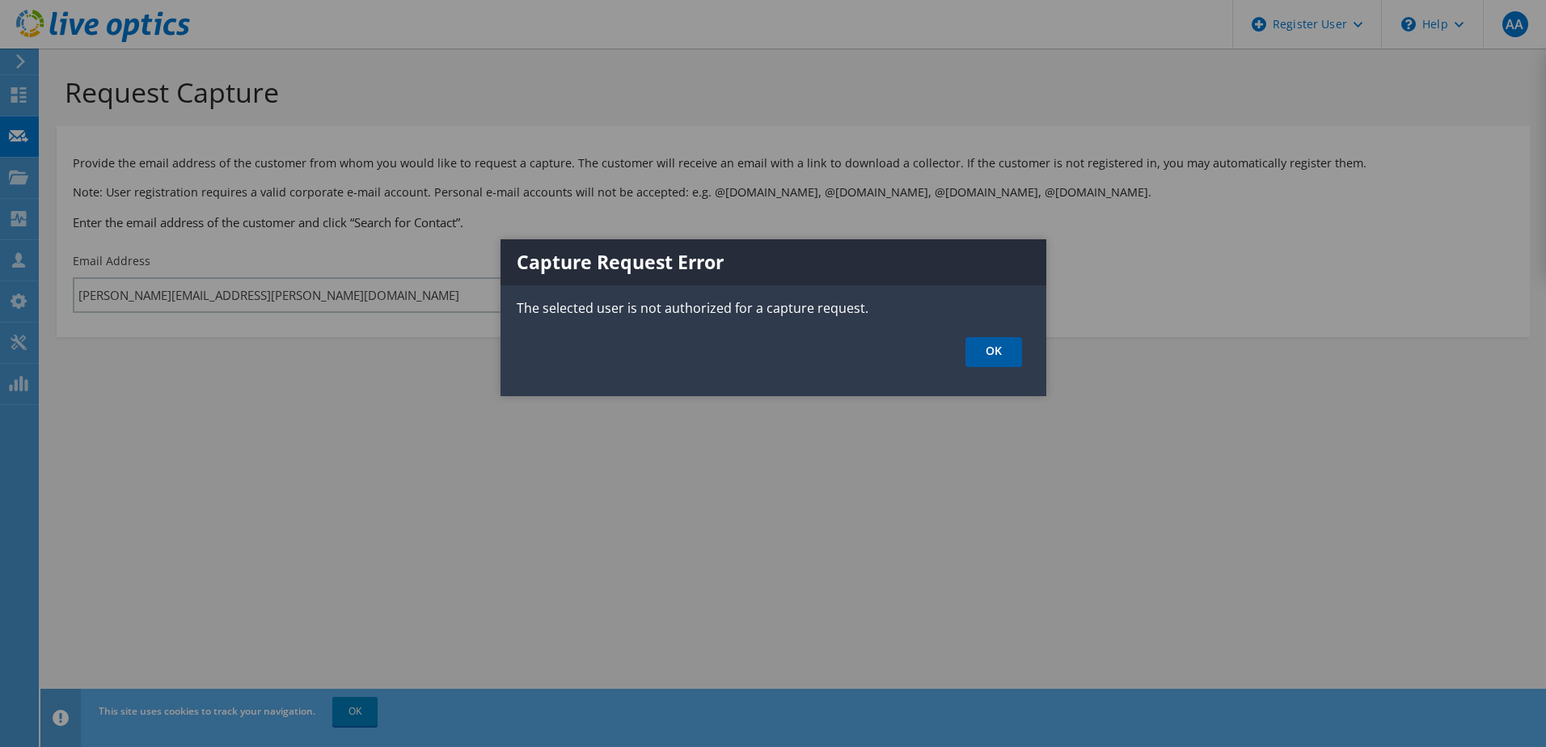
click at [986, 354] on link "OK" at bounding box center [993, 352] width 57 height 30
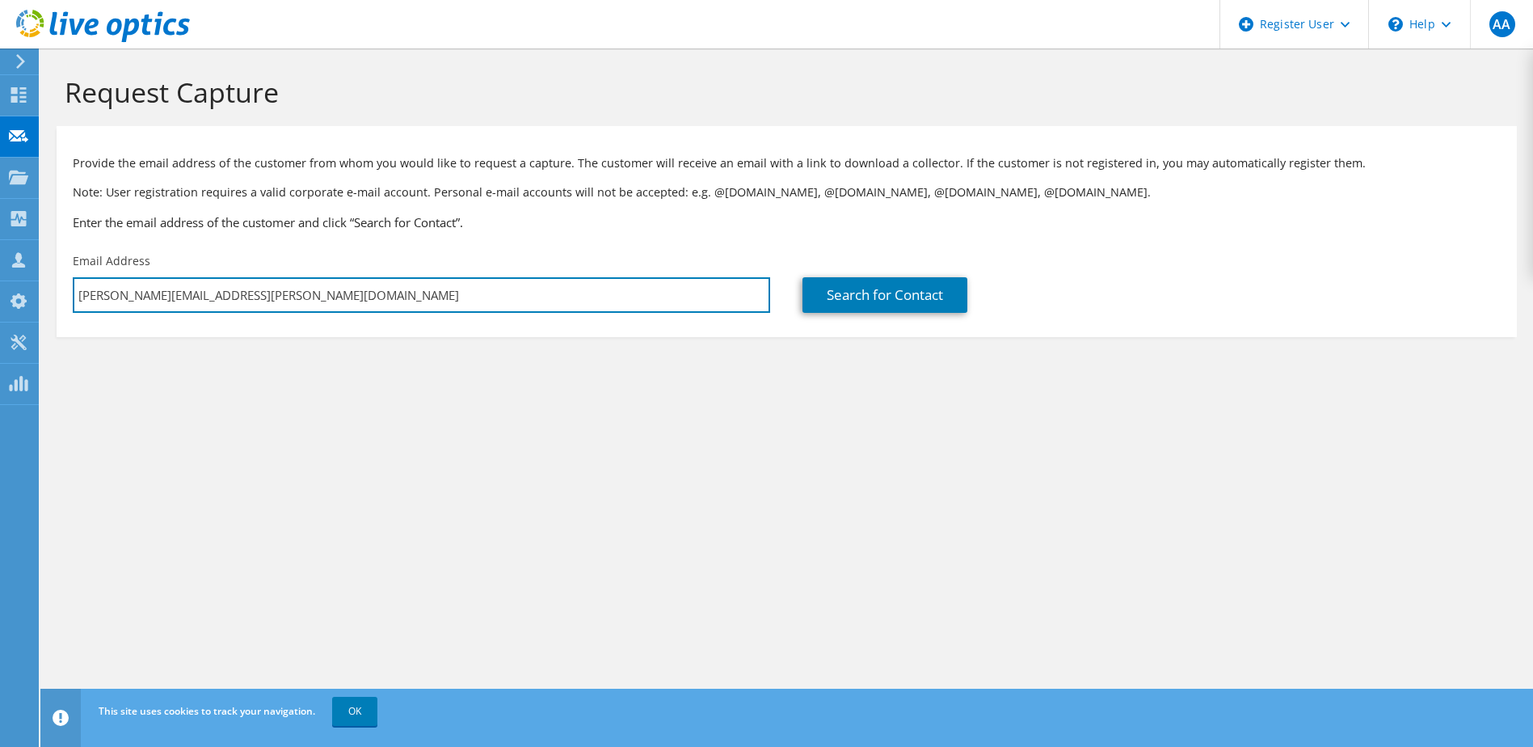
drag, startPoint x: 306, startPoint y: 299, endPoint x: 65, endPoint y: 303, distance: 240.1
click at [65, 303] on div "Email Address felipe.ribeiro@unitech.inf.br" at bounding box center [422, 283] width 730 height 76
drag, startPoint x: 221, startPoint y: 303, endPoint x: 169, endPoint y: 294, distance: 53.3
click at [169, 292] on input "text" at bounding box center [422, 295] width 698 height 36
paste input "[PERSON_NAME] [PERSON_NAME] <[PERSON_NAME][EMAIL_ADDRESS][DOMAIN_NAME]>"
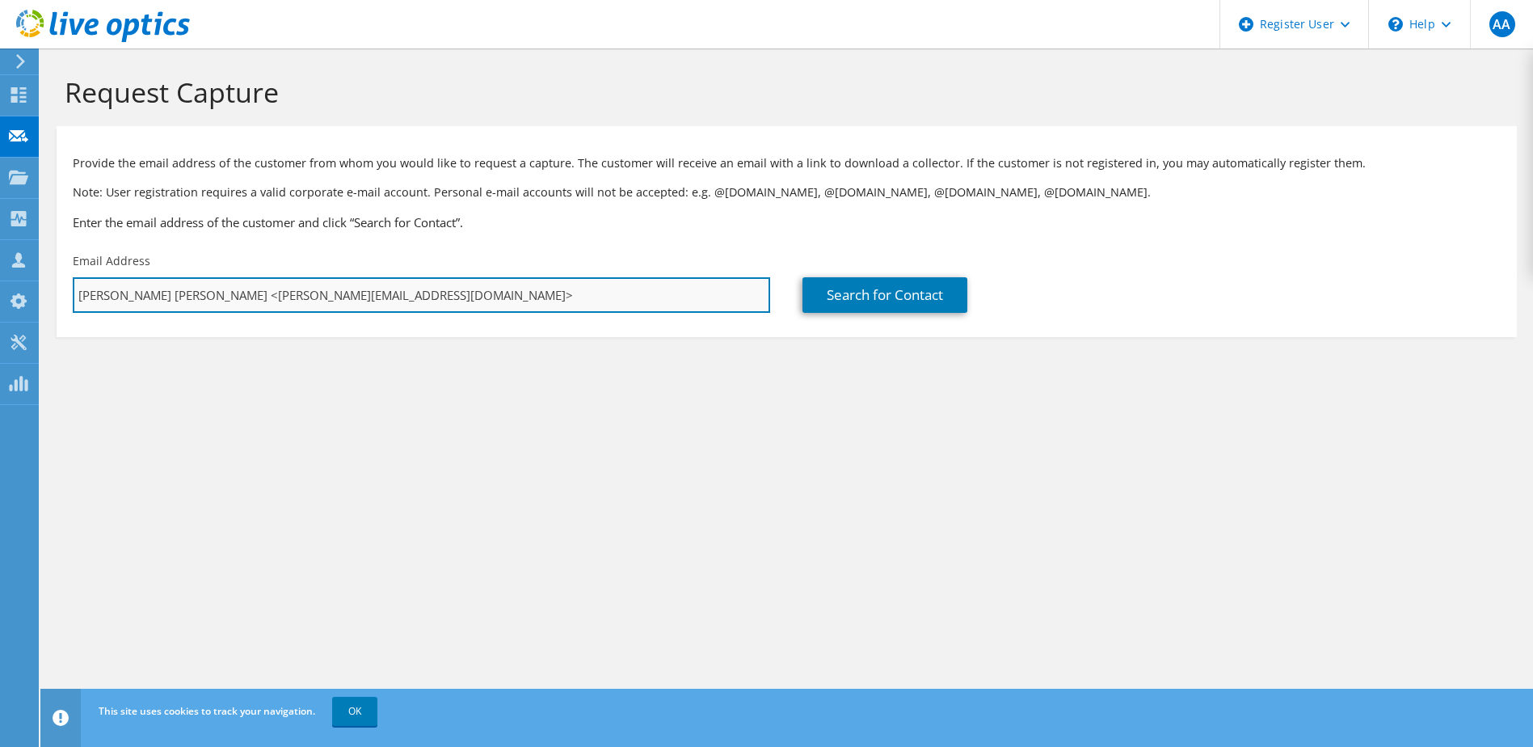
drag, startPoint x: 245, startPoint y: 293, endPoint x: 77, endPoint y: 312, distance: 169.3
click at [77, 312] on input "[PERSON_NAME] [PERSON_NAME] <[PERSON_NAME][EMAIL_ADDRESS][DOMAIN_NAME]>" at bounding box center [422, 295] width 698 height 36
click at [252, 297] on input "[PERSON_NAME][EMAIL_ADDRESS][DOMAIN_NAME]>" at bounding box center [422, 295] width 698 height 36
type input "[PERSON_NAME][EMAIL_ADDRESS][DOMAIN_NAME]"
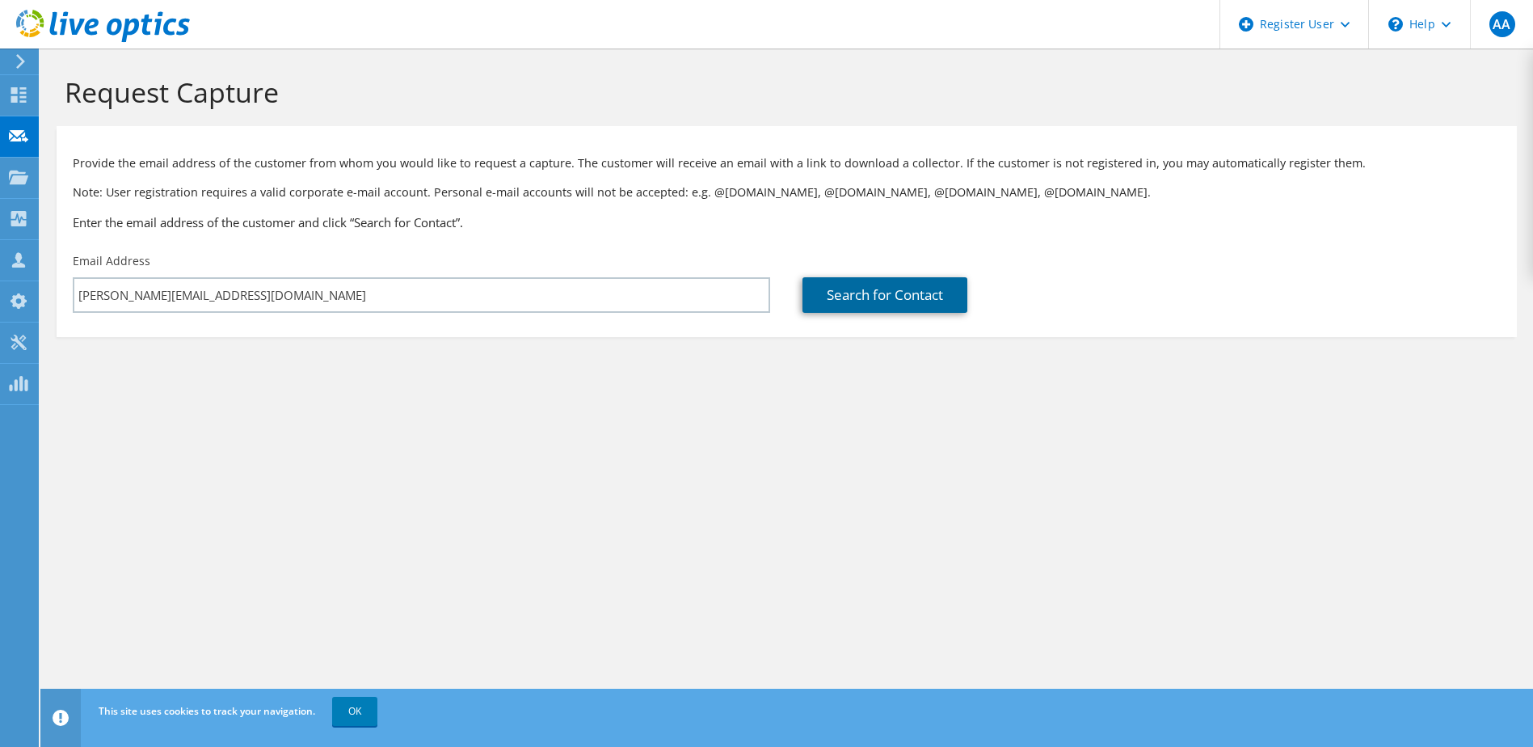
click at [885, 296] on link "Search for Contact" at bounding box center [885, 295] width 165 height 36
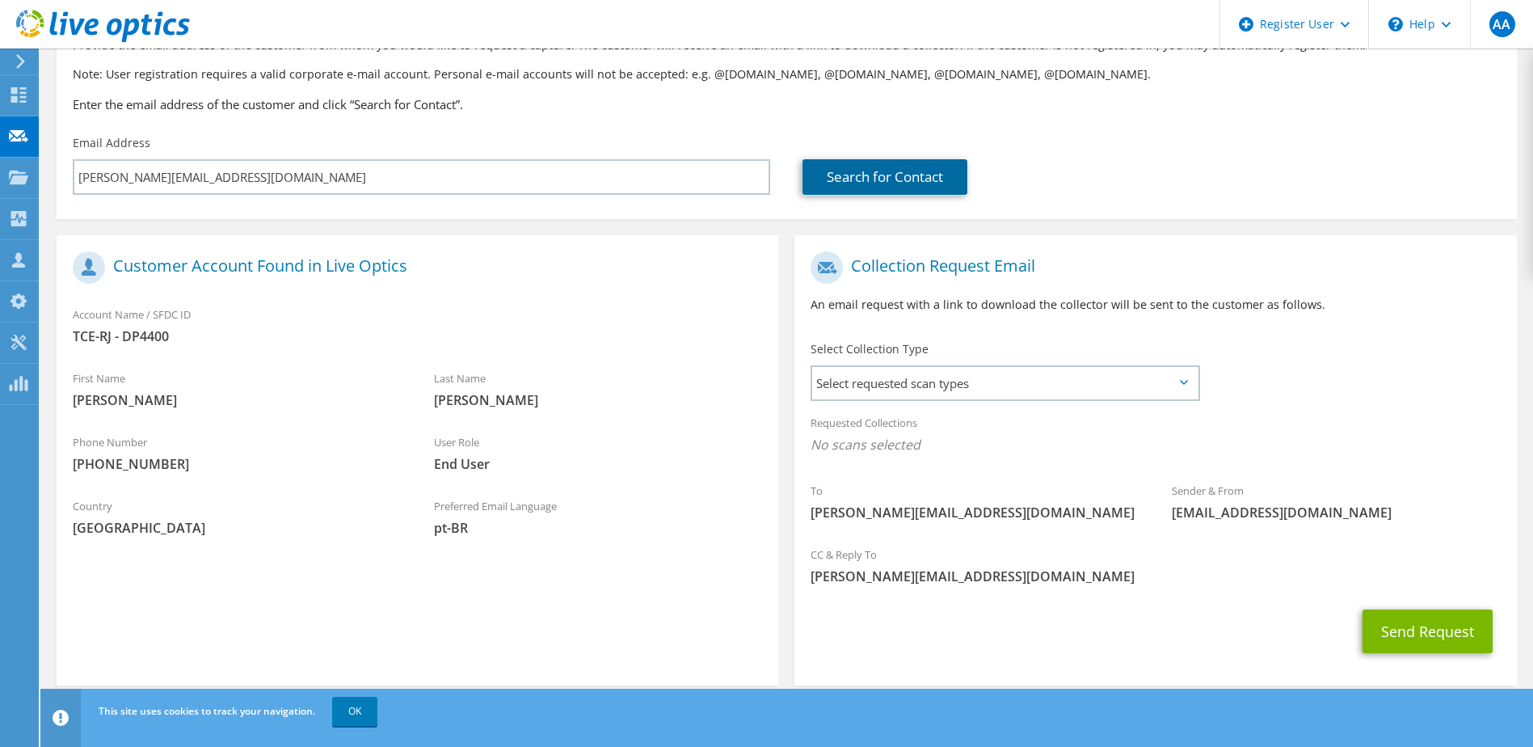
scroll to position [137, 0]
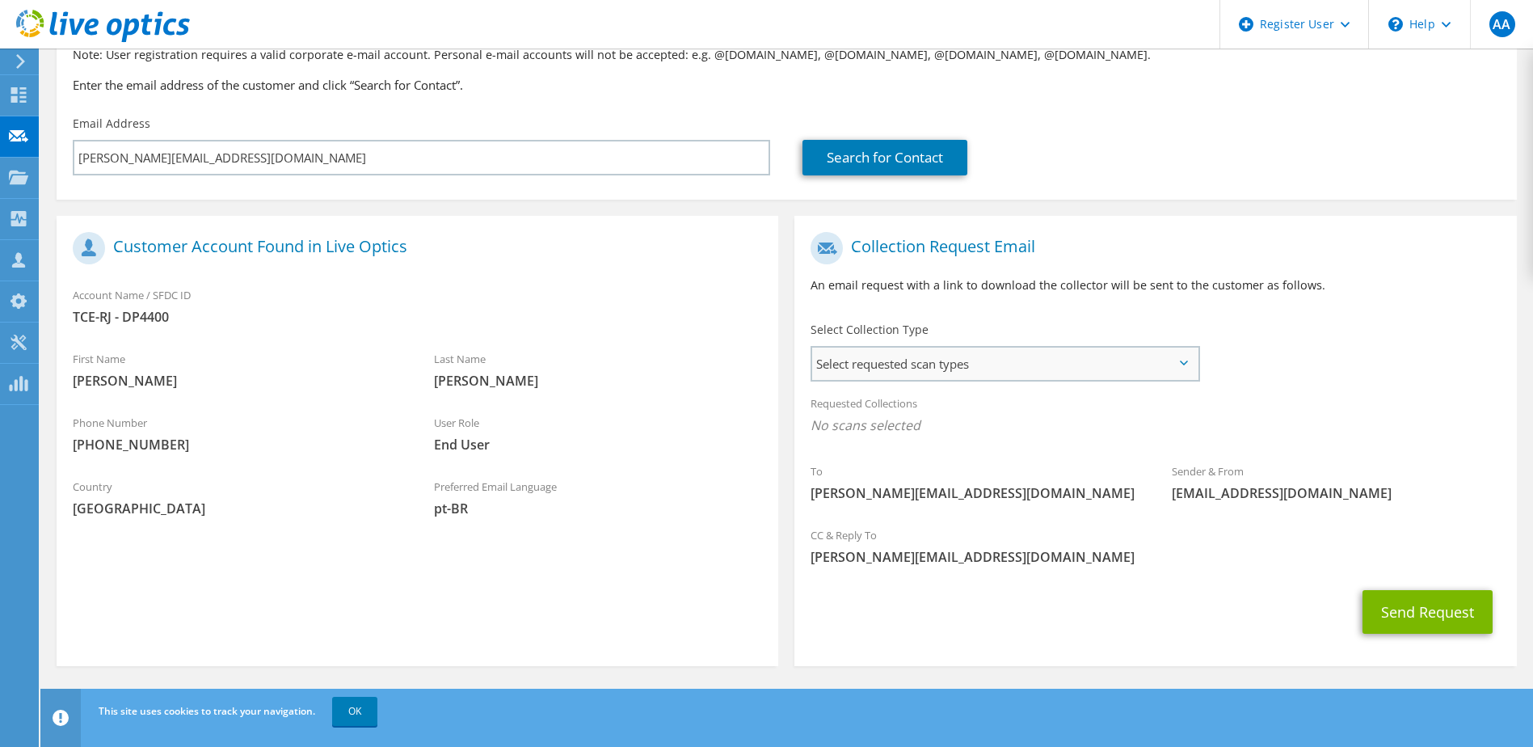
click at [968, 369] on span "Select requested scan types" at bounding box center [1004, 364] width 385 height 32
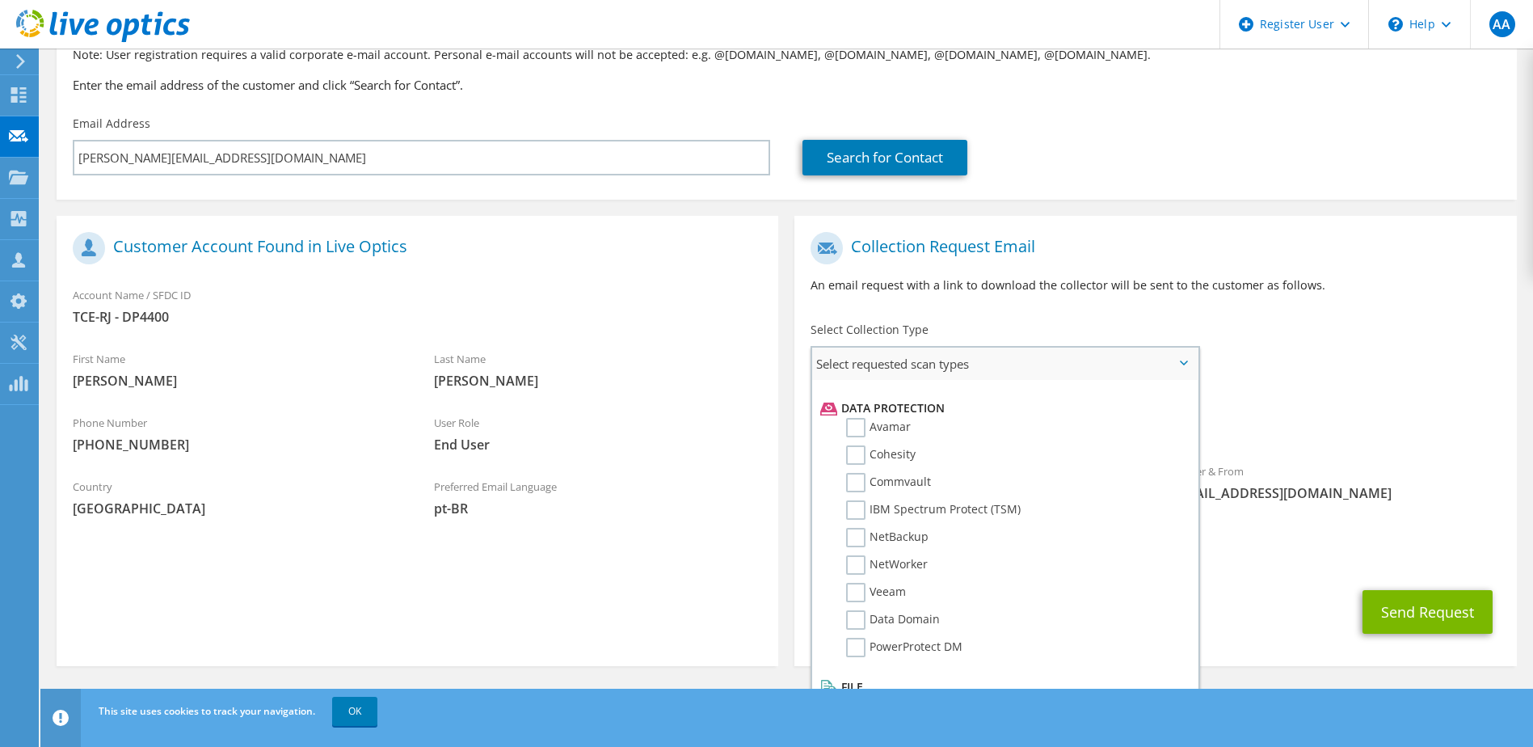
scroll to position [701, 0]
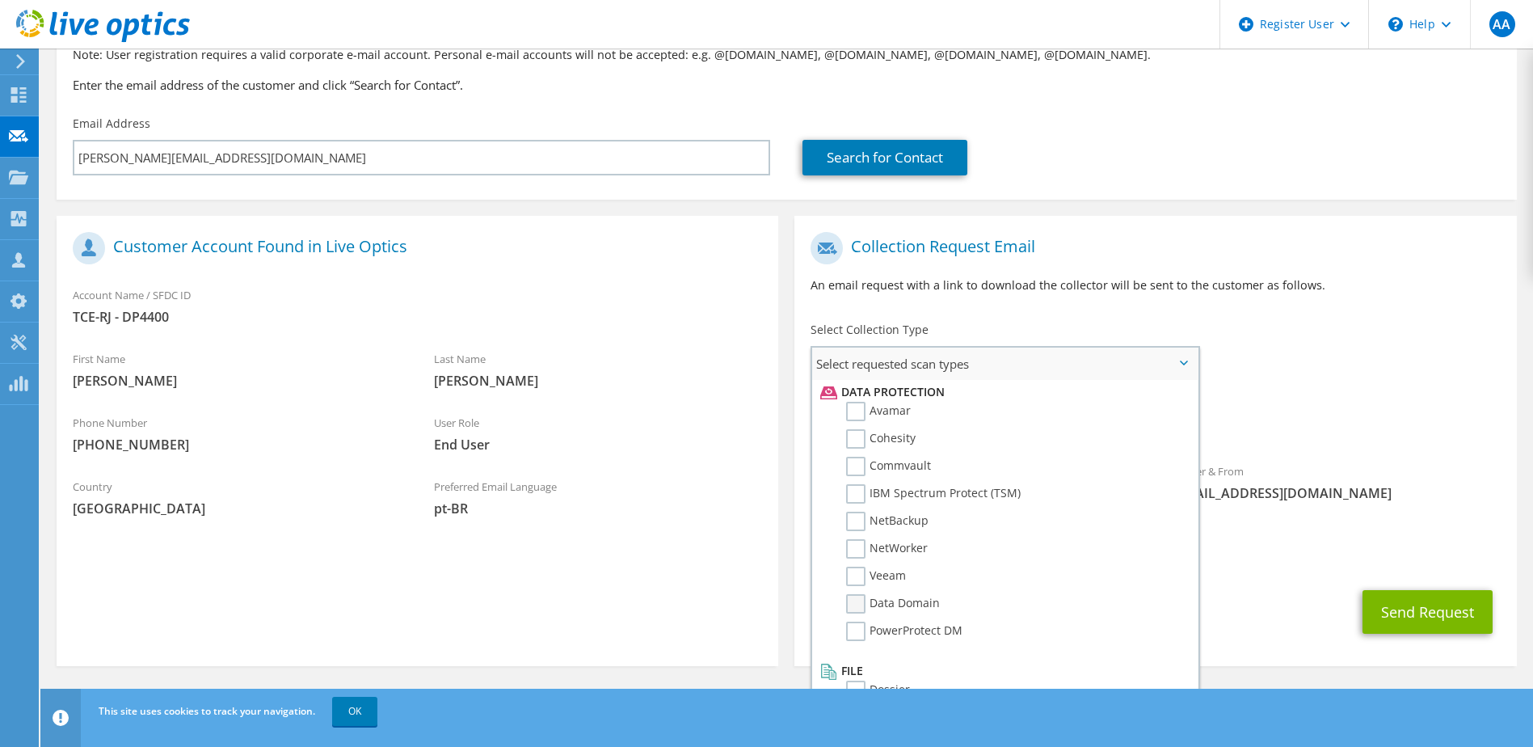
click at [862, 601] on label "Data Domain" at bounding box center [893, 603] width 94 height 19
click at [0, 0] on input "Data Domain" at bounding box center [0, 0] width 0 height 0
click at [1433, 614] on button "Send Request" at bounding box center [1428, 617] width 130 height 44
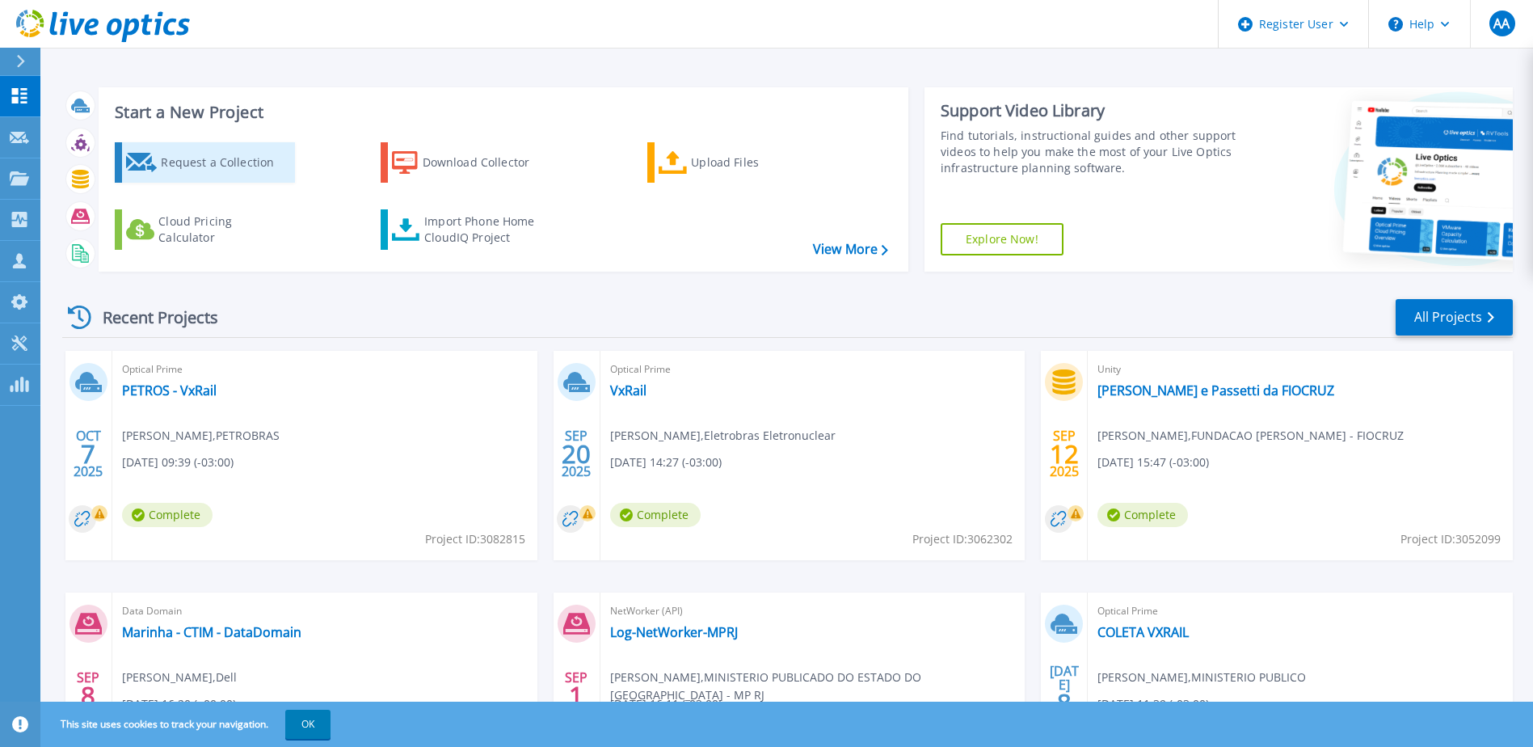
click at [251, 156] on div "Request a Collection" at bounding box center [225, 162] width 129 height 32
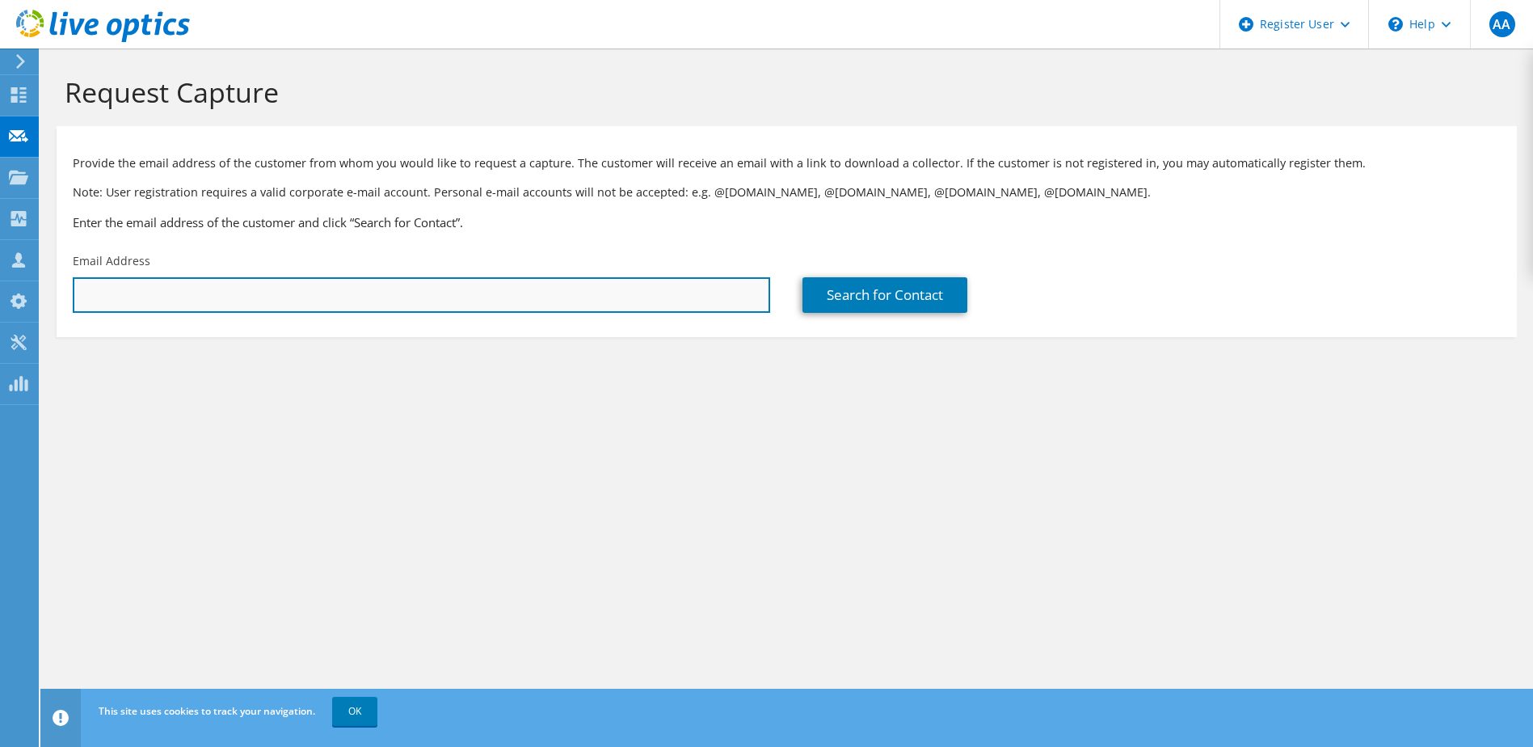
click at [603, 297] on input "text" at bounding box center [422, 295] width 698 height 36
paste input "[PERSON_NAME] [PERSON_NAME] <[PERSON_NAME][EMAIL_ADDRESS][DOMAIN_NAME]>"
drag, startPoint x: 246, startPoint y: 293, endPoint x: 55, endPoint y: 292, distance: 190.8
click at [55, 292] on section "Request Capture Provide the email address of the customer from whom you would l…" at bounding box center [786, 233] width 1493 height 369
click at [241, 293] on input "[PERSON_NAME][EMAIL_ADDRESS][DOMAIN_NAME]>" at bounding box center [422, 295] width 698 height 36
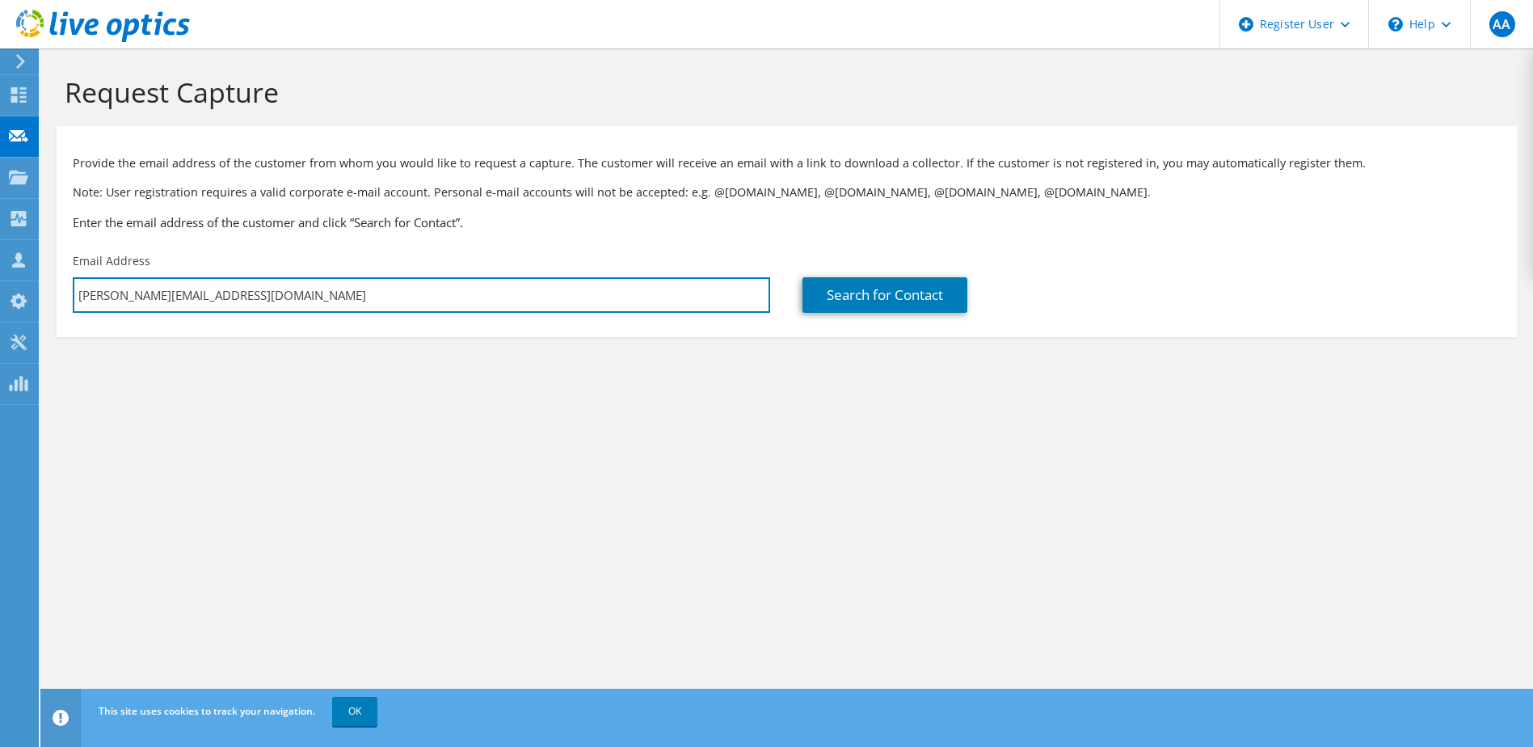
type input "[PERSON_NAME][EMAIL_ADDRESS][DOMAIN_NAME]"
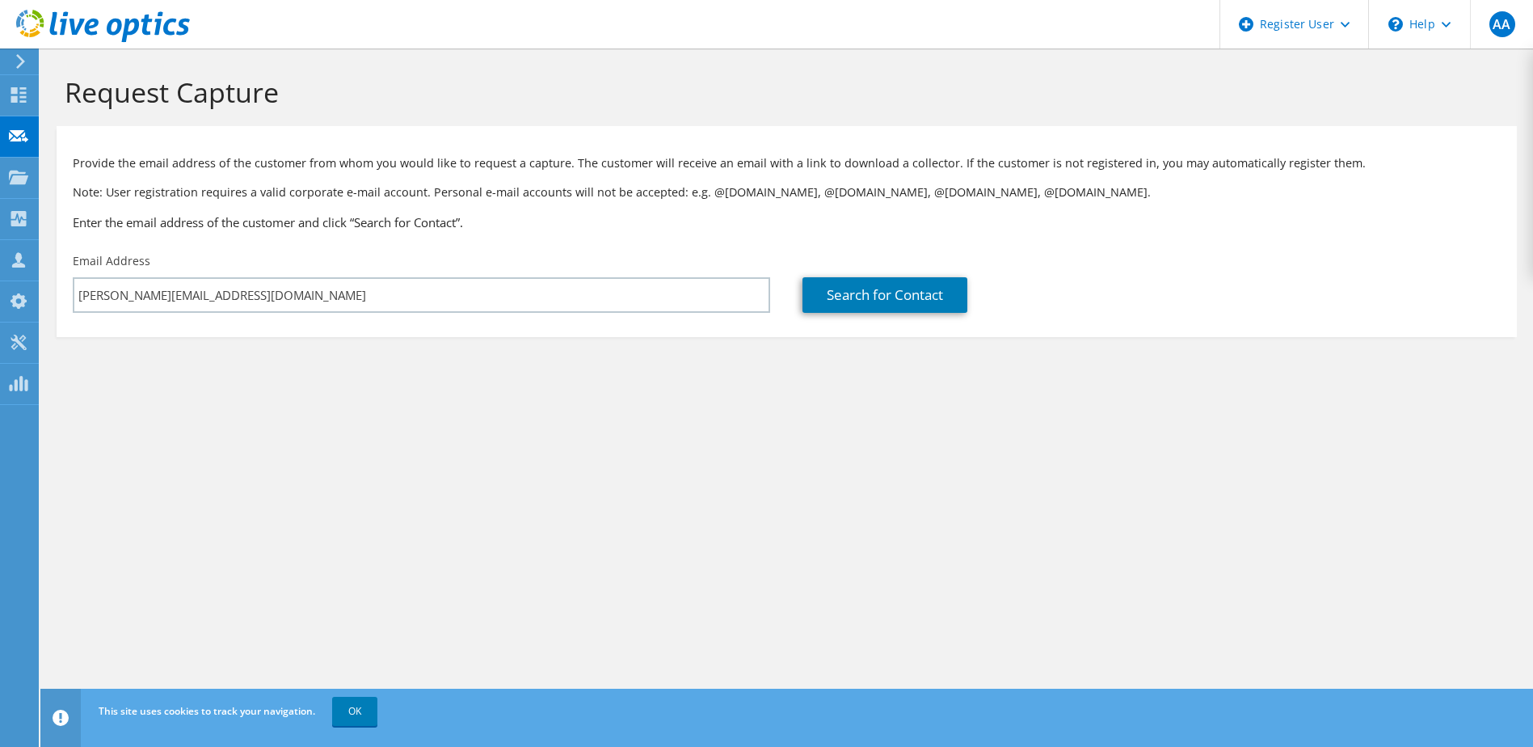
click at [732, 385] on section "Request Capture Provide the email address of the customer from whom you would l…" at bounding box center [786, 233] width 1493 height 369
click at [884, 305] on link "Search for Contact" at bounding box center [885, 295] width 165 height 36
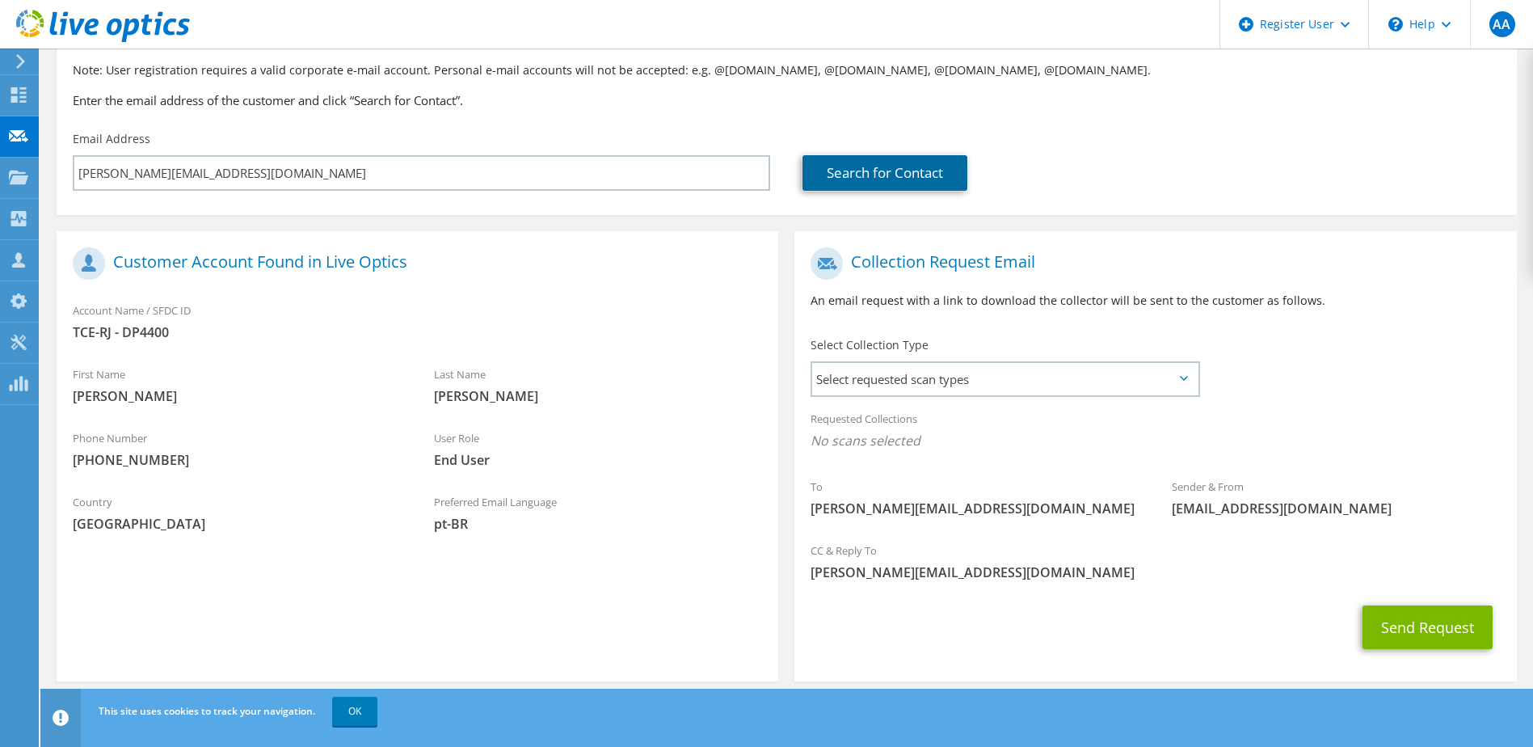
scroll to position [137, 0]
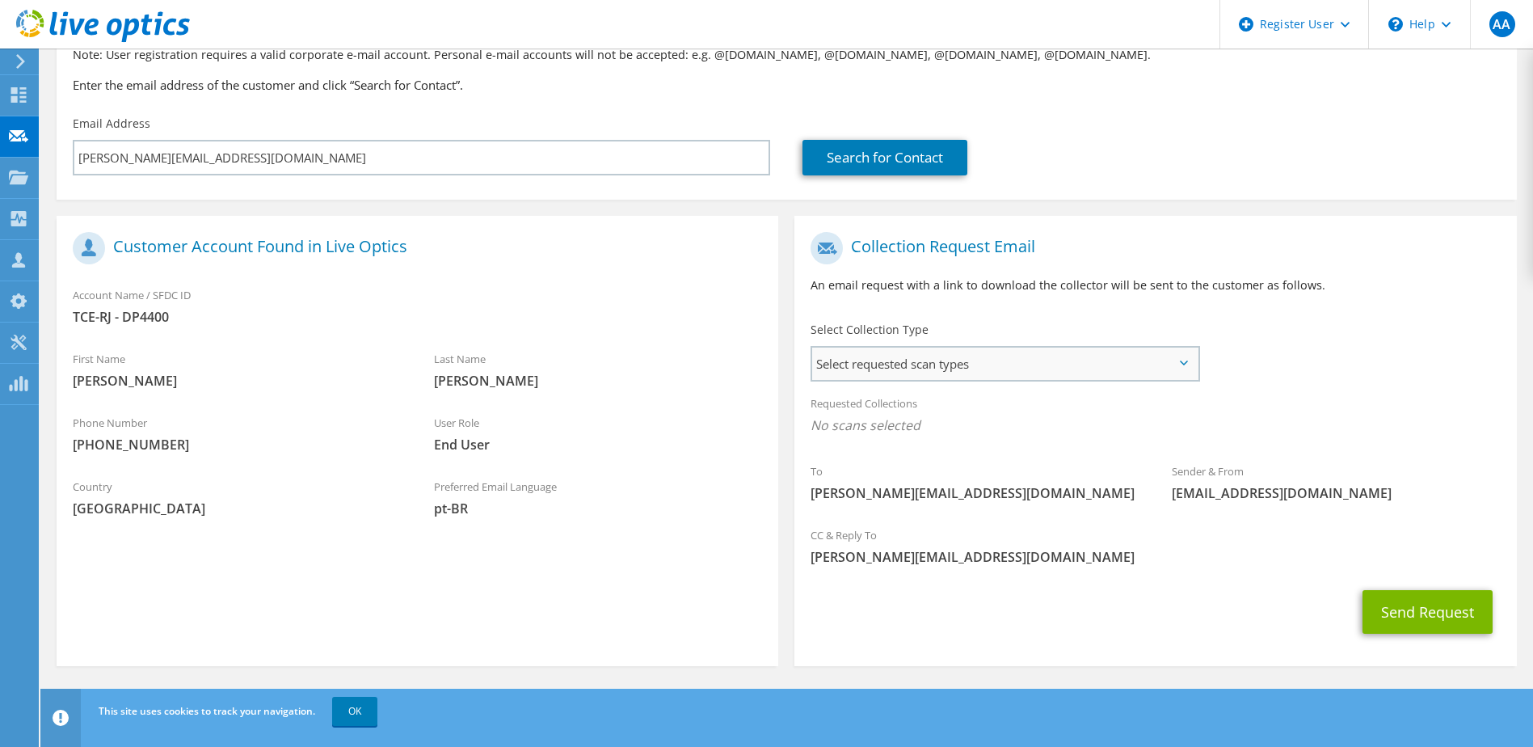
click at [833, 362] on span "Select requested scan types" at bounding box center [1004, 364] width 385 height 32
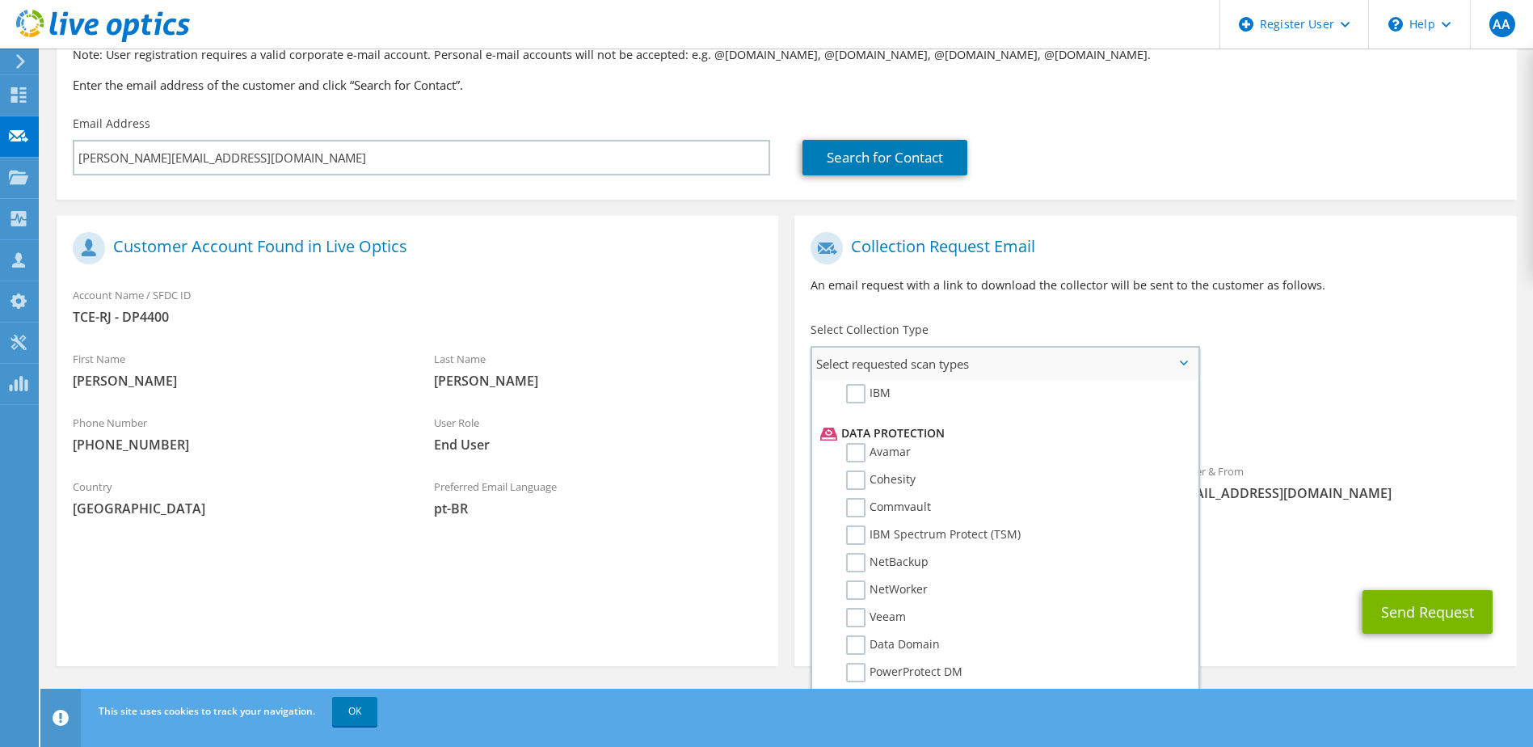
scroll to position [714, 0]
